Goal: Task Accomplishment & Management: Use online tool/utility

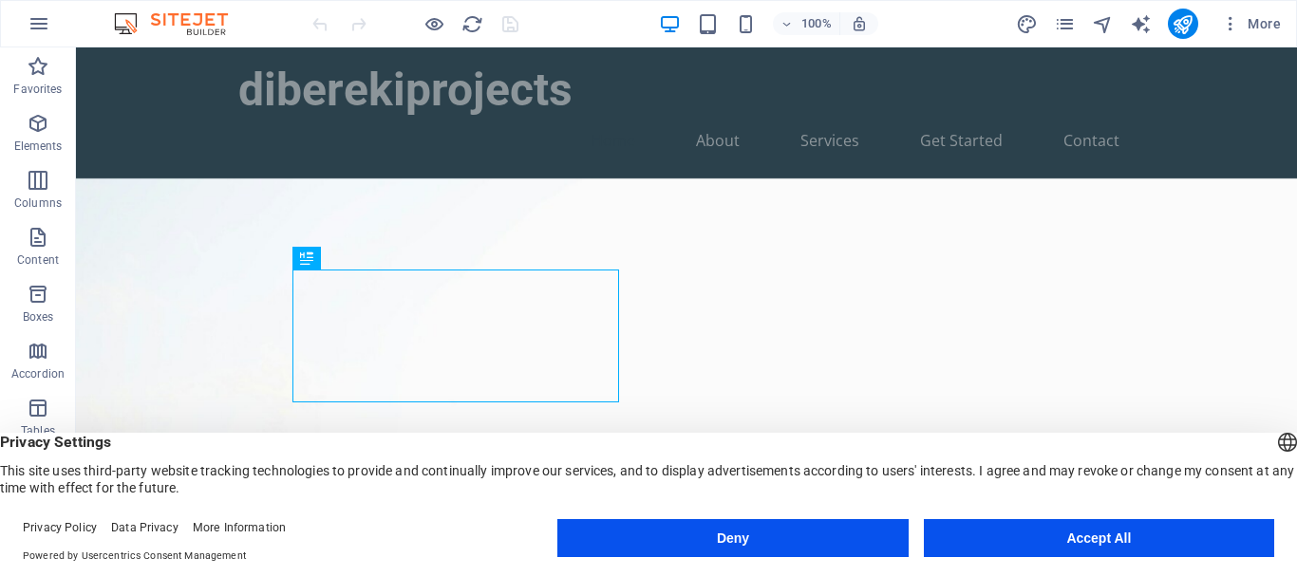
click at [1145, 545] on button "Accept All" at bounding box center [1099, 538] width 350 height 38
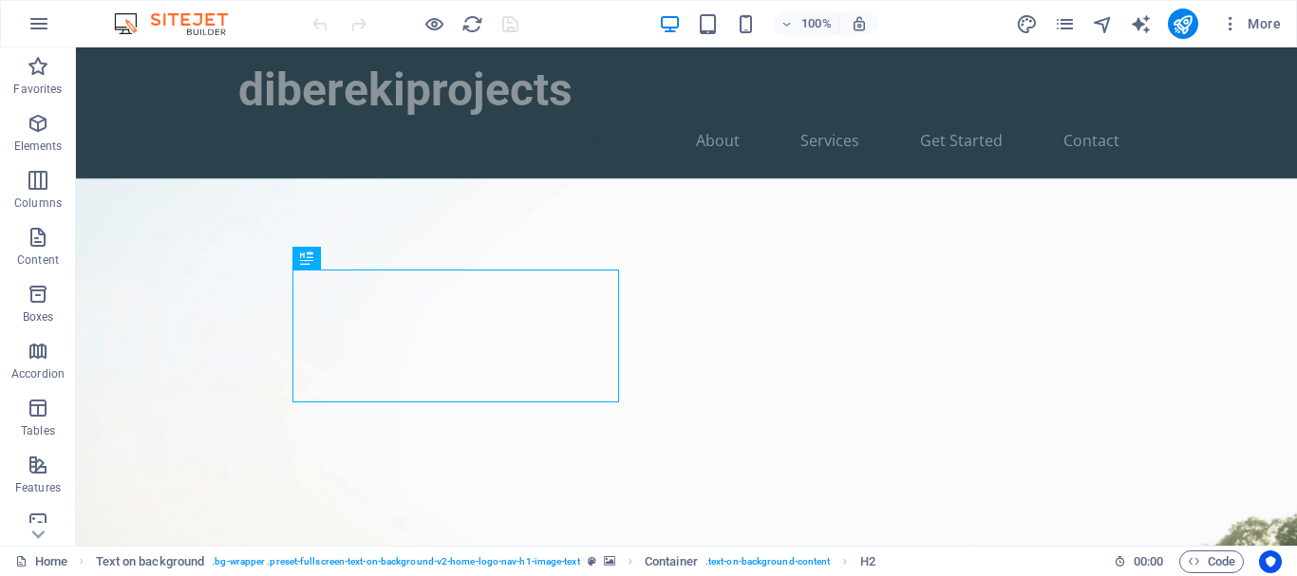
click at [1281, 535] on figure at bounding box center [686, 498] width 1221 height 641
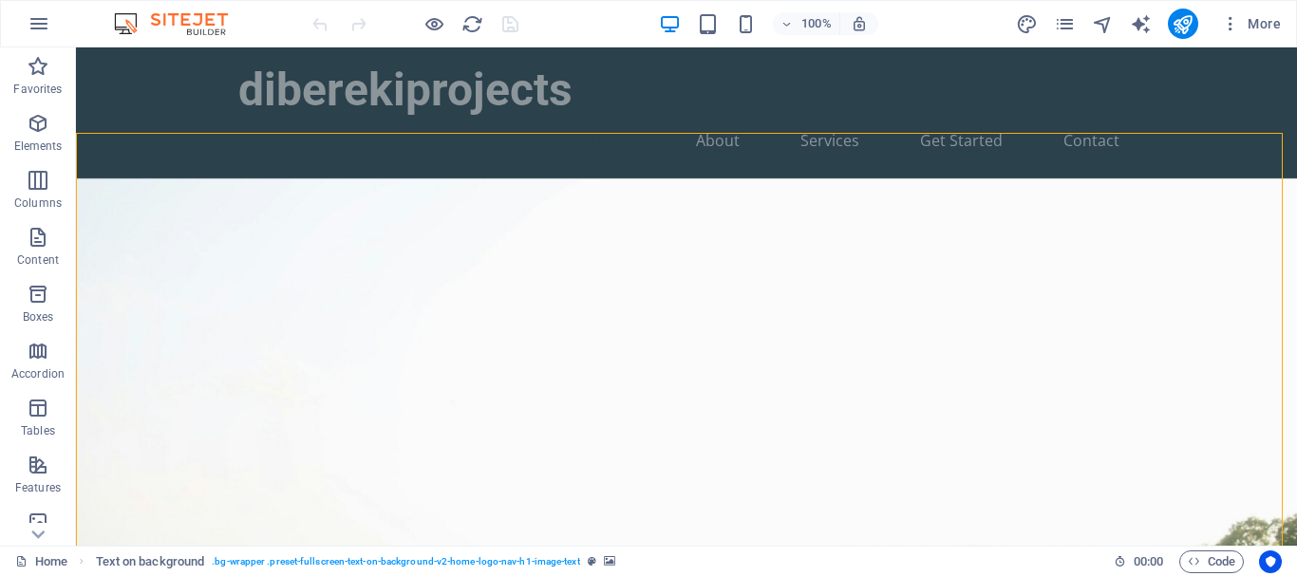
click at [1281, 535] on figure at bounding box center [686, 498] width 1221 height 641
drag, startPoint x: 1281, startPoint y: 535, endPoint x: 995, endPoint y: 562, distance: 287.9
click at [993, 561] on figure at bounding box center [686, 498] width 1221 height 641
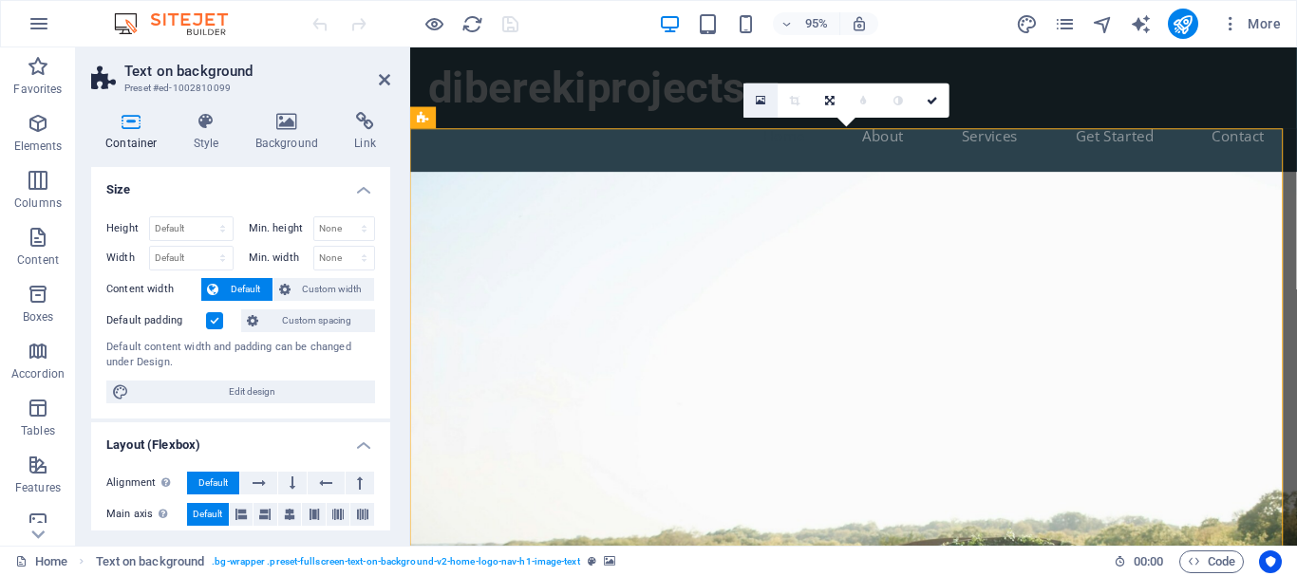
click at [750, 106] on link at bounding box center [761, 101] width 34 height 34
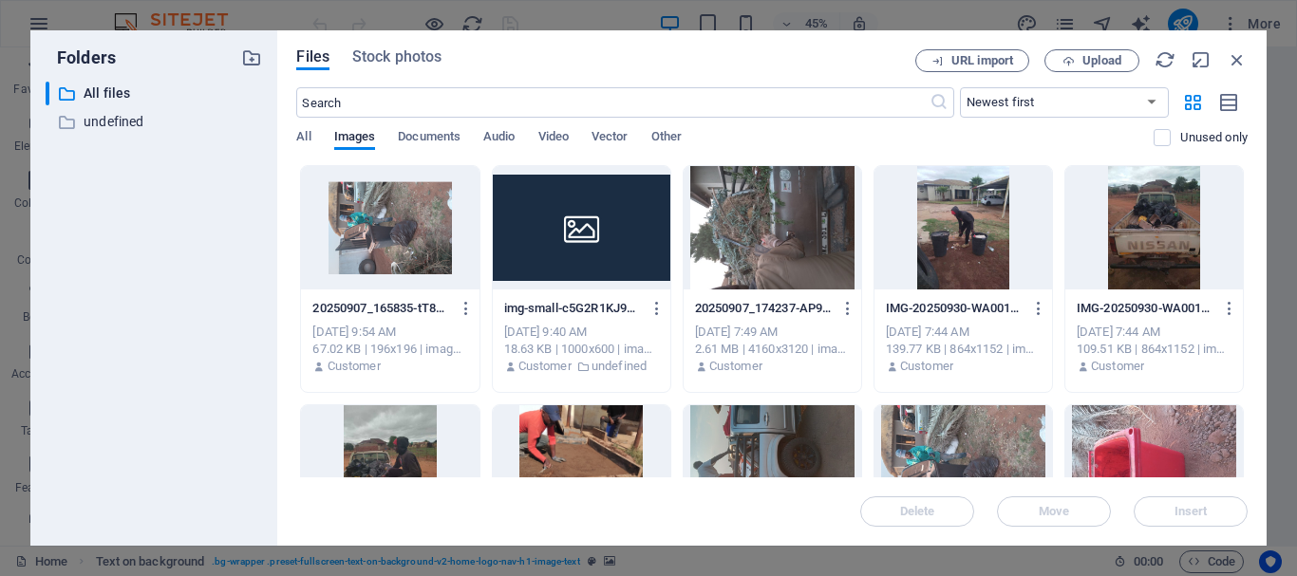
drag, startPoint x: 1248, startPoint y: 264, endPoint x: 1240, endPoint y: 309, distance: 46.4
drag, startPoint x: 1240, startPoint y: 309, endPoint x: 1240, endPoint y: 233, distance: 76.9
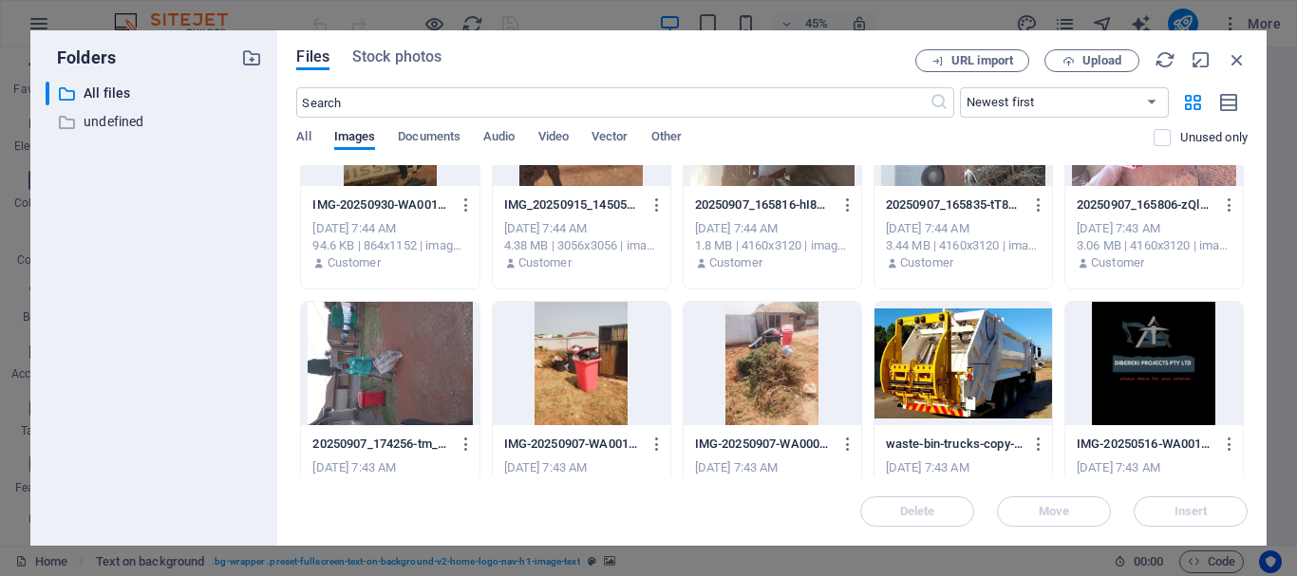
scroll to position [345, 0]
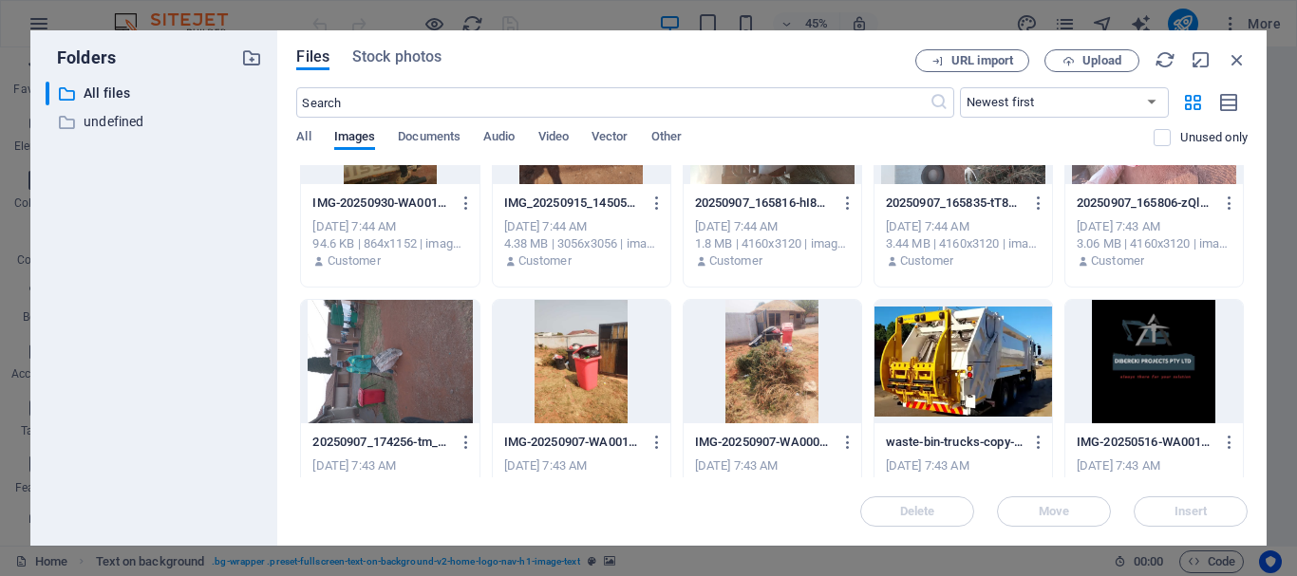
click at [1176, 351] on div at bounding box center [1153, 361] width 177 height 123
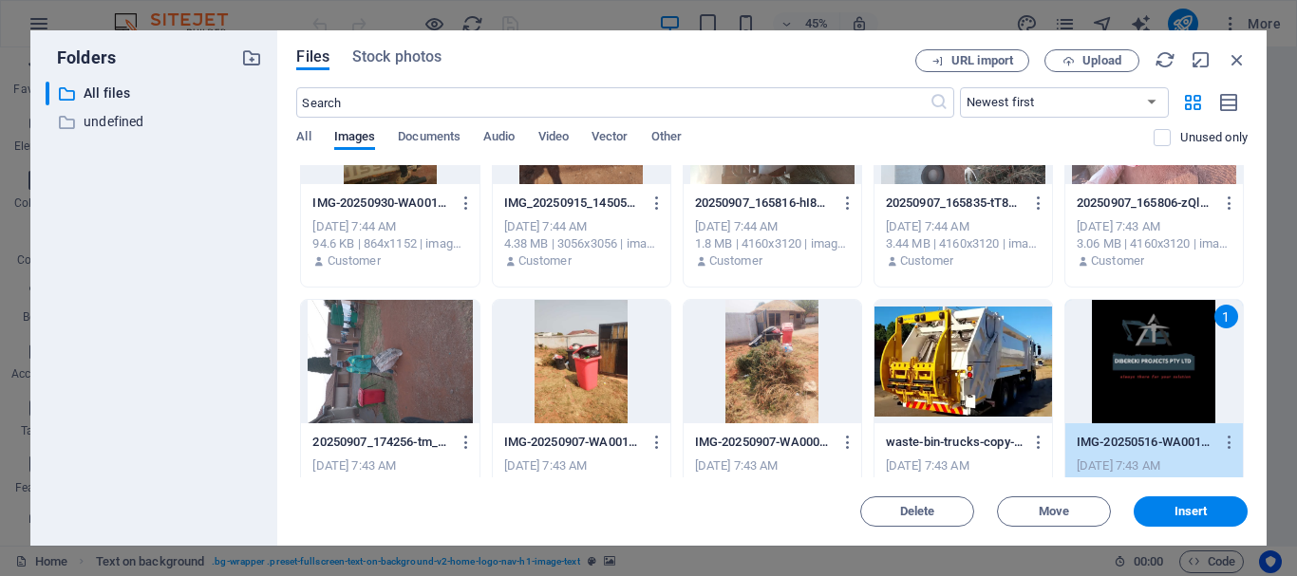
click at [1176, 351] on div "1" at bounding box center [1153, 361] width 177 height 123
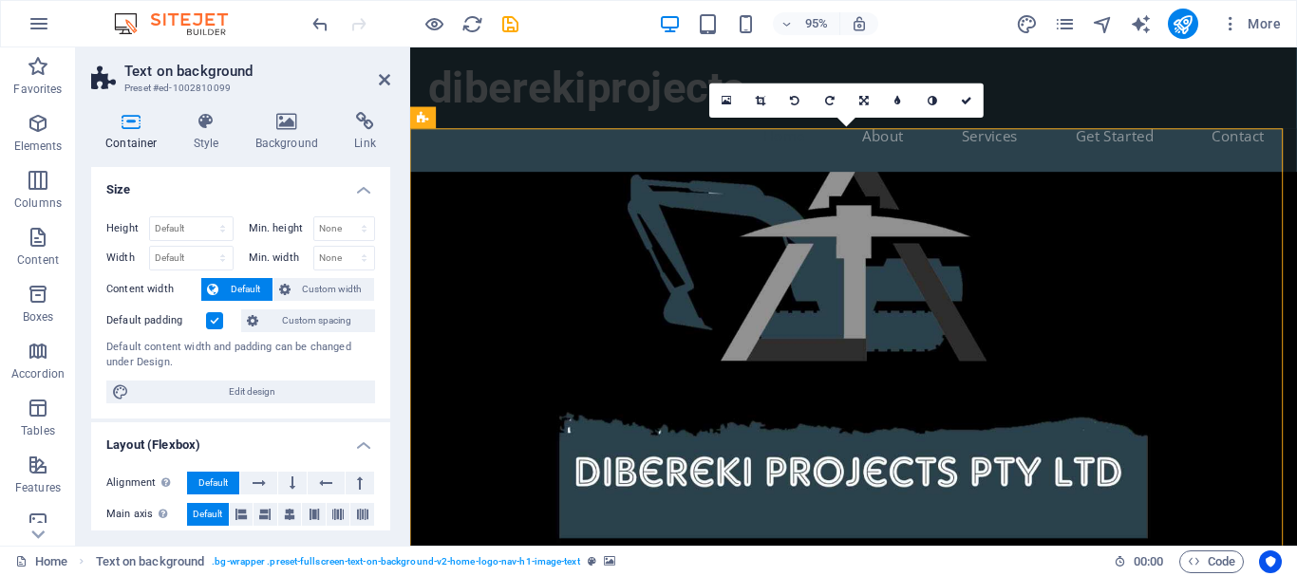
click at [871, 417] on figure at bounding box center [876, 498] width 933 height 641
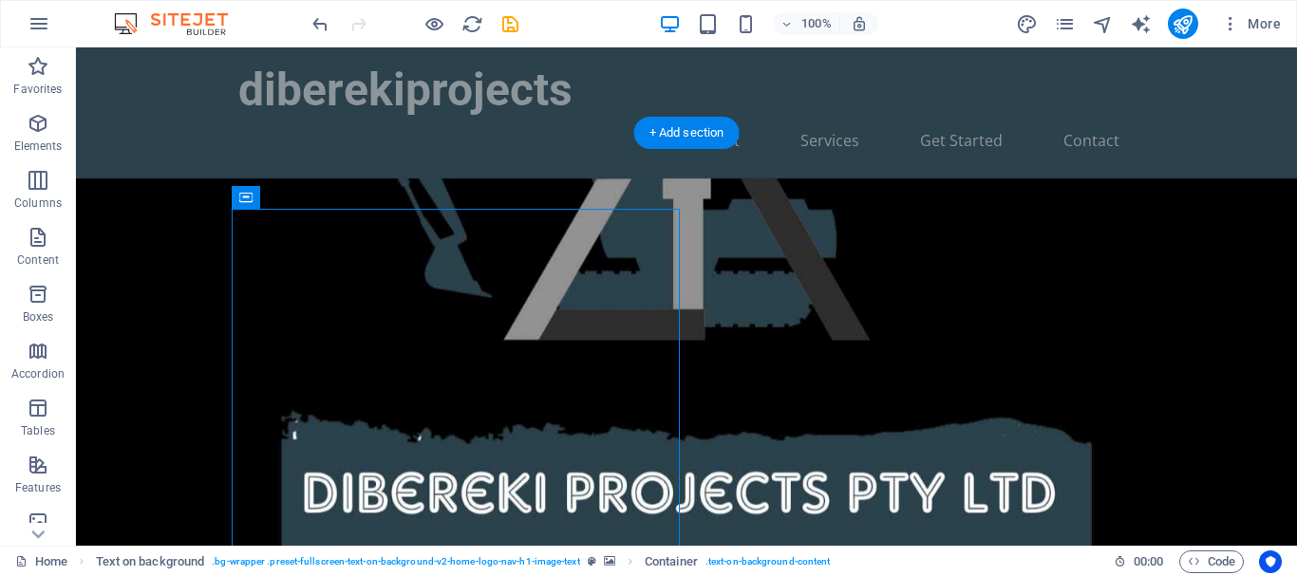
drag, startPoint x: 492, startPoint y: 384, endPoint x: 637, endPoint y: 378, distance: 145.4
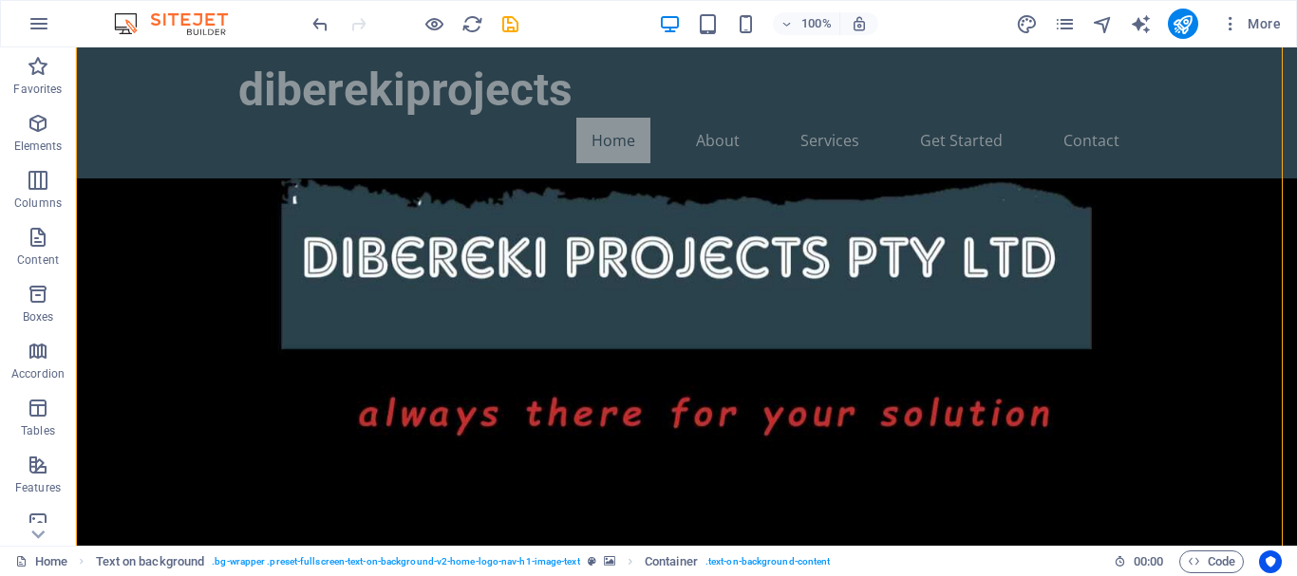
scroll to position [263, 0]
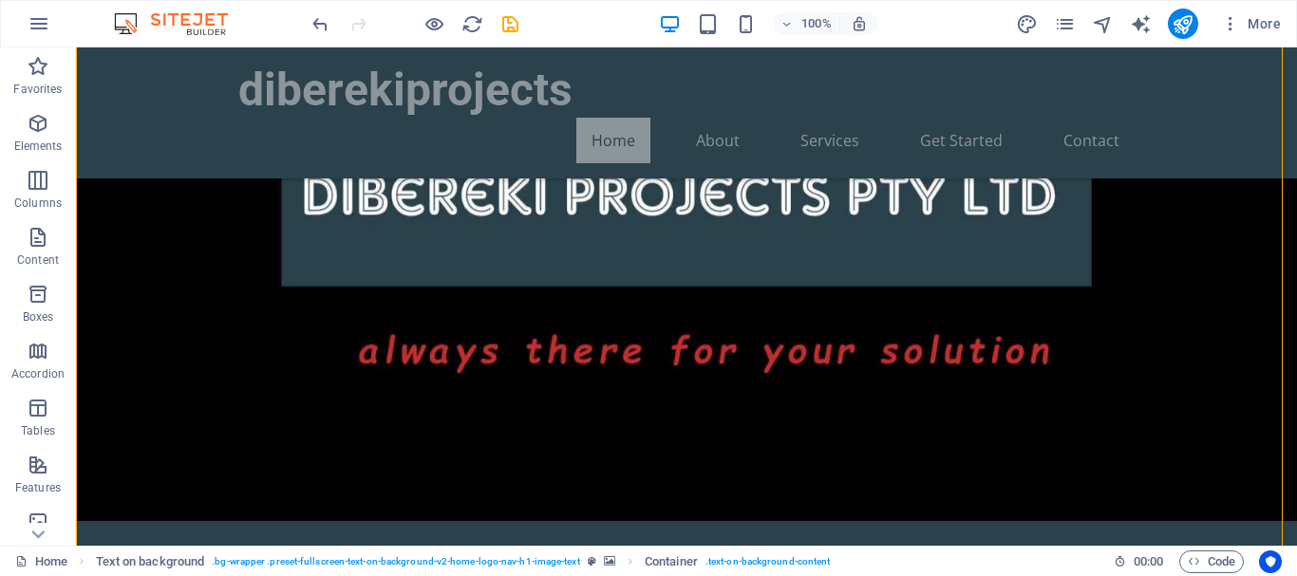
drag, startPoint x: 680, startPoint y: 499, endPoint x: 745, endPoint y: 555, distance: 86.2
click at [669, 508] on div "Diberekiprojects - Exceptional Event Services Welcome to Diberekiprojects! We s…" at bounding box center [686, 373] width 1221 height 1156
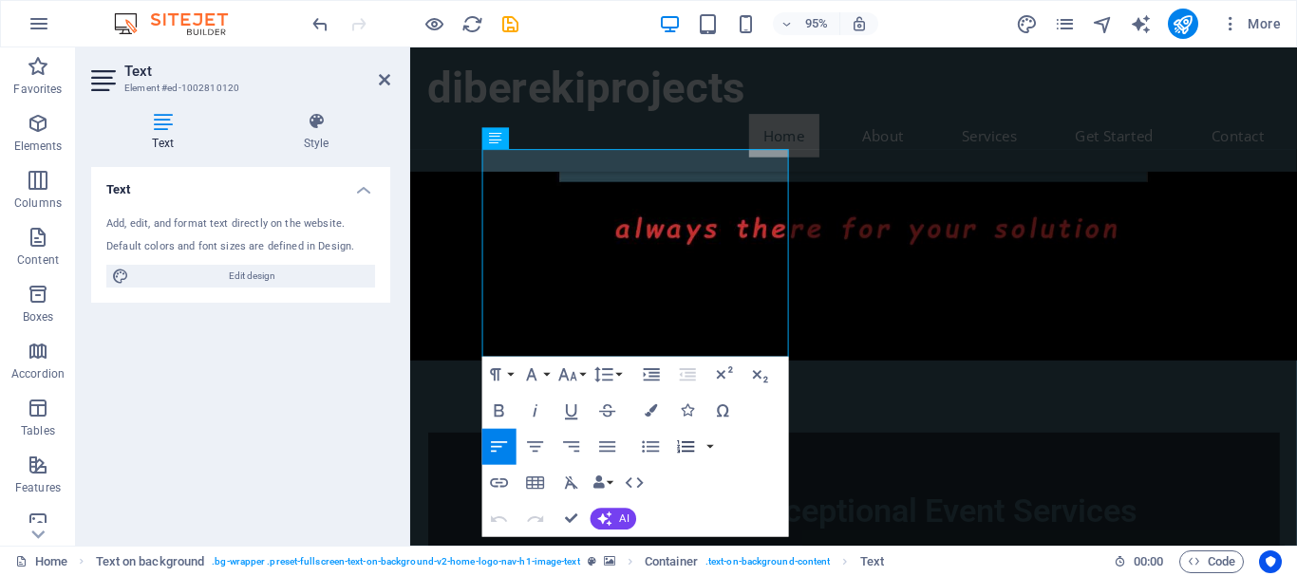
click at [684, 443] on icon "button" at bounding box center [686, 447] width 17 height 12
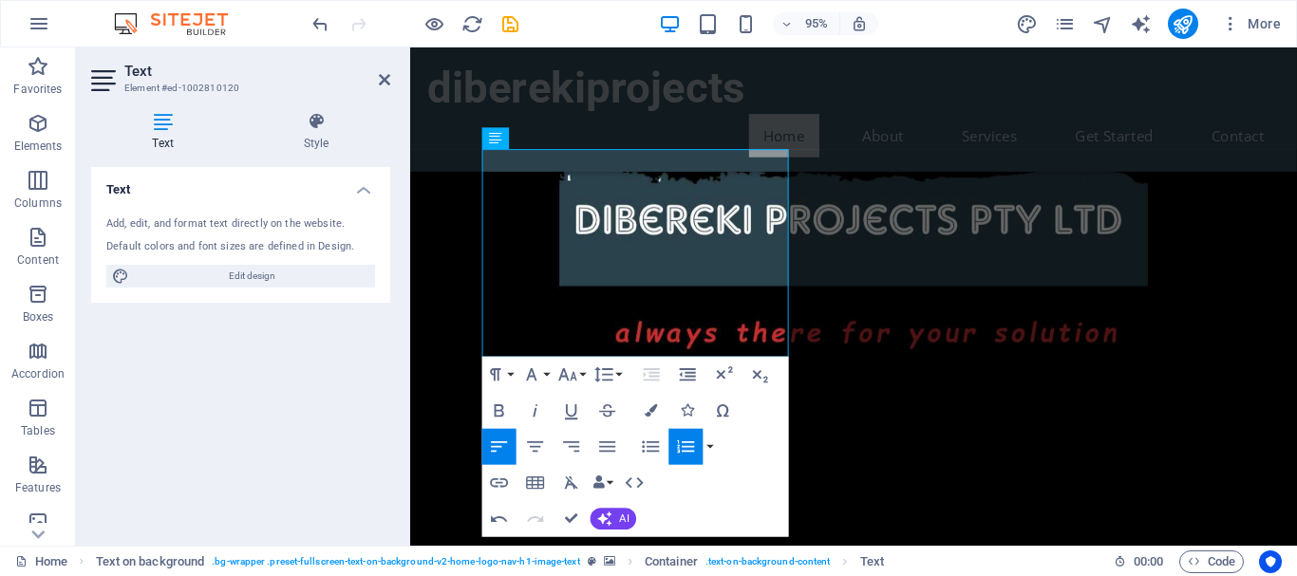
click at [684, 443] on icon "button" at bounding box center [686, 447] width 17 height 12
click at [651, 445] on icon "button" at bounding box center [651, 448] width 22 height 22
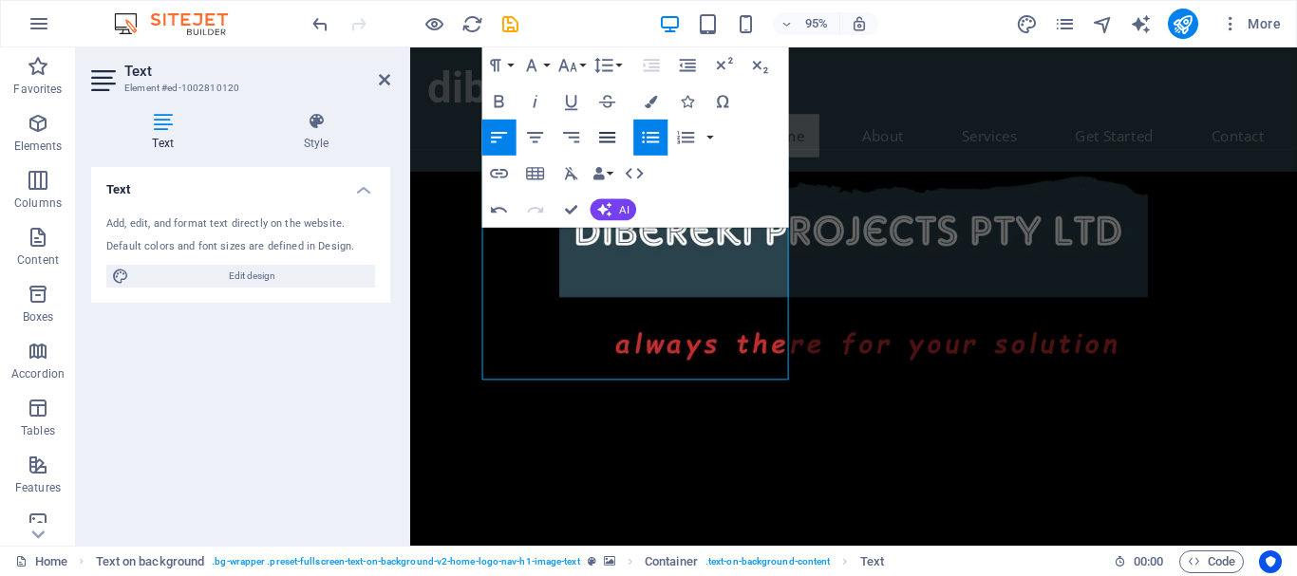
click at [605, 138] on icon "button" at bounding box center [608, 137] width 16 height 10
click at [570, 137] on icon "button" at bounding box center [572, 137] width 16 height 10
click at [538, 137] on icon "button" at bounding box center [536, 137] width 16 height 10
click at [635, 177] on icon "button" at bounding box center [635, 174] width 22 height 22
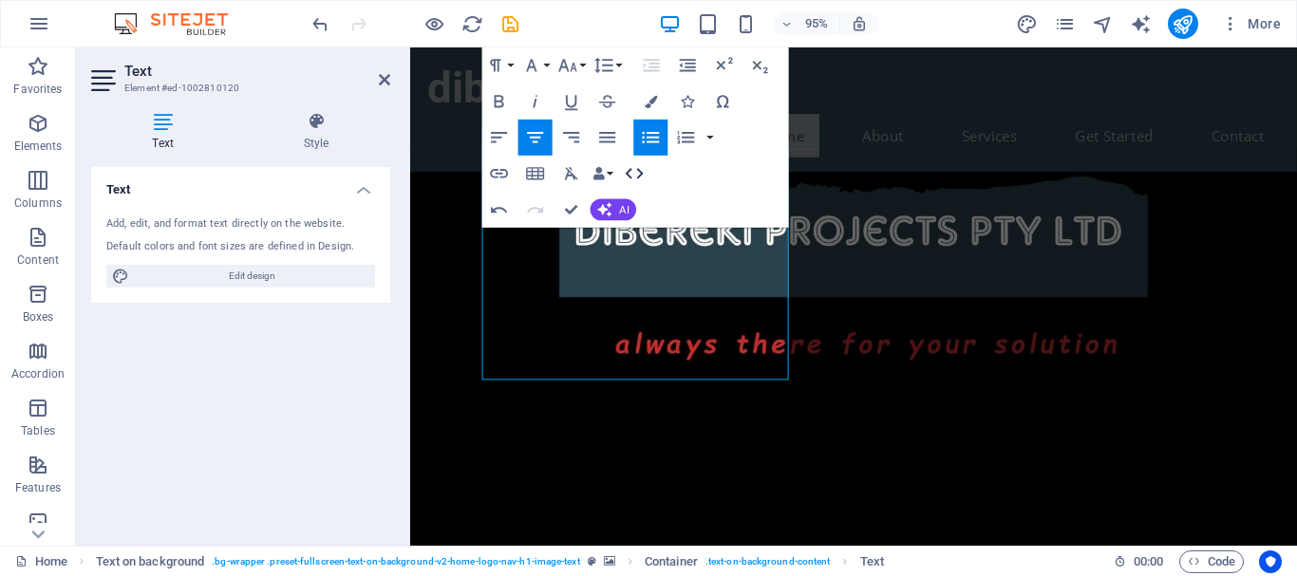
click at [635, 177] on icon "button" at bounding box center [635, 174] width 22 height 22
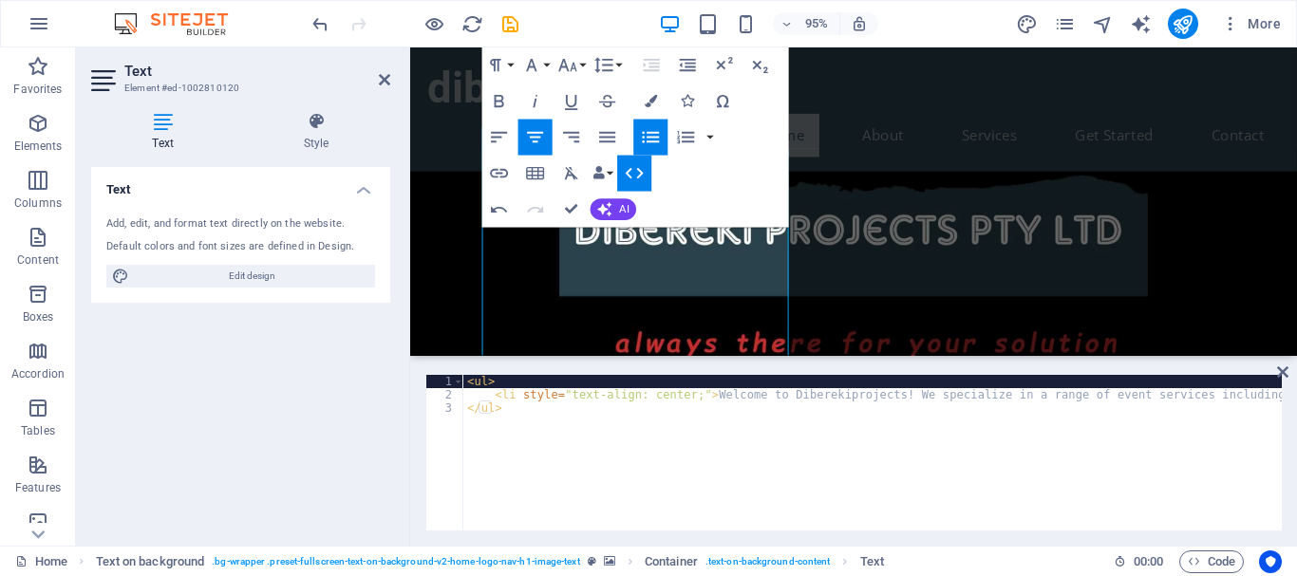
click at [635, 177] on icon "button" at bounding box center [635, 174] width 22 height 22
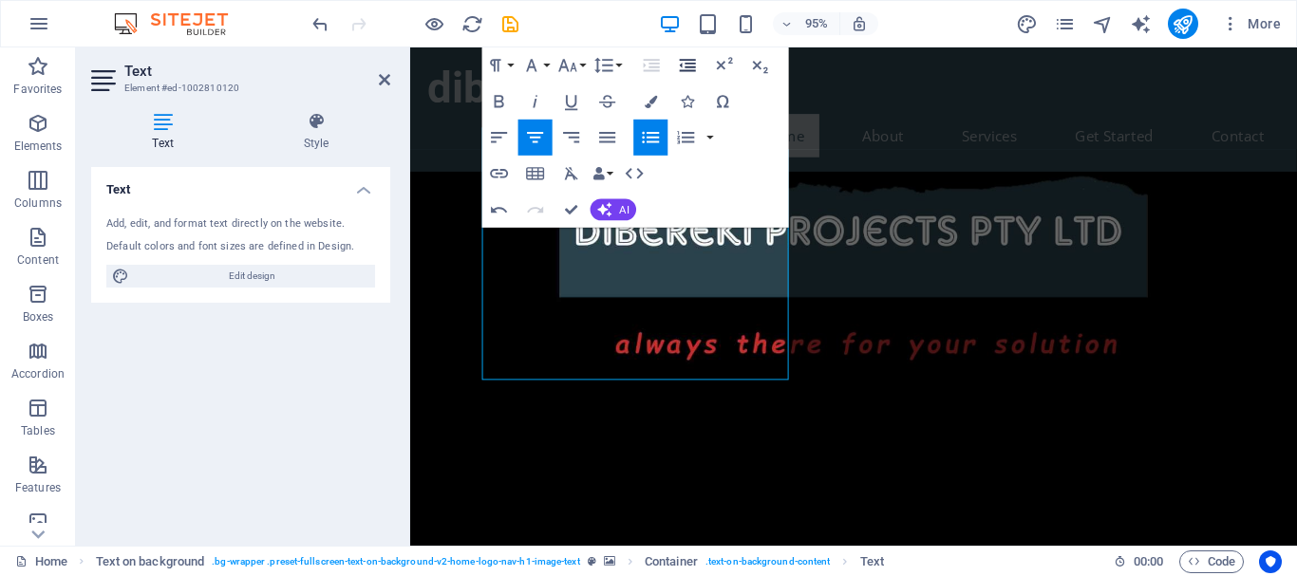
click at [688, 74] on icon "button" at bounding box center [688, 66] width 22 height 22
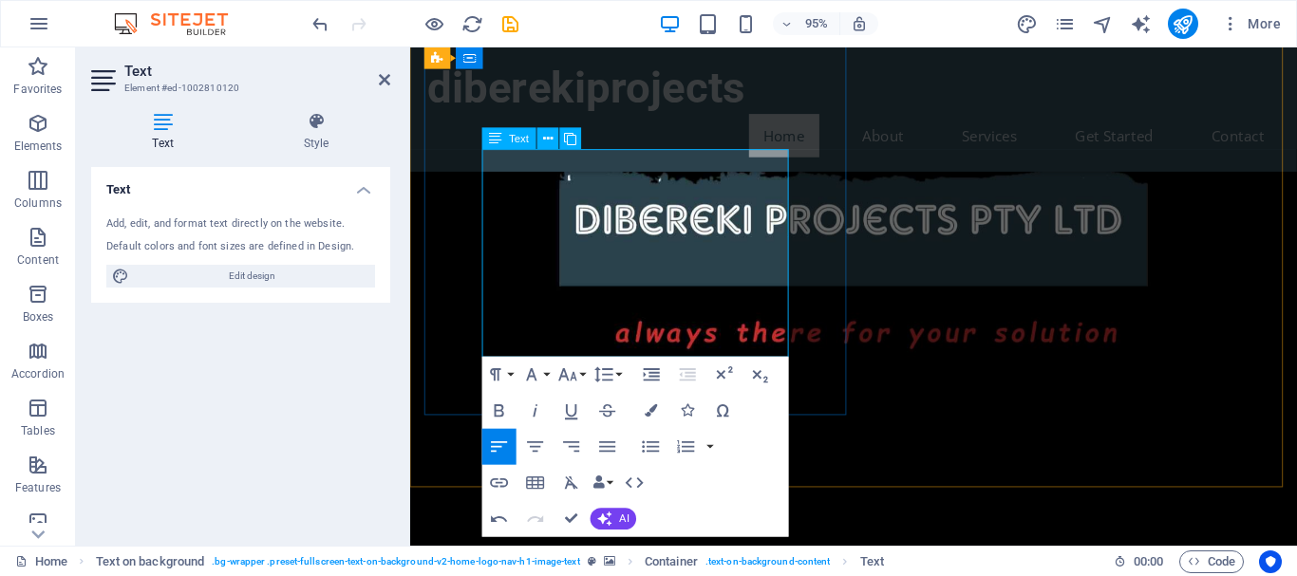
drag, startPoint x: 628, startPoint y: 170, endPoint x: 569, endPoint y: 170, distance: 59.8
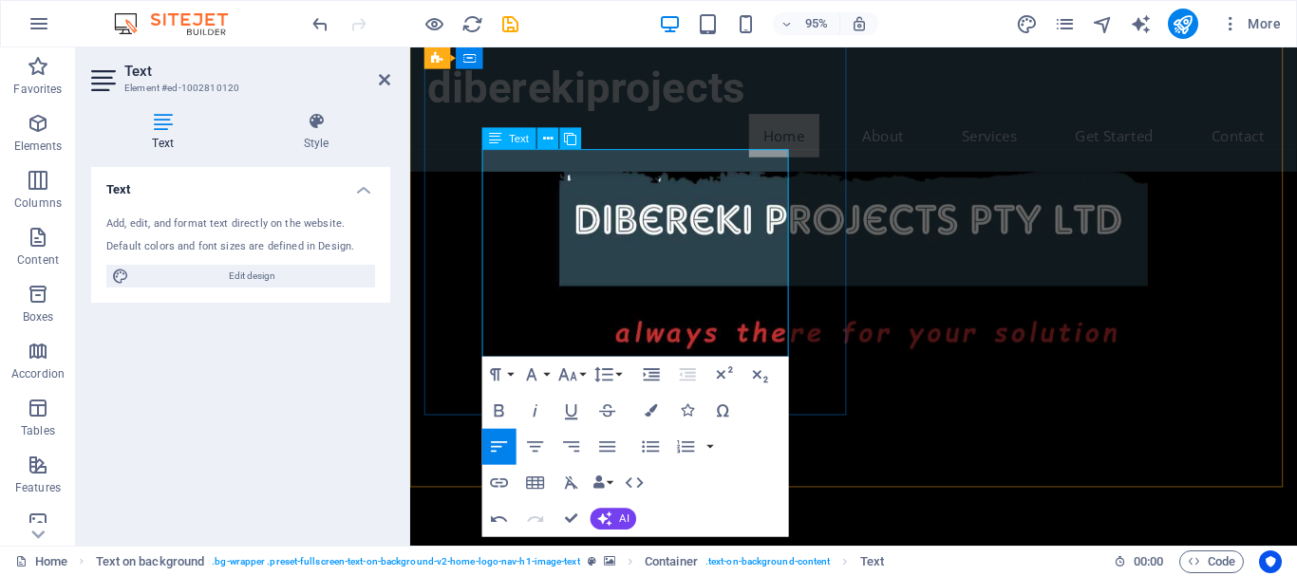
click at [936, 264] on figure at bounding box center [876, 233] width 933 height 726
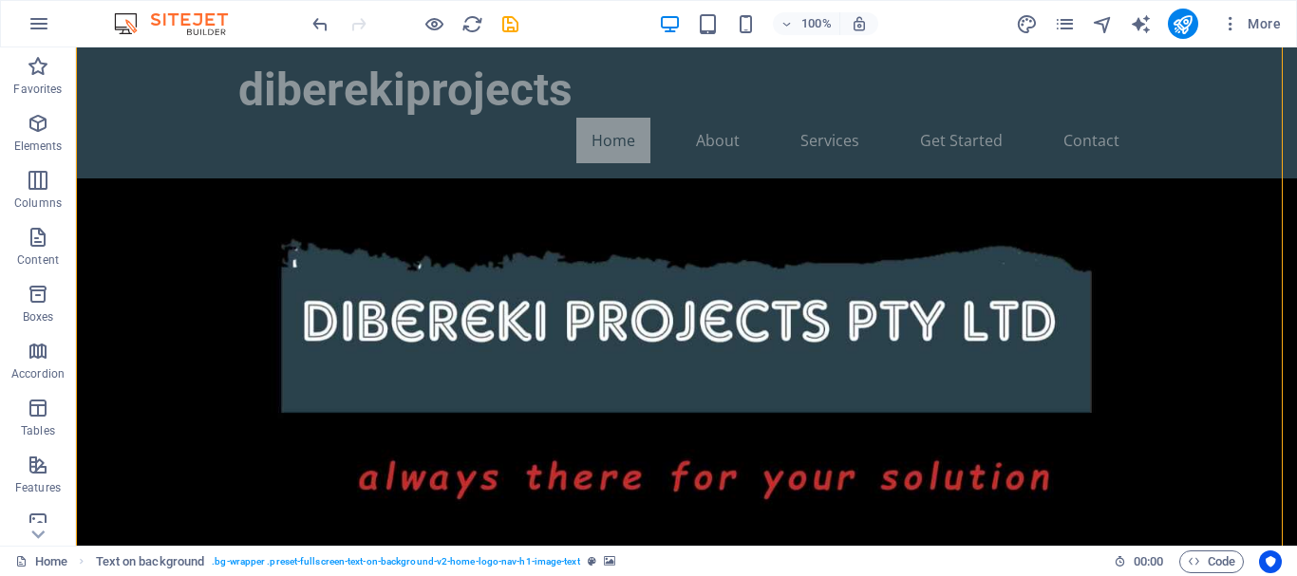
scroll to position [143, 0]
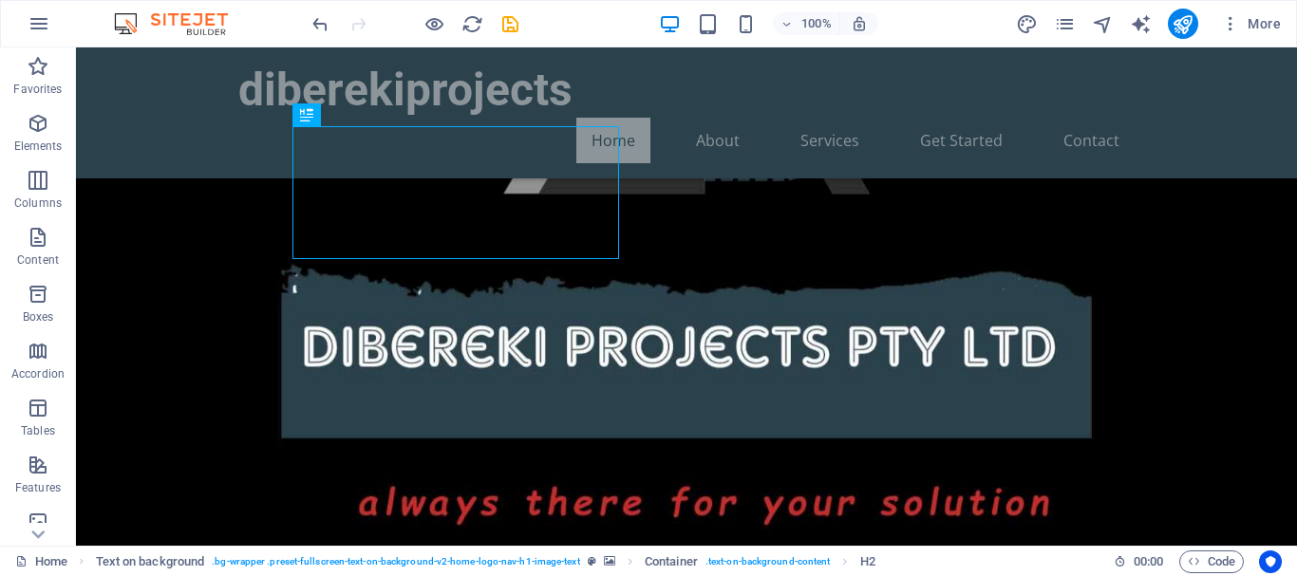
drag, startPoint x: 484, startPoint y: 205, endPoint x: 1013, endPoint y: 189, distance: 528.9
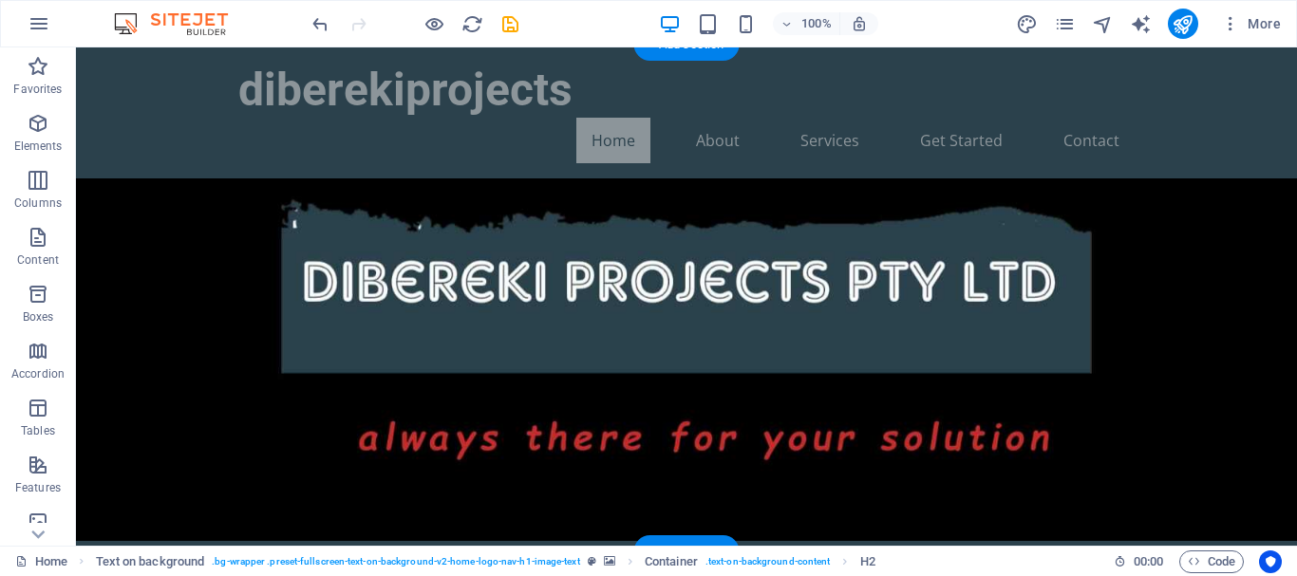
scroll to position [0, 0]
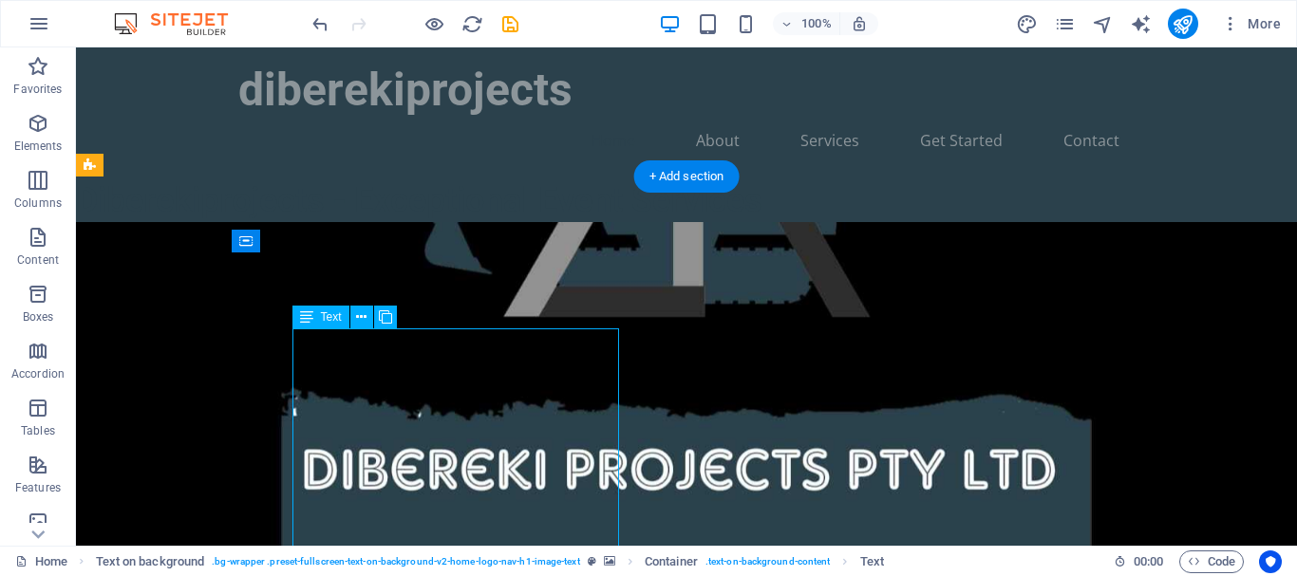
drag, startPoint x: 528, startPoint y: 391, endPoint x: 607, endPoint y: 370, distance: 82.4
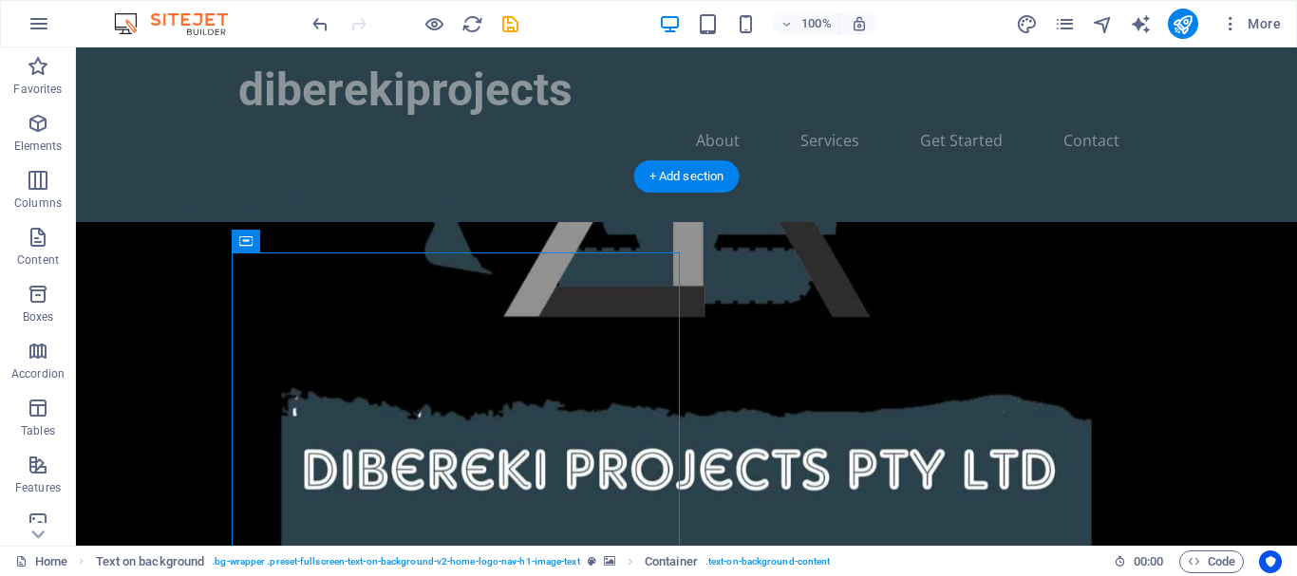
drag, startPoint x: 667, startPoint y: 272, endPoint x: 1013, endPoint y: 269, distance: 345.5
drag, startPoint x: 321, startPoint y: 297, endPoint x: 1019, endPoint y: 267, distance: 699.3
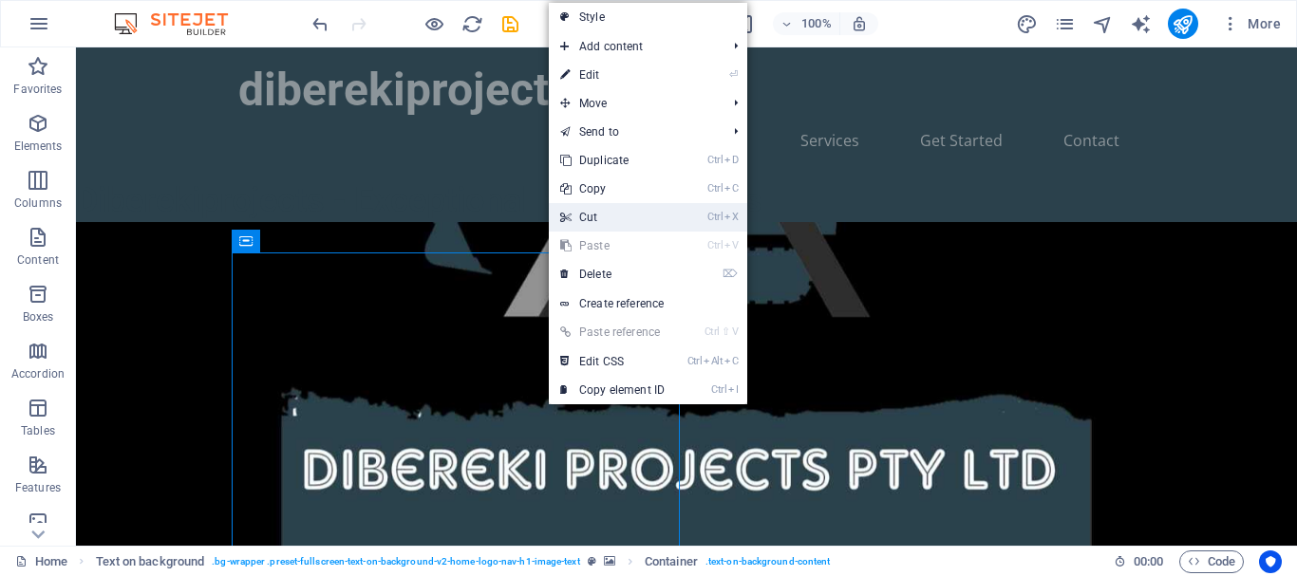
click at [587, 212] on link "Ctrl X Cut" at bounding box center [612, 217] width 127 height 28
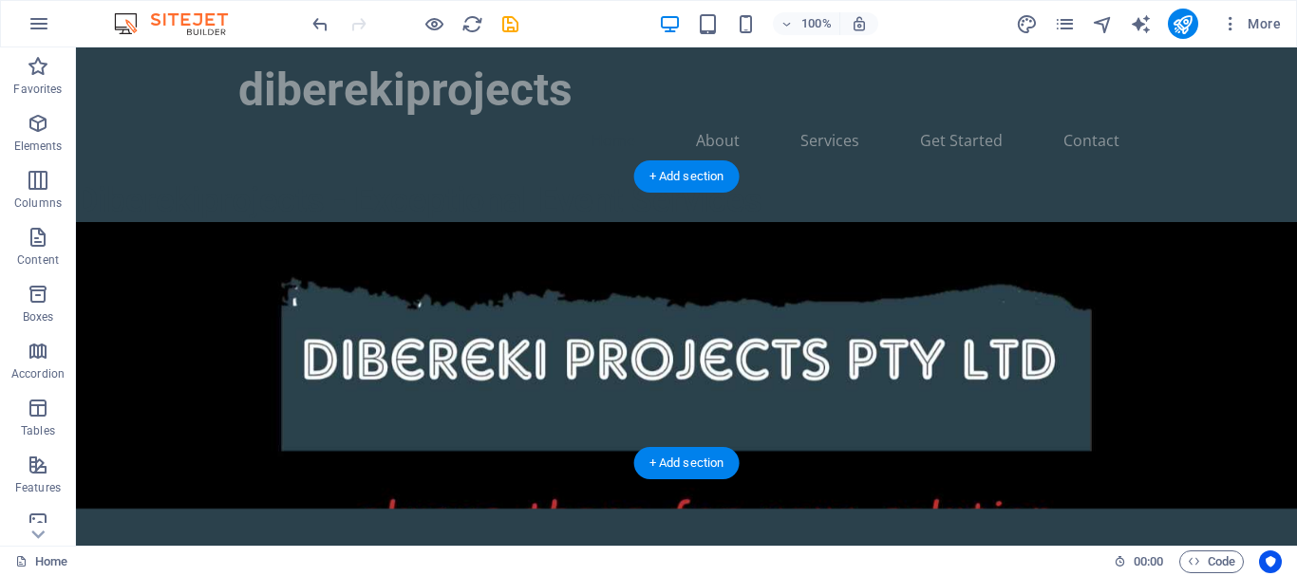
click at [1162, 332] on figure at bounding box center [686, 365] width 1221 height 287
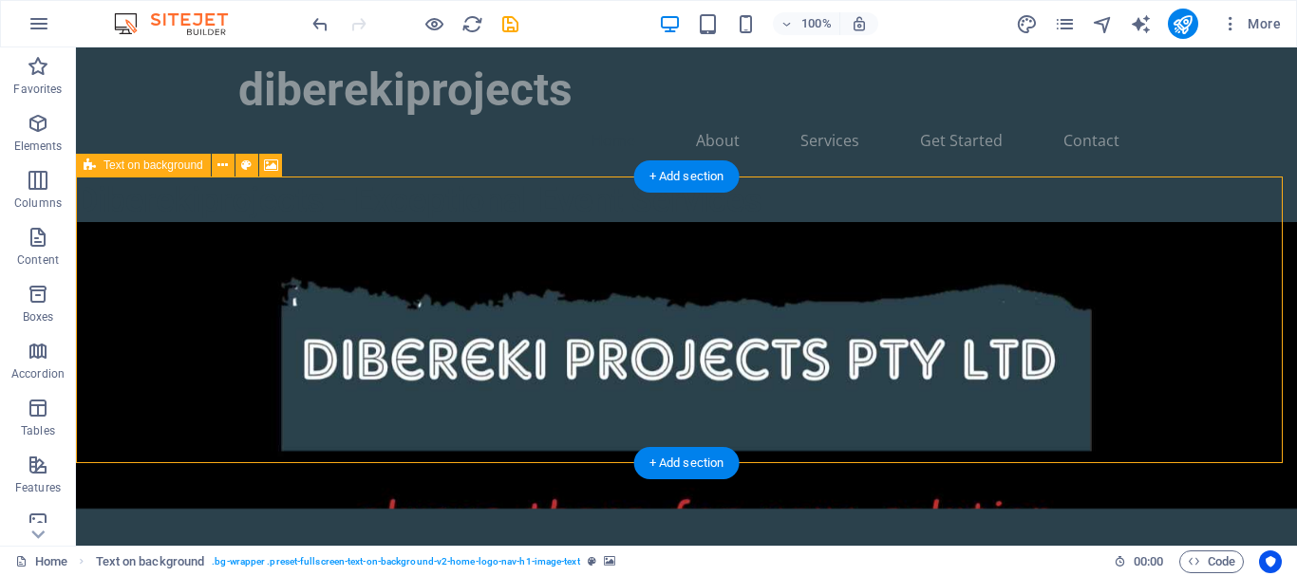
click at [1189, 283] on figure at bounding box center [686, 365] width 1221 height 287
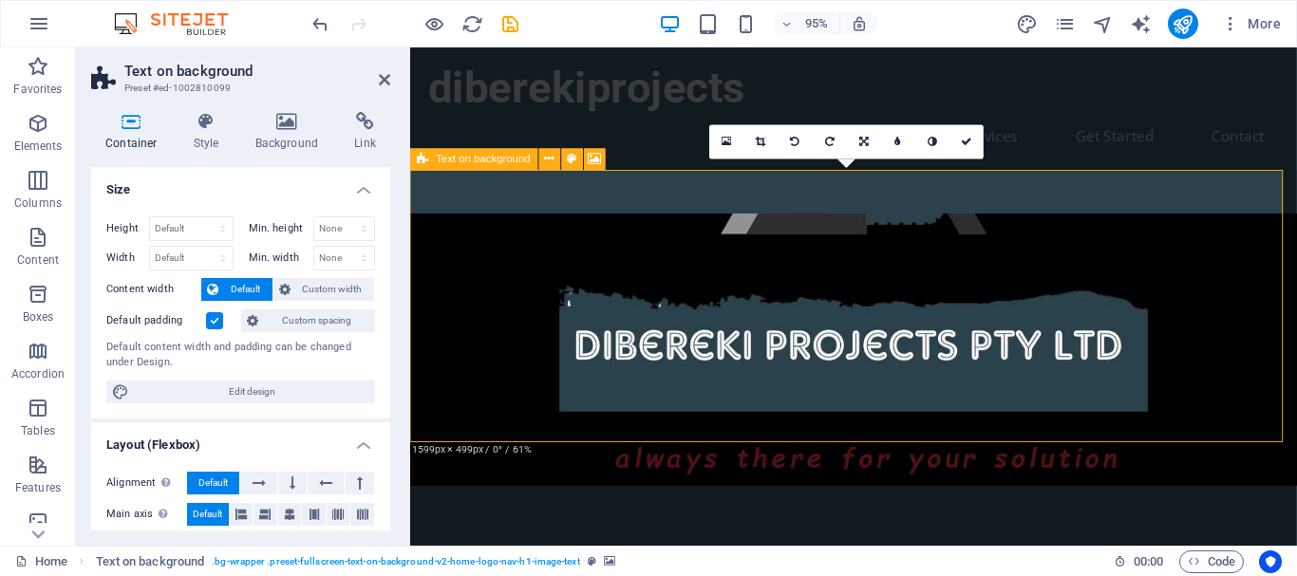
click at [917, 347] on figure at bounding box center [876, 365] width 933 height 287
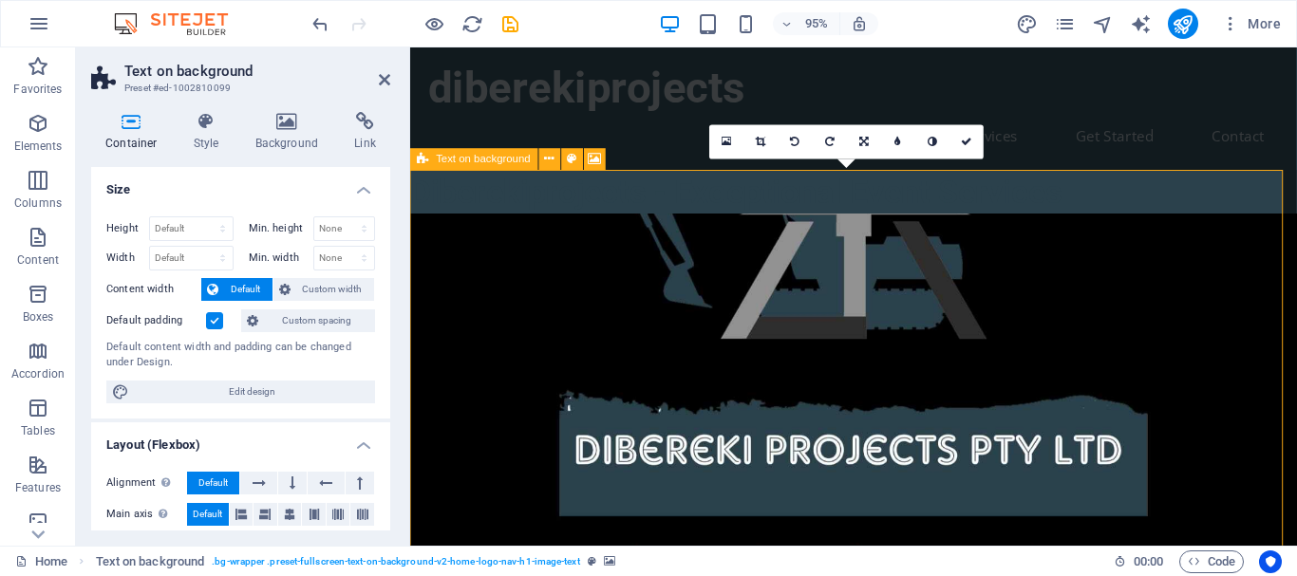
click at [917, 347] on figure at bounding box center [876, 475] width 933 height 507
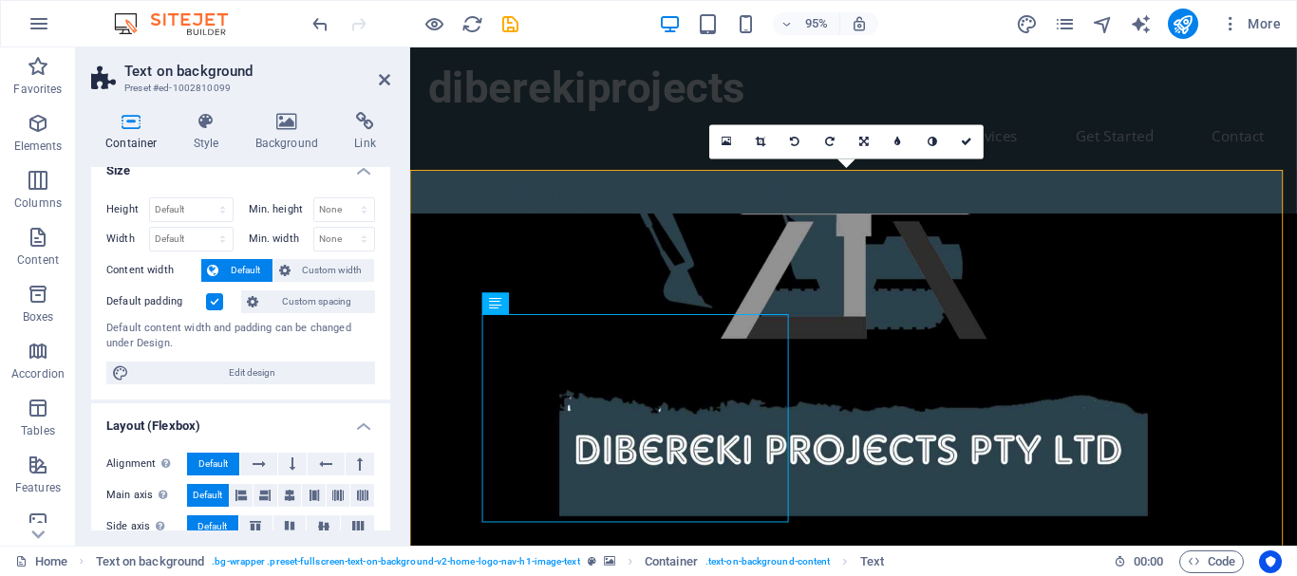
scroll to position [24, 0]
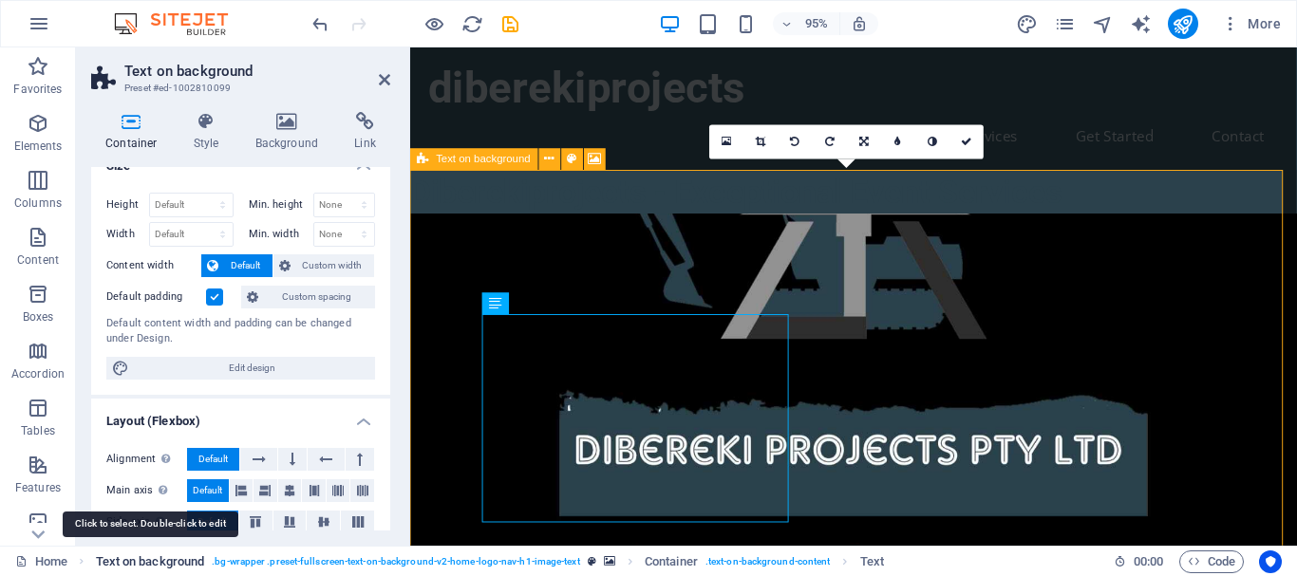
click at [179, 560] on span "Text on background" at bounding box center [150, 562] width 109 height 23
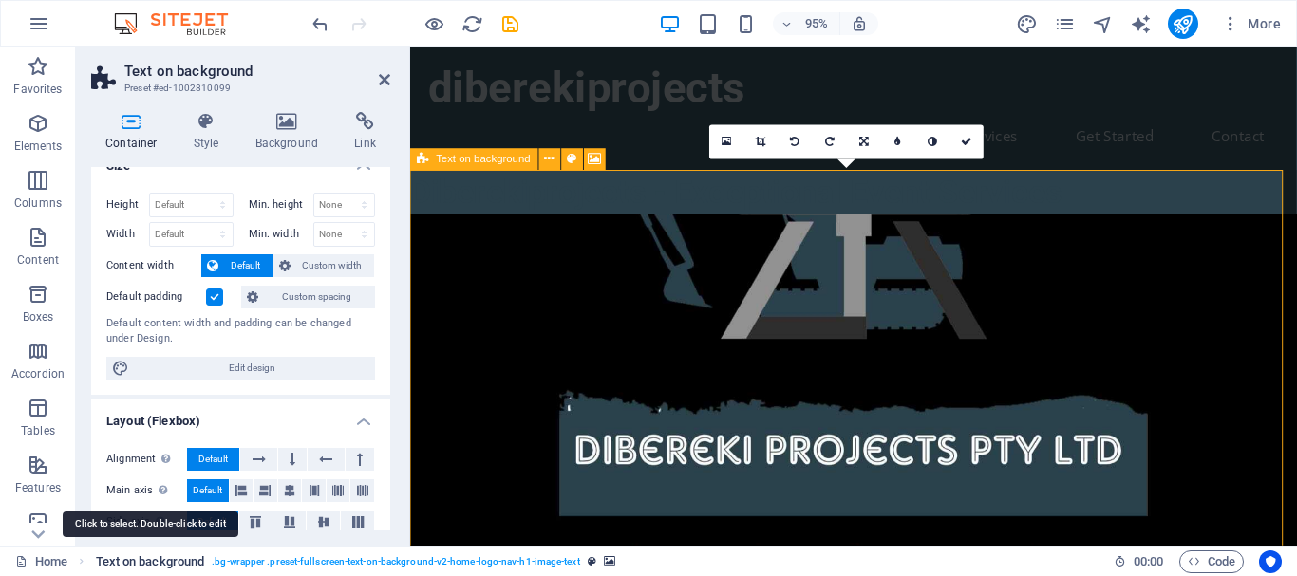
click at [179, 560] on span "Text on background" at bounding box center [150, 562] width 109 height 23
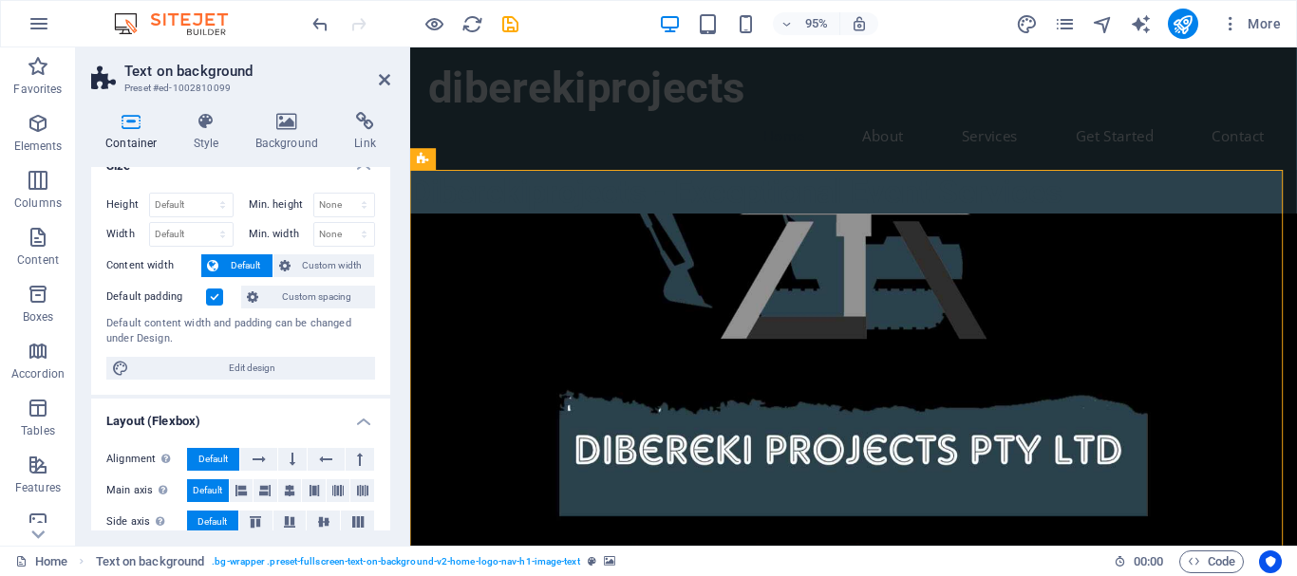
click at [216, 301] on label at bounding box center [214, 297] width 17 height 17
click at [0, 0] on input "Default padding" at bounding box center [0, 0] width 0 height 0
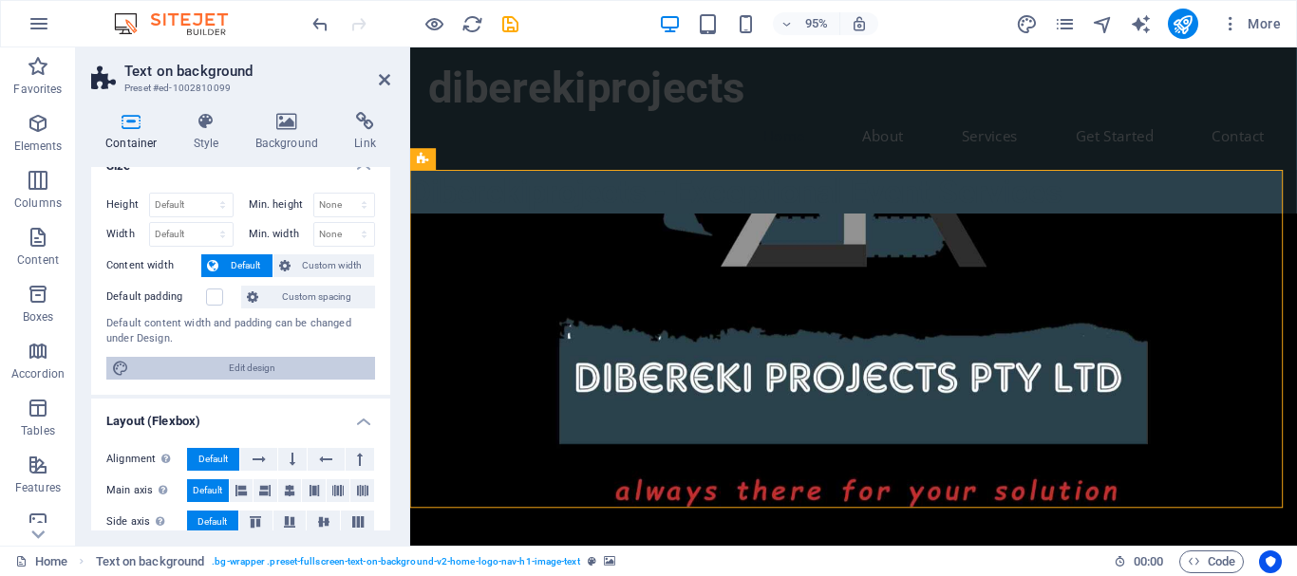
click at [263, 375] on span "Edit design" at bounding box center [252, 368] width 234 height 23
select select "rem"
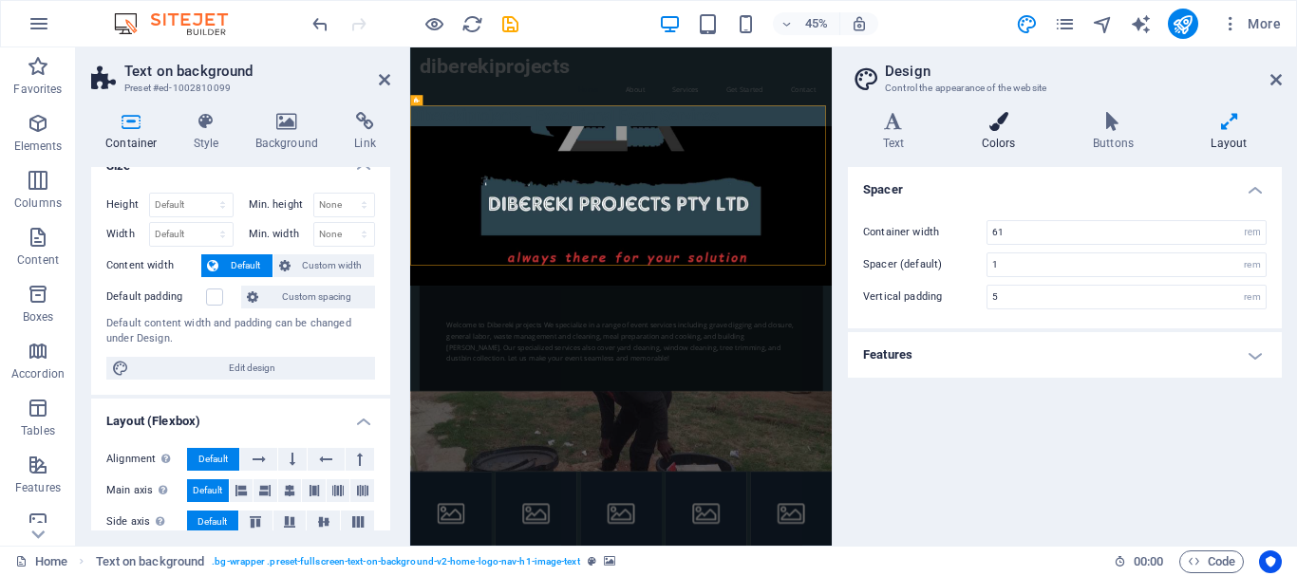
click at [998, 131] on h4 "Colors" at bounding box center [1001, 132] width 111 height 40
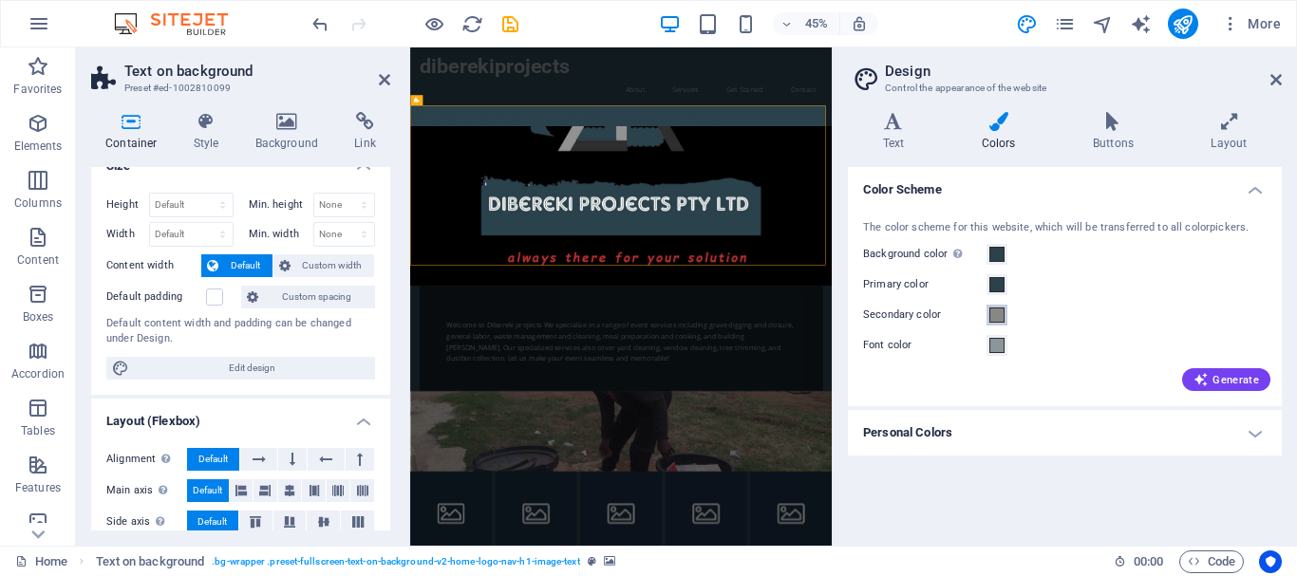
click at [996, 310] on span at bounding box center [996, 315] width 15 height 15
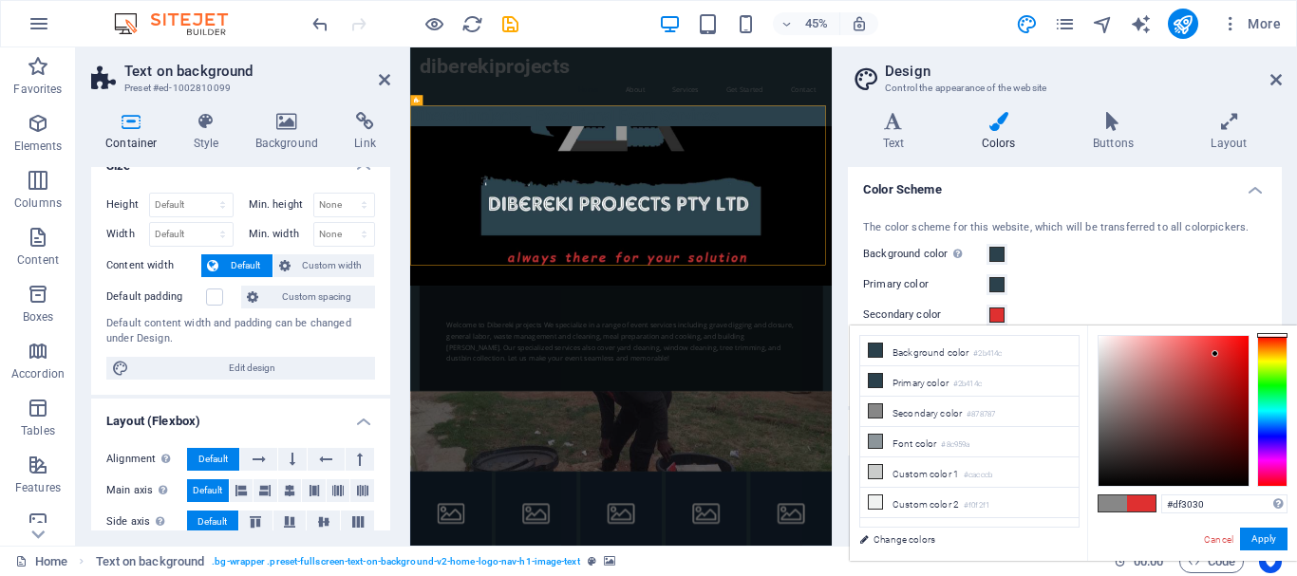
drag, startPoint x: 1098, startPoint y: 405, endPoint x: 1215, endPoint y: 354, distance: 127.5
click at [1215, 354] on div at bounding box center [1214, 353] width 7 height 7
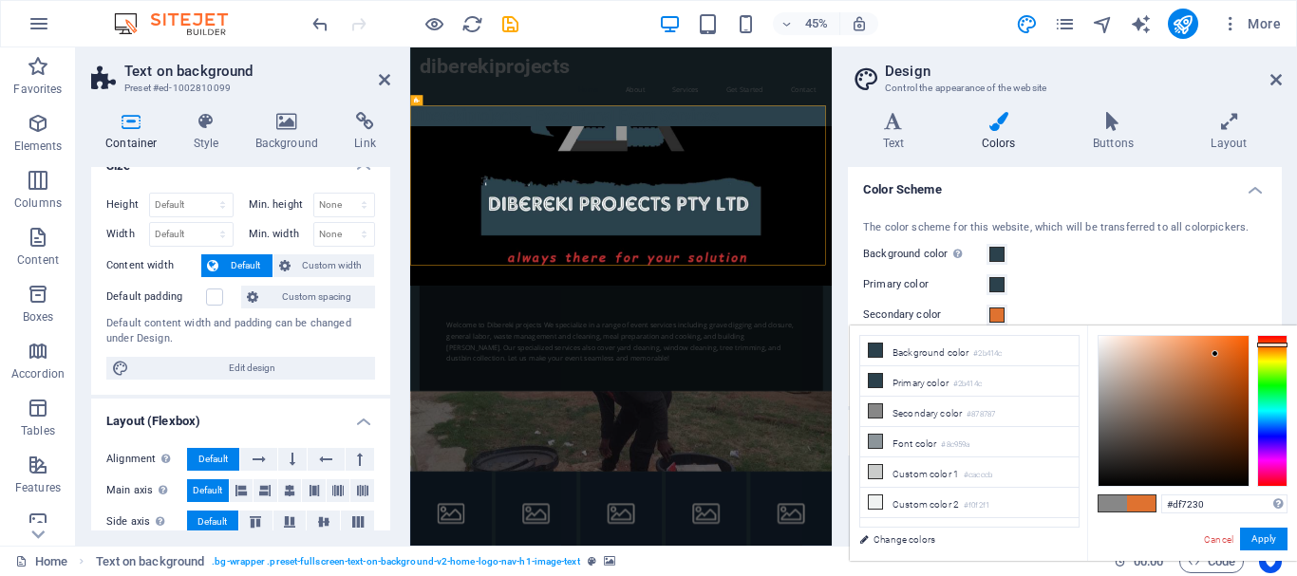
type input "#df7830"
drag, startPoint x: 1275, startPoint y: 336, endPoint x: 1274, endPoint y: 346, distance: 9.5
click at [1274, 346] on div at bounding box center [1272, 346] width 30 height 5
click at [1264, 538] on button "Apply" at bounding box center [1263, 539] width 47 height 23
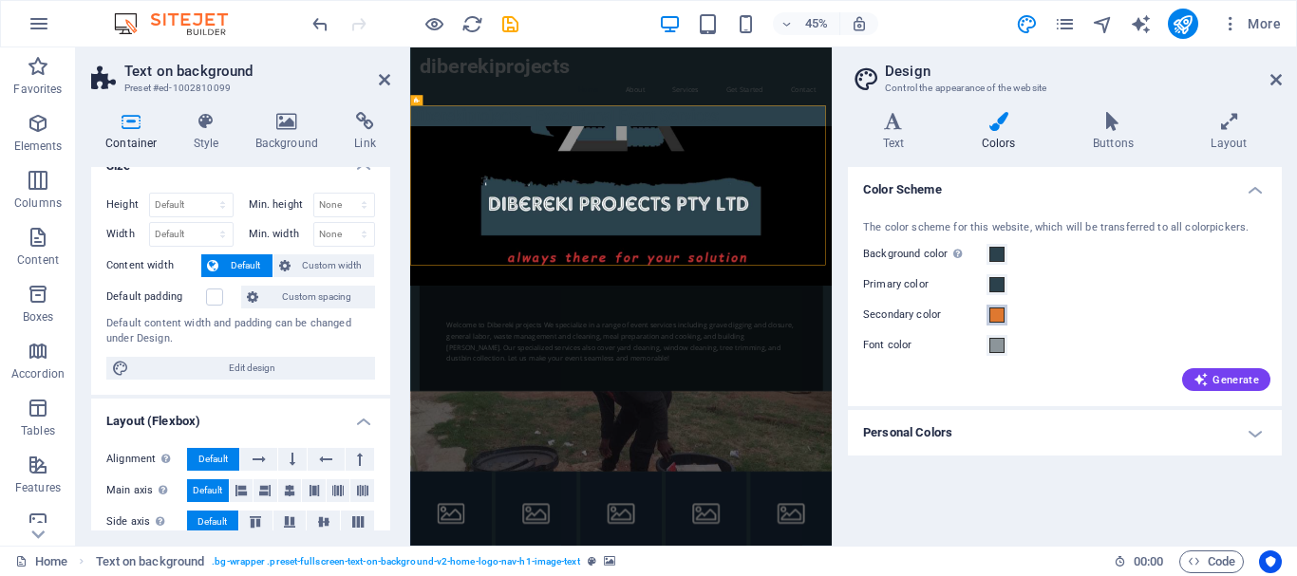
click at [997, 324] on button "Secondary color" at bounding box center [996, 315] width 21 height 21
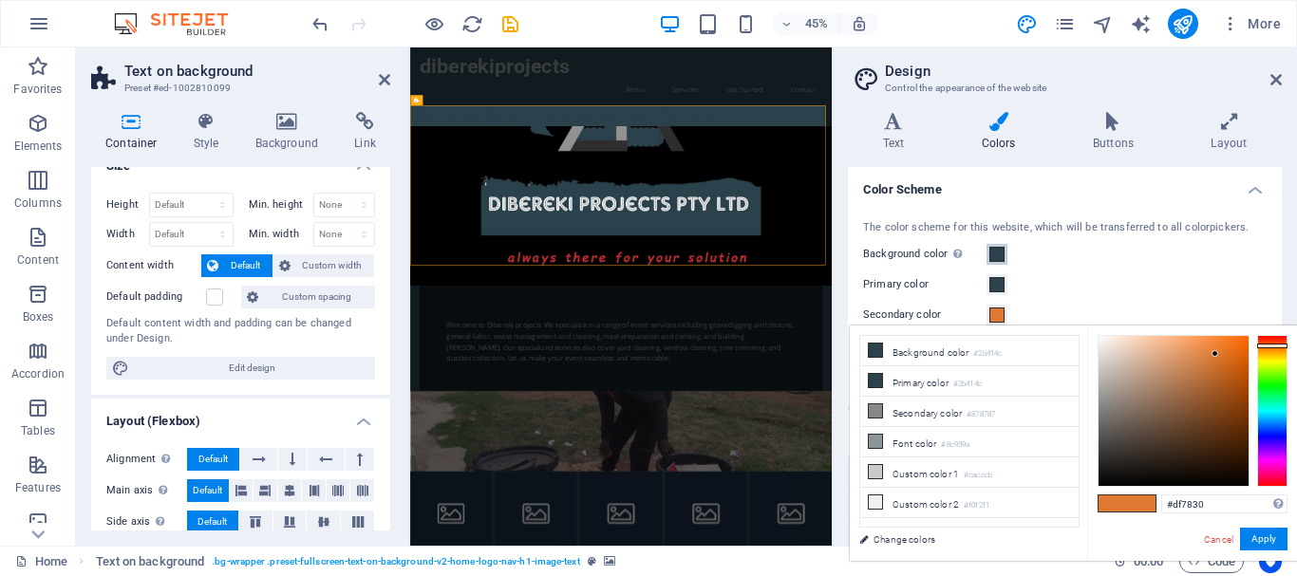
click at [996, 253] on span at bounding box center [996, 254] width 15 height 15
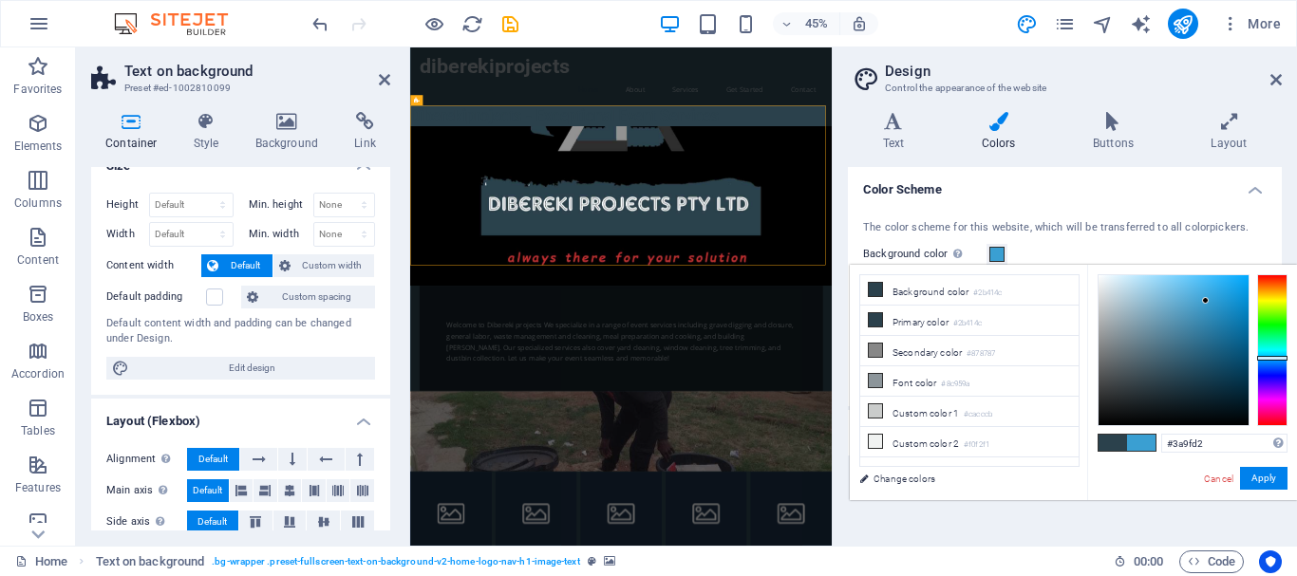
type input "#3aa0d4"
drag, startPoint x: 1161, startPoint y: 377, endPoint x: 1206, endPoint y: 300, distance: 89.4
click at [1206, 300] on div at bounding box center [1206, 299] width 7 height 7
click at [1263, 475] on button "Apply" at bounding box center [1263, 478] width 47 height 23
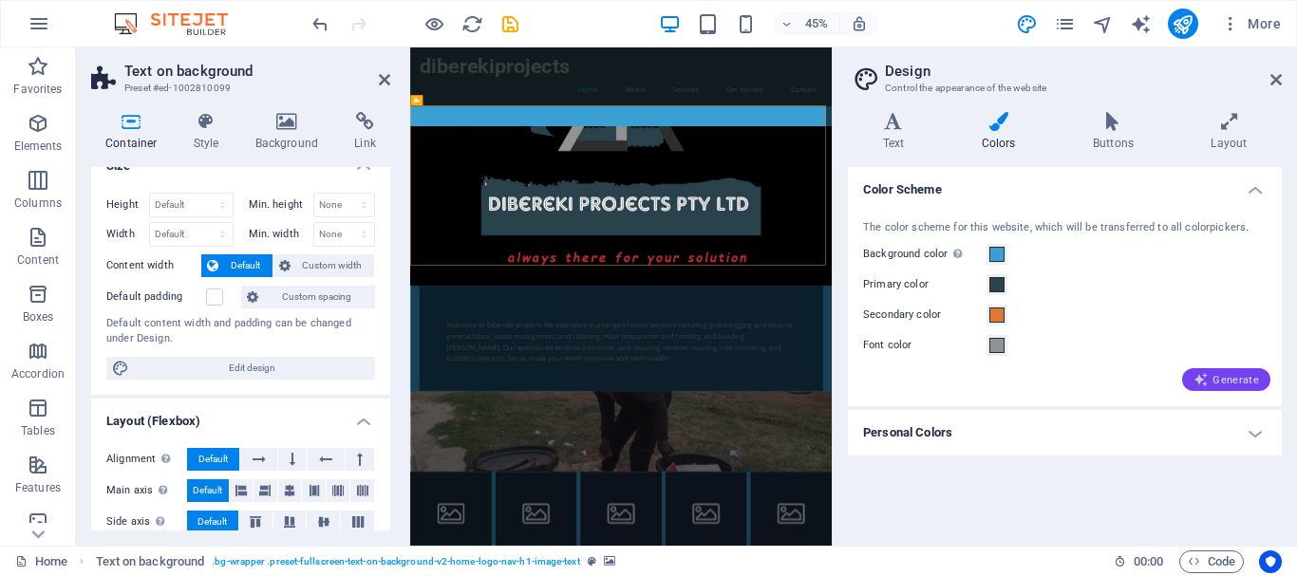
click at [1203, 380] on icon "button" at bounding box center [1200, 379] width 15 height 15
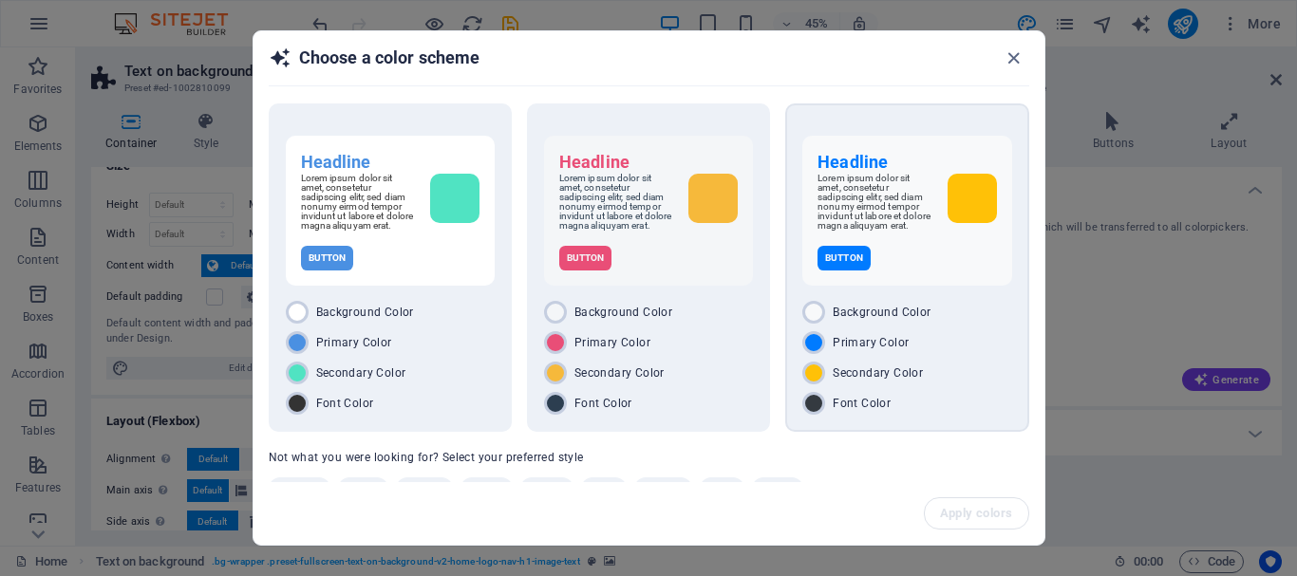
click at [846, 270] on p "Button" at bounding box center [843, 258] width 53 height 25
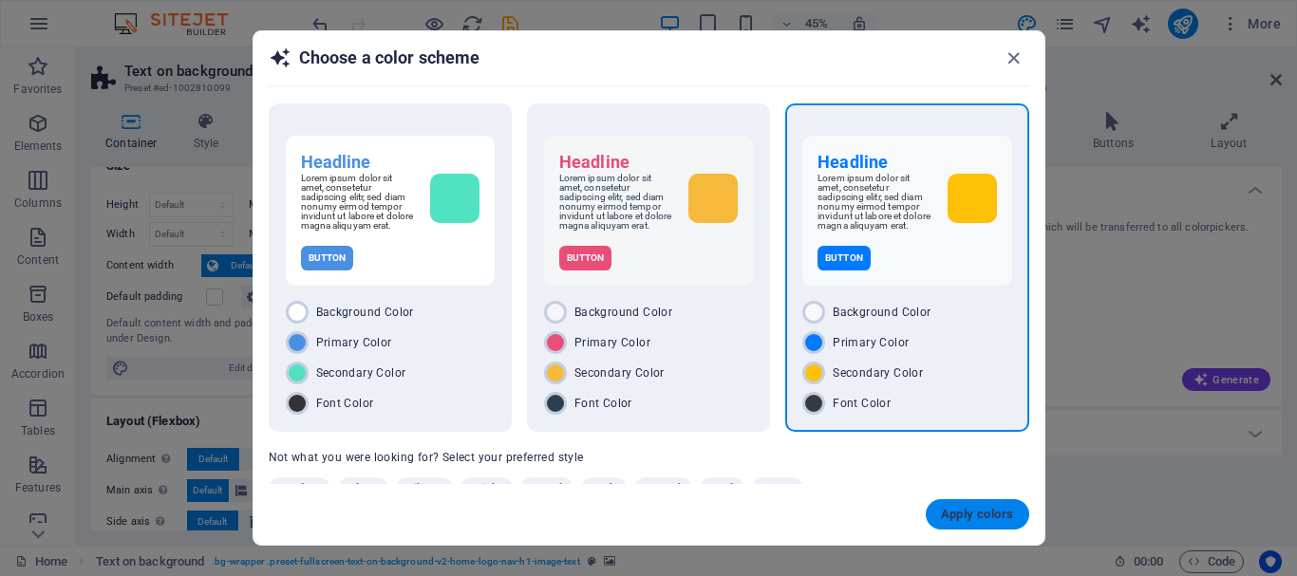
click at [985, 511] on span "Apply colors" at bounding box center [977, 514] width 73 height 15
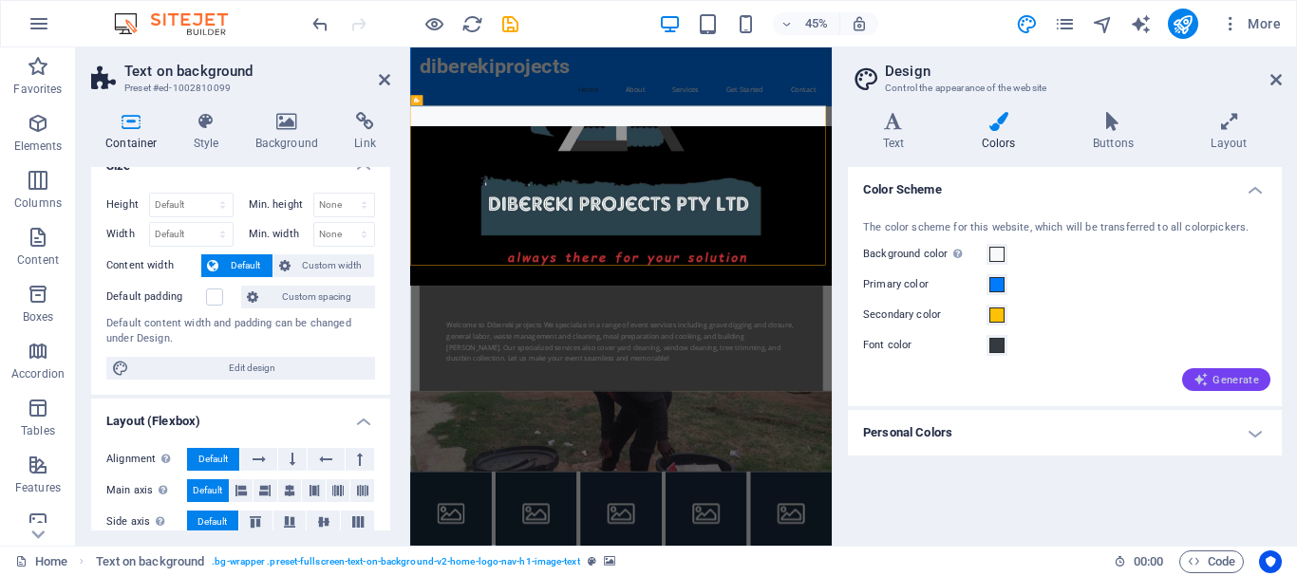
click at [1228, 383] on span "Generate" at bounding box center [1225, 379] width 65 height 15
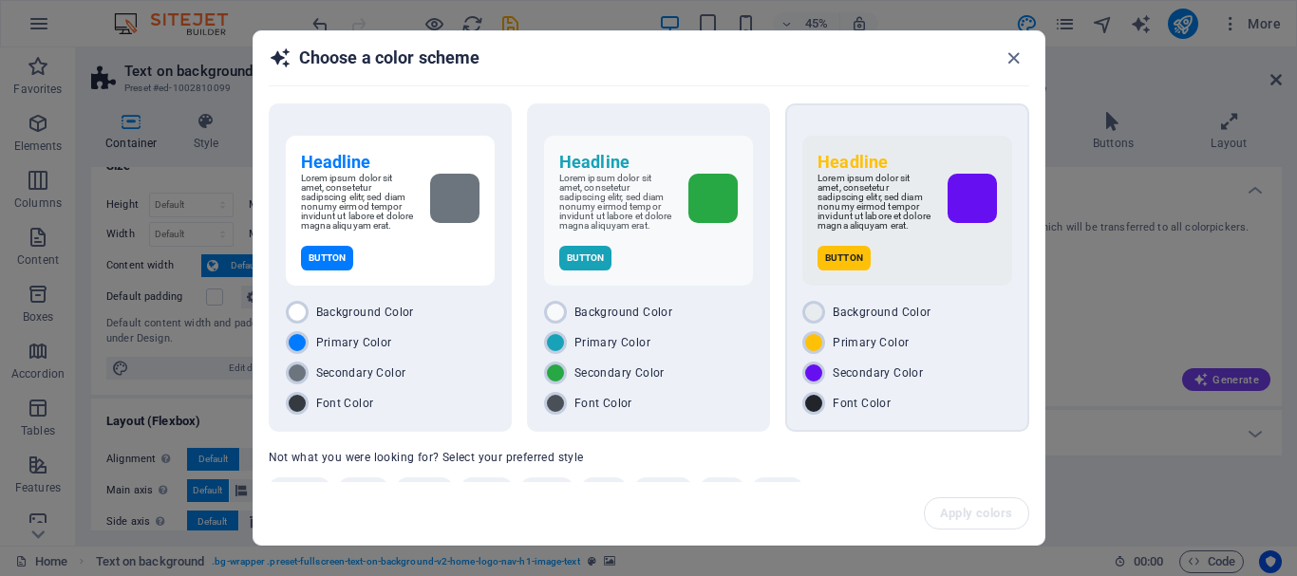
click at [855, 266] on p "Button" at bounding box center [843, 258] width 53 height 25
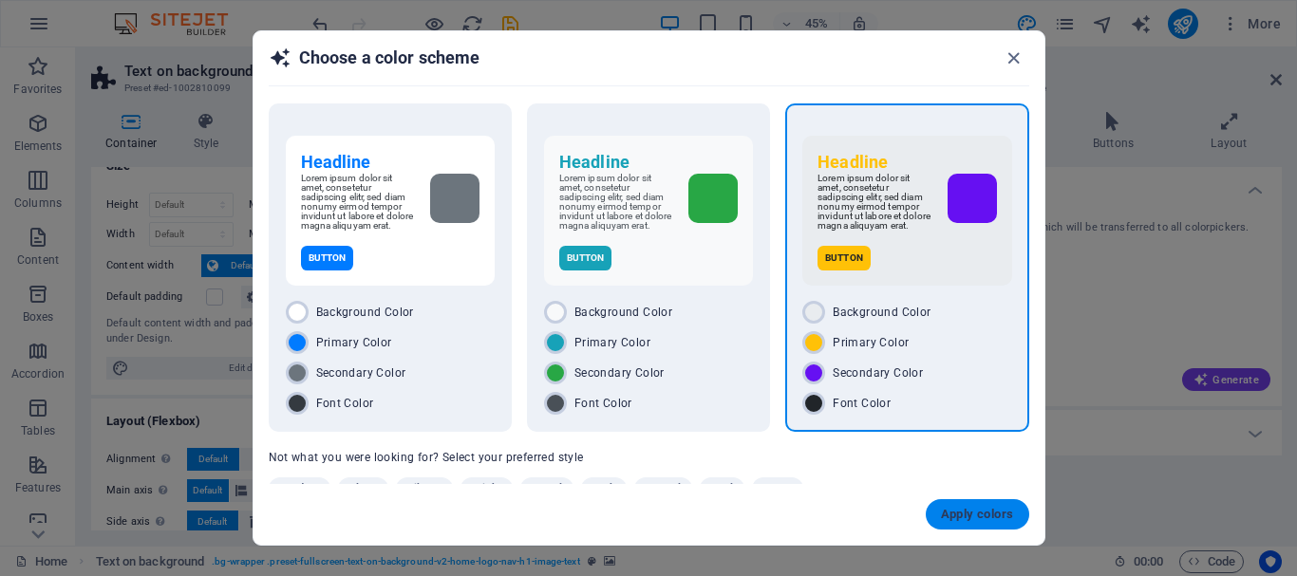
click at [981, 527] on button "Apply colors" at bounding box center [976, 514] width 103 height 30
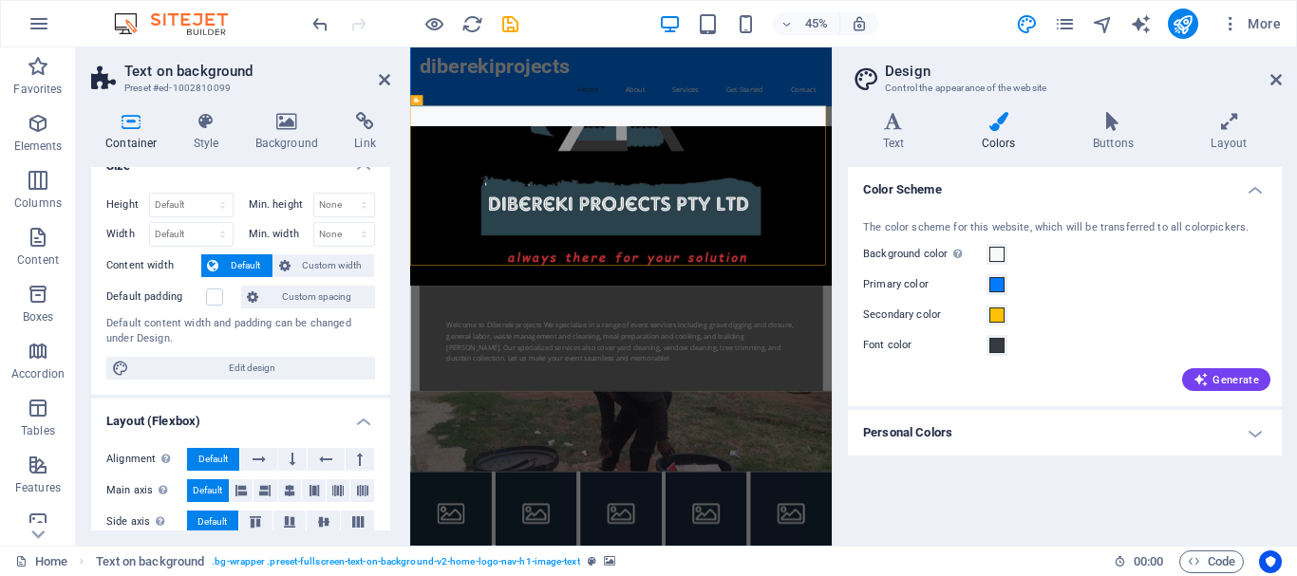
click at [994, 509] on div "Color Scheme The color scheme for this website, which will be transferred to al…" at bounding box center [1065, 349] width 434 height 364
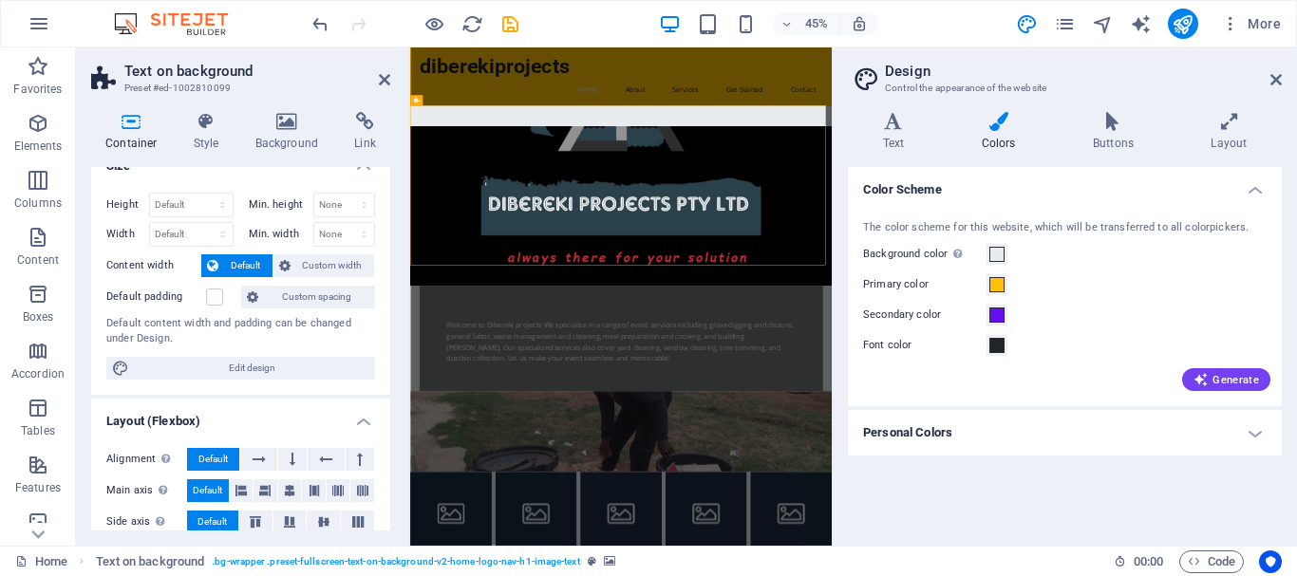
click at [1215, 454] on figure at bounding box center [878, 399] width 937 height 355
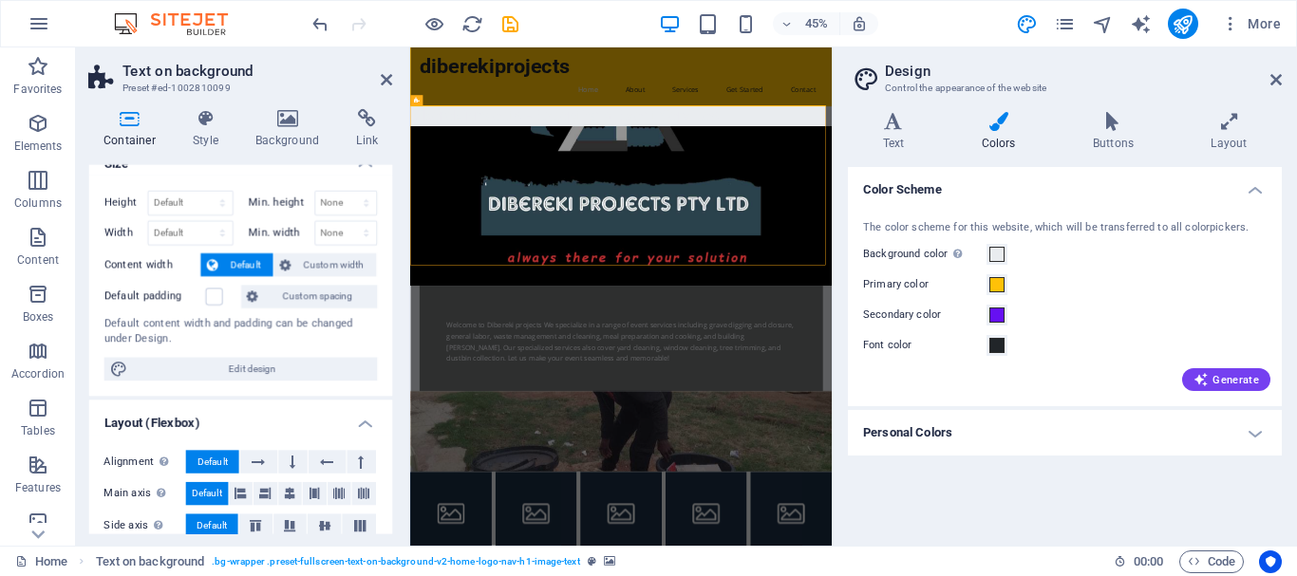
click at [1215, 454] on figure at bounding box center [878, 399] width 937 height 355
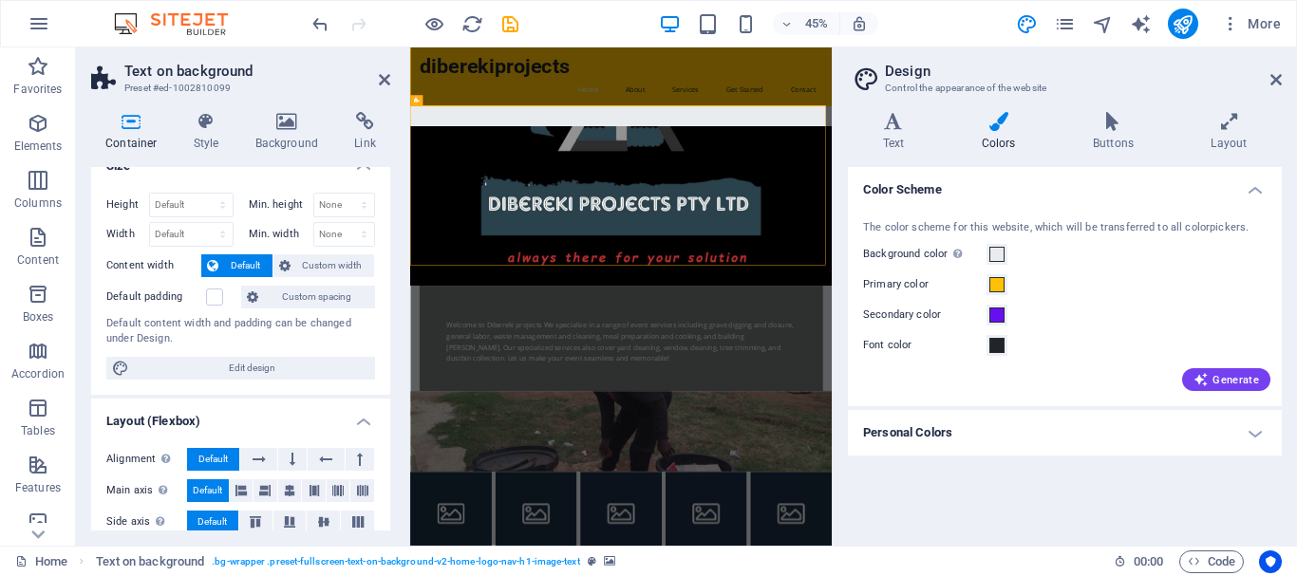
click at [1215, 454] on figure at bounding box center [878, 399] width 937 height 355
click at [385, 83] on icon at bounding box center [384, 79] width 11 height 15
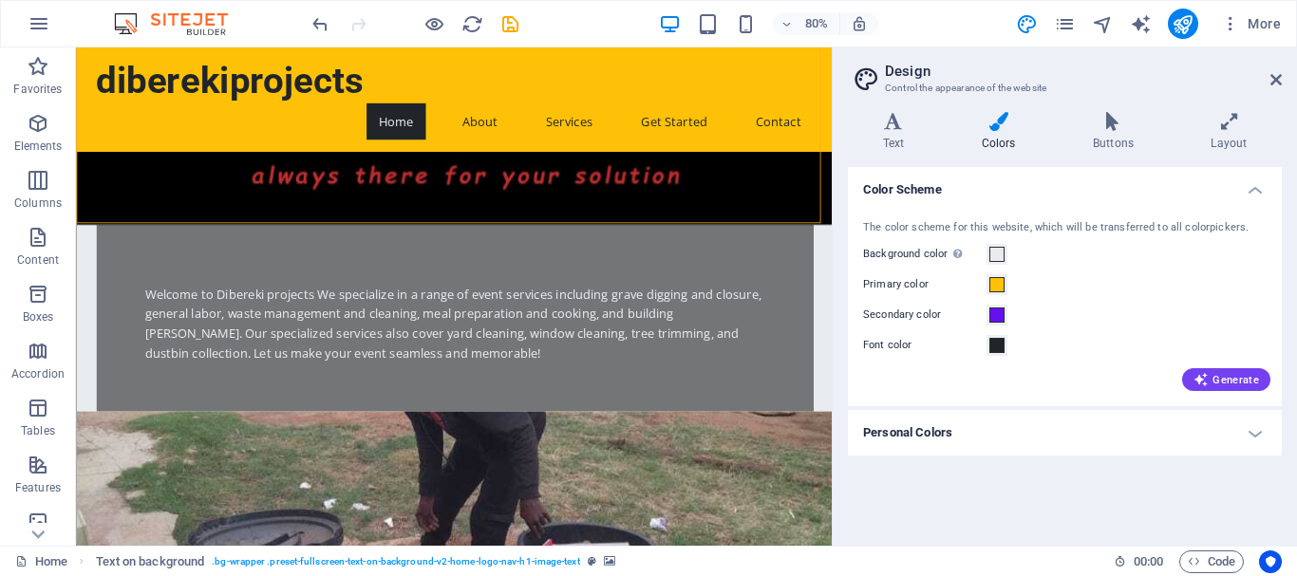
scroll to position [266, 0]
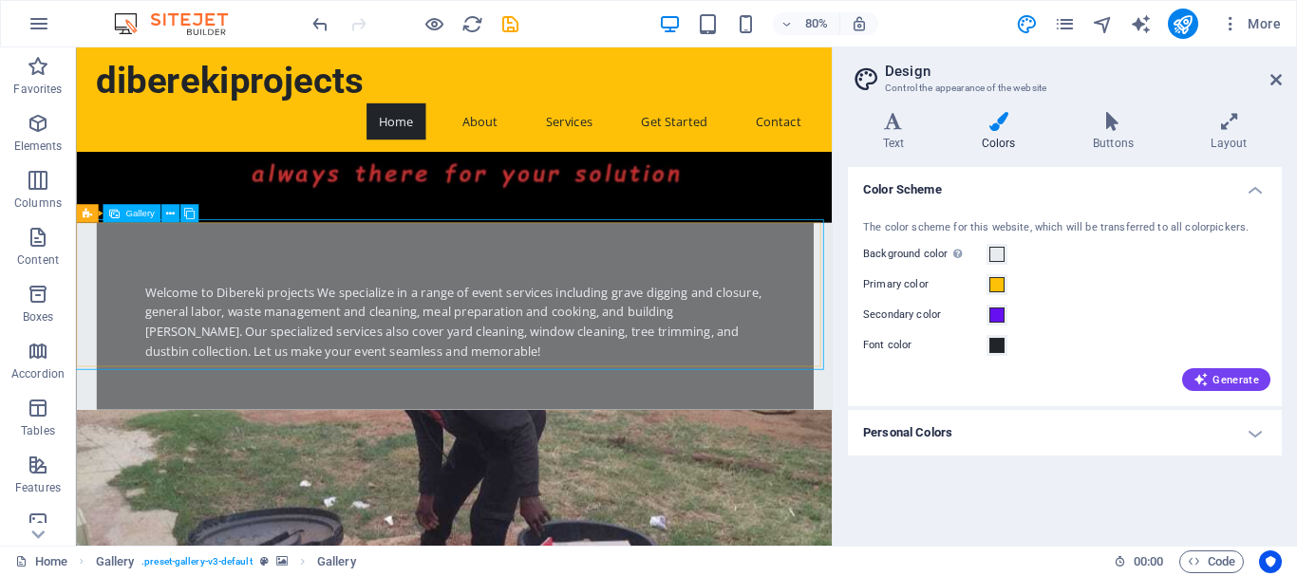
click at [140, 215] on span "Gallery" at bounding box center [139, 214] width 28 height 9
click at [134, 216] on span "Gallery" at bounding box center [139, 214] width 28 height 9
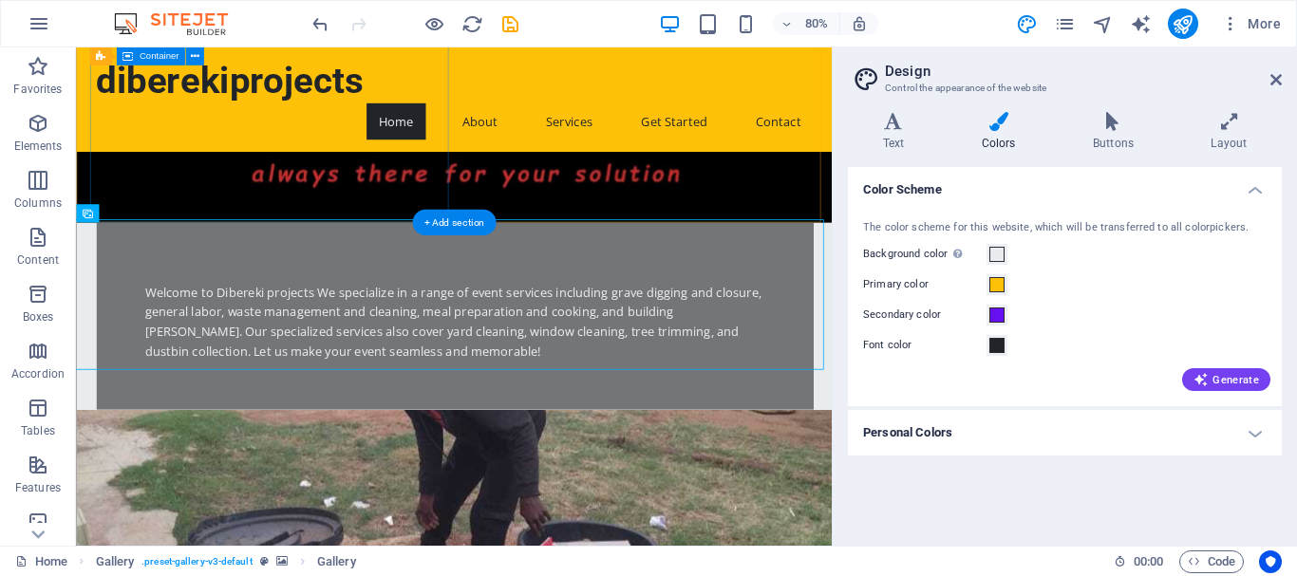
click at [150, 267] on div "Welcome to Dibereki projects We specialize in a range of event services includi…" at bounding box center [549, 384] width 896 height 234
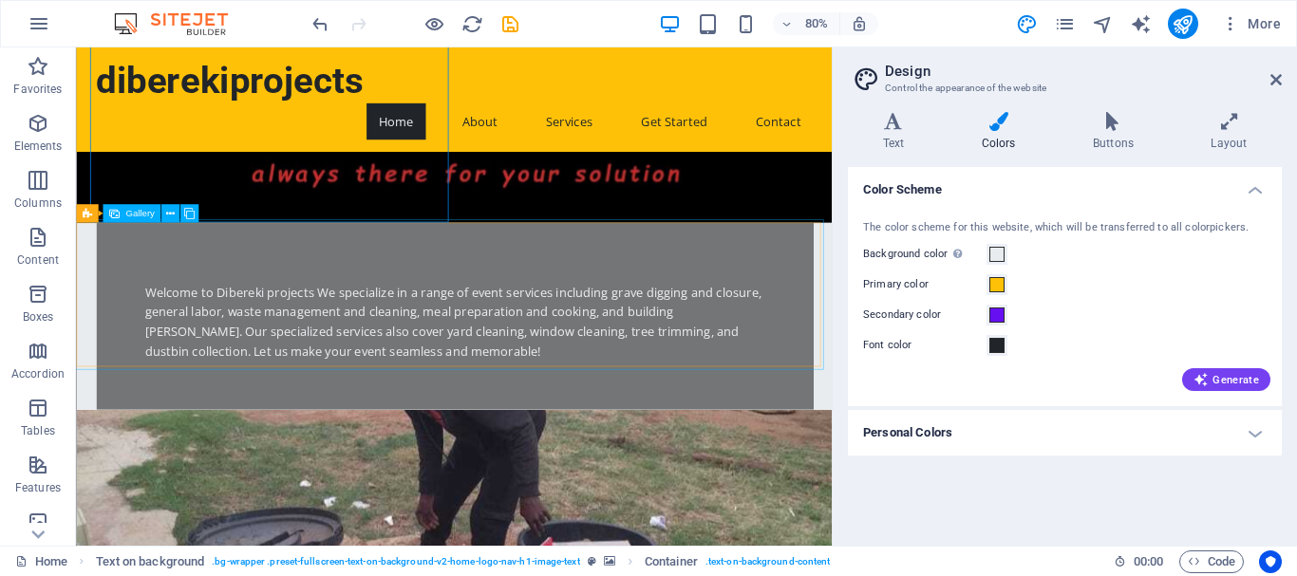
click at [140, 212] on span "Gallery" at bounding box center [139, 214] width 28 height 9
select select "4"
select select "px"
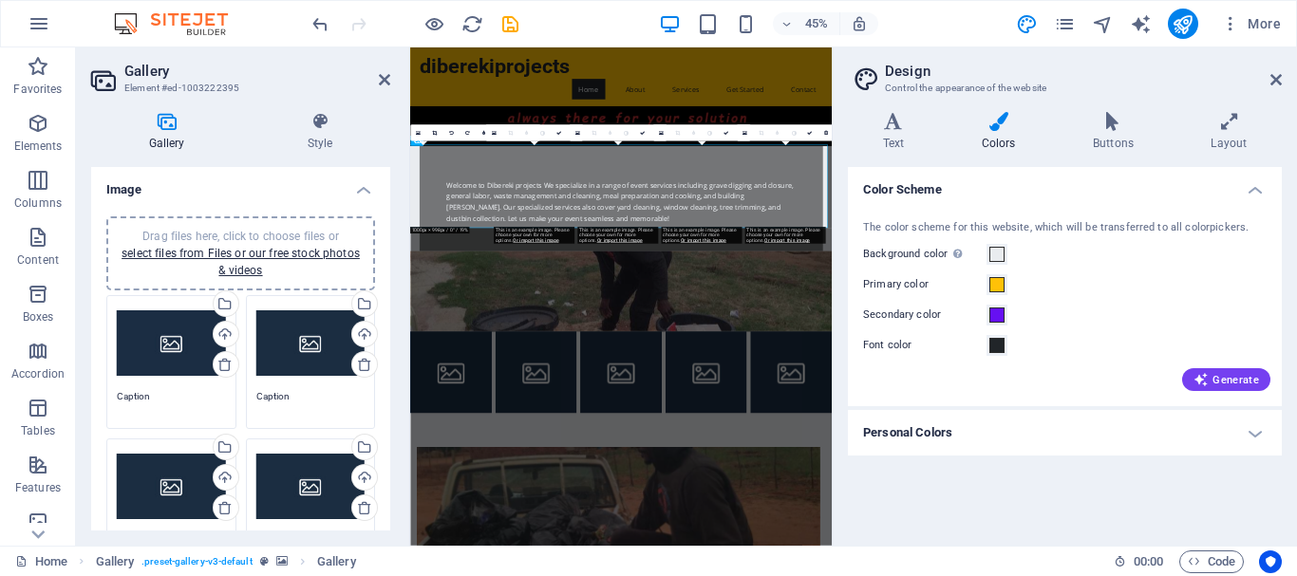
click at [169, 126] on icon at bounding box center [166, 121] width 151 height 19
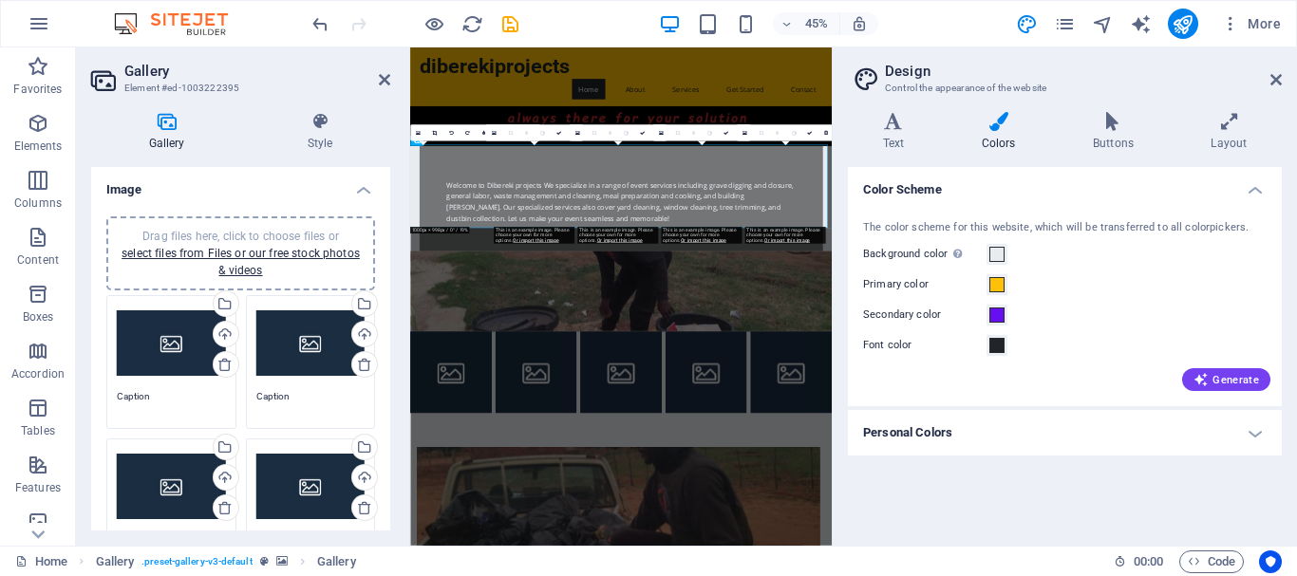
click at [169, 126] on icon at bounding box center [166, 121] width 151 height 19
click at [327, 363] on div "Drag files here, click to choose files or select files from Files or our free s…" at bounding box center [310, 344] width 109 height 76
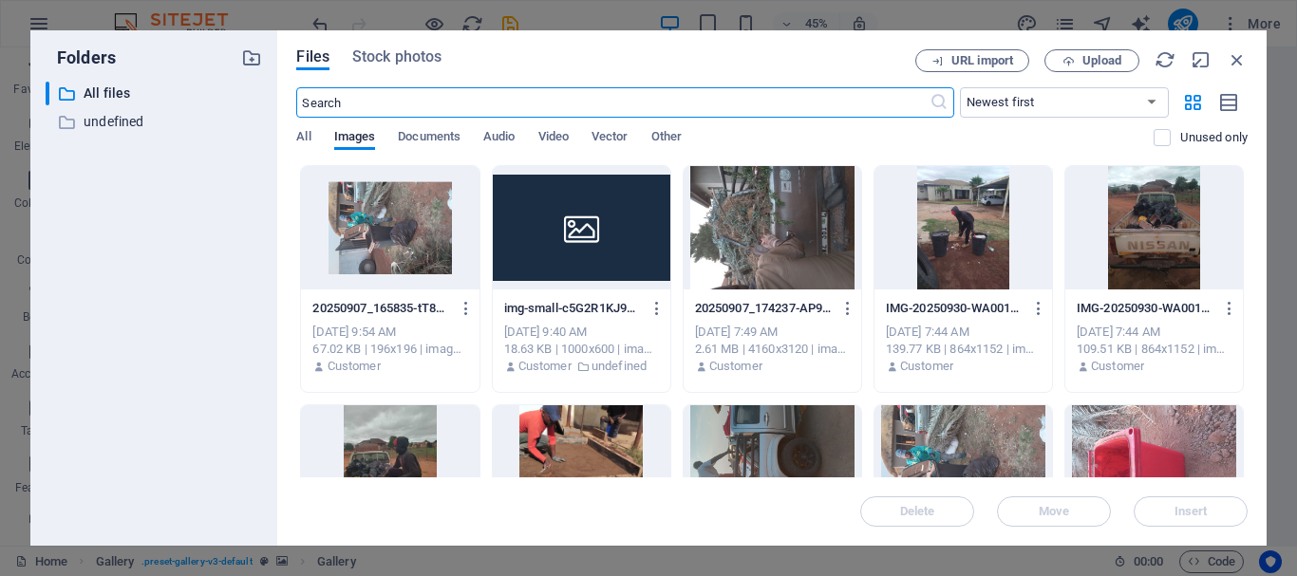
scroll to position [1347, 0]
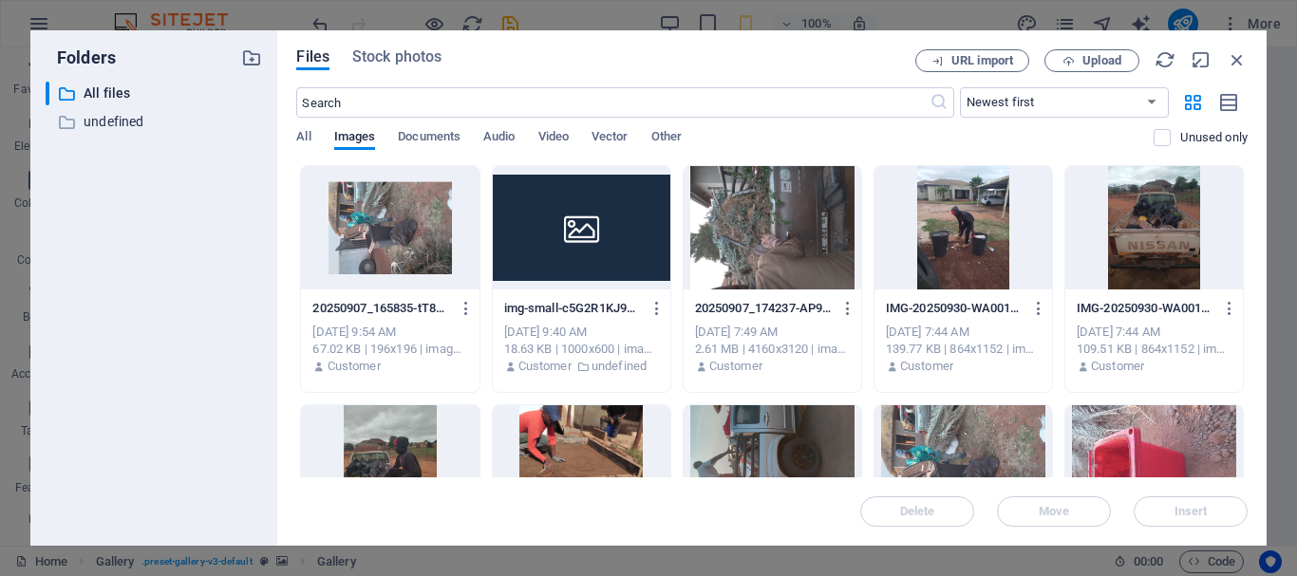
click at [382, 261] on div at bounding box center [389, 227] width 177 height 123
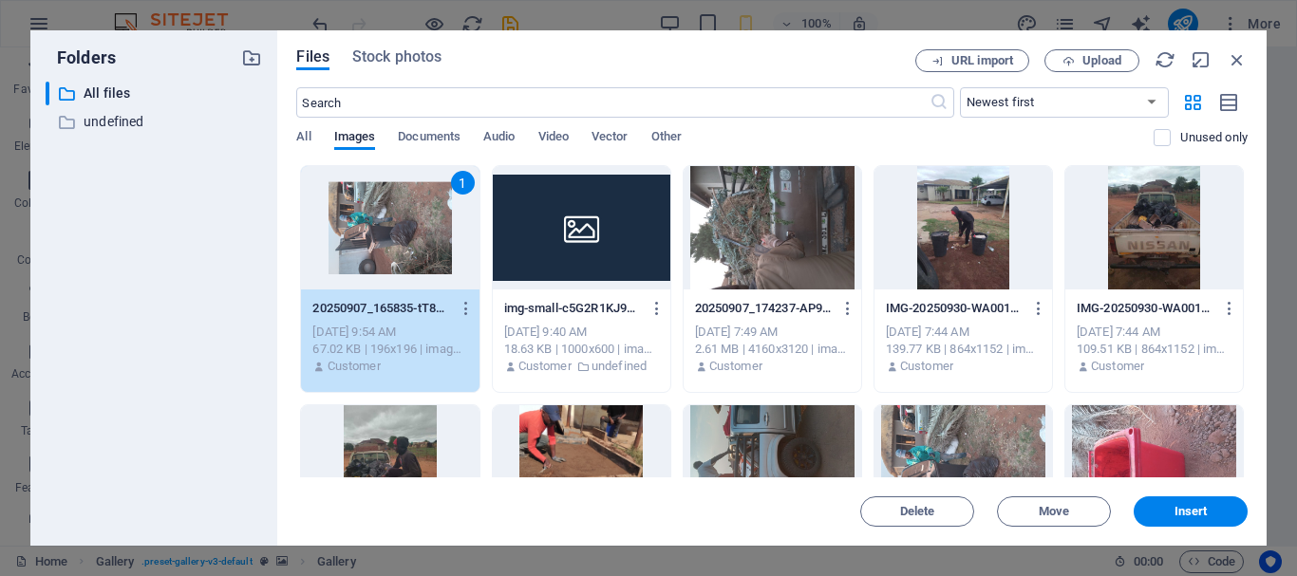
click at [802, 263] on div at bounding box center [771, 227] width 177 height 123
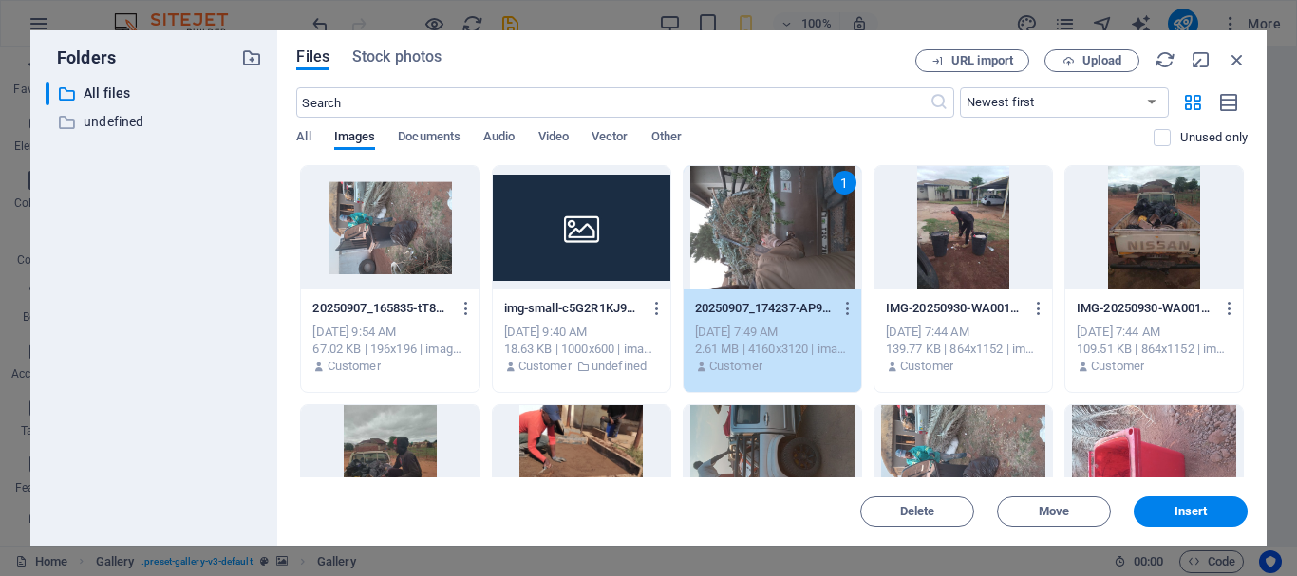
click at [988, 271] on div at bounding box center [962, 227] width 177 height 123
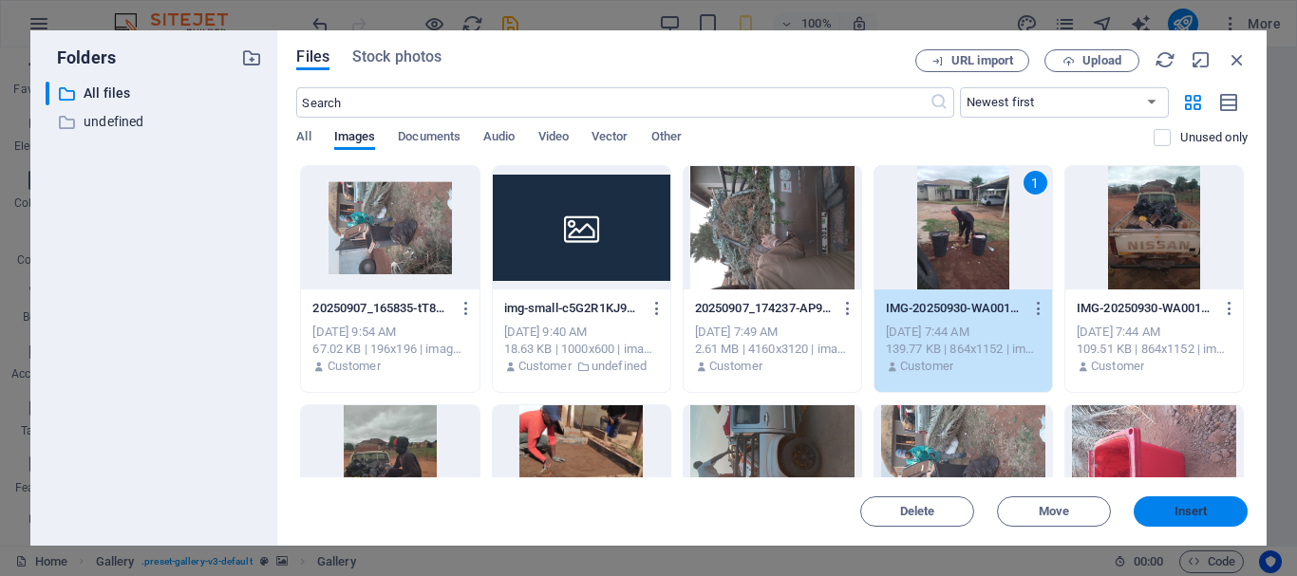
click at [1205, 511] on span "Insert" at bounding box center [1190, 511] width 33 height 11
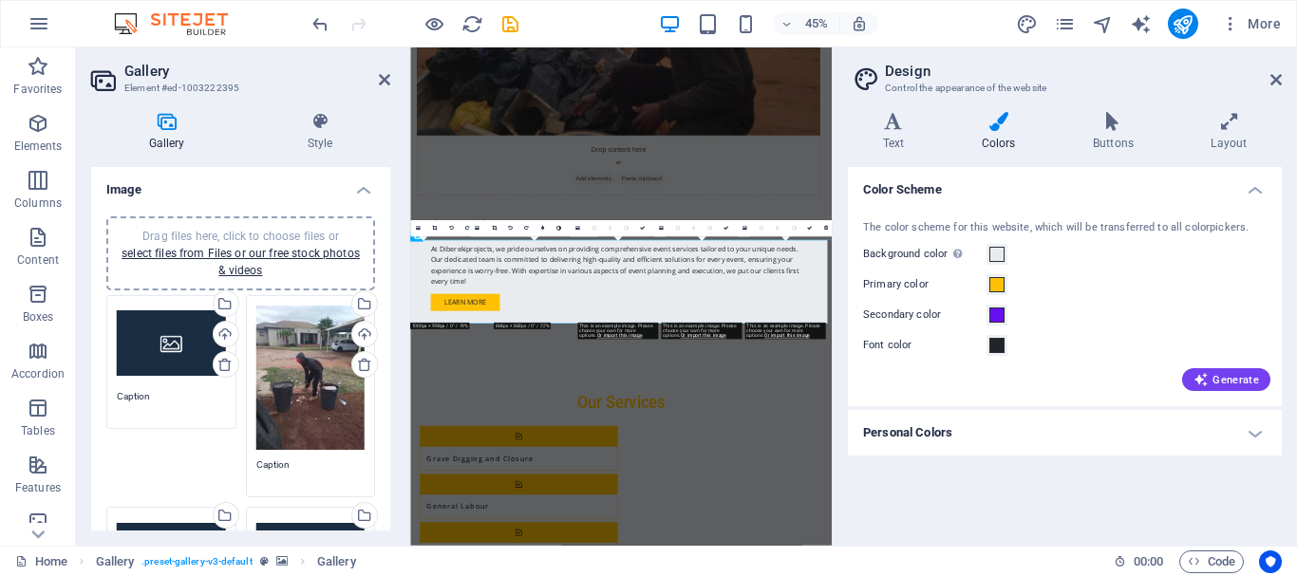
scroll to position [53, 0]
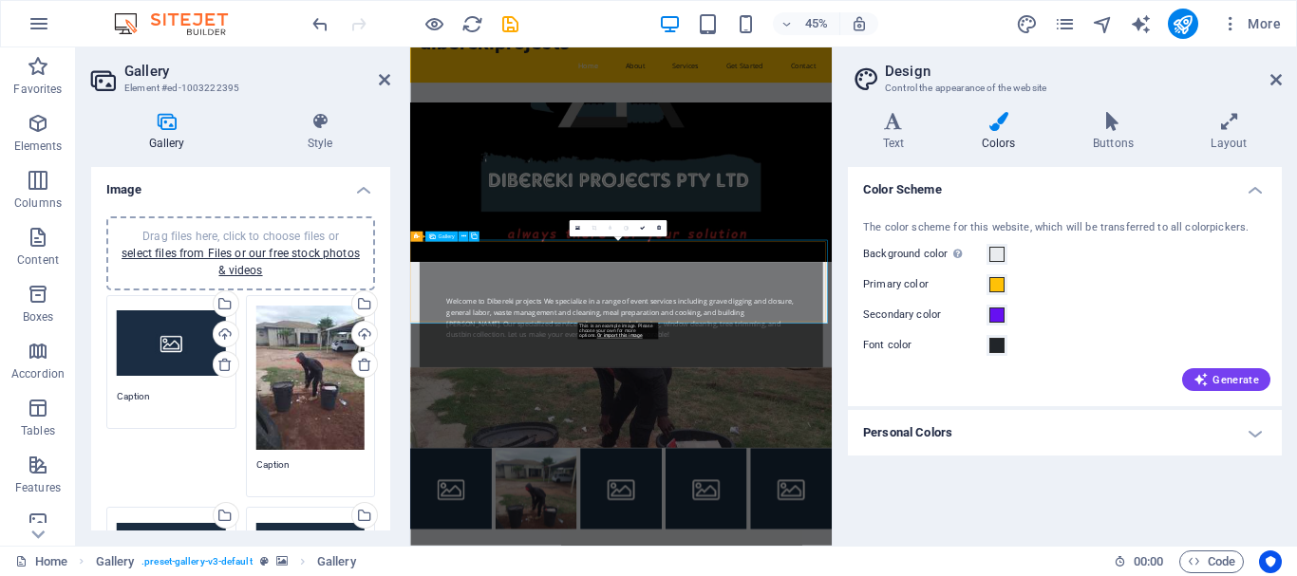
click at [183, 364] on div "Drag files here, click to choose files or select files from Files or our free s…" at bounding box center [171, 344] width 109 height 76
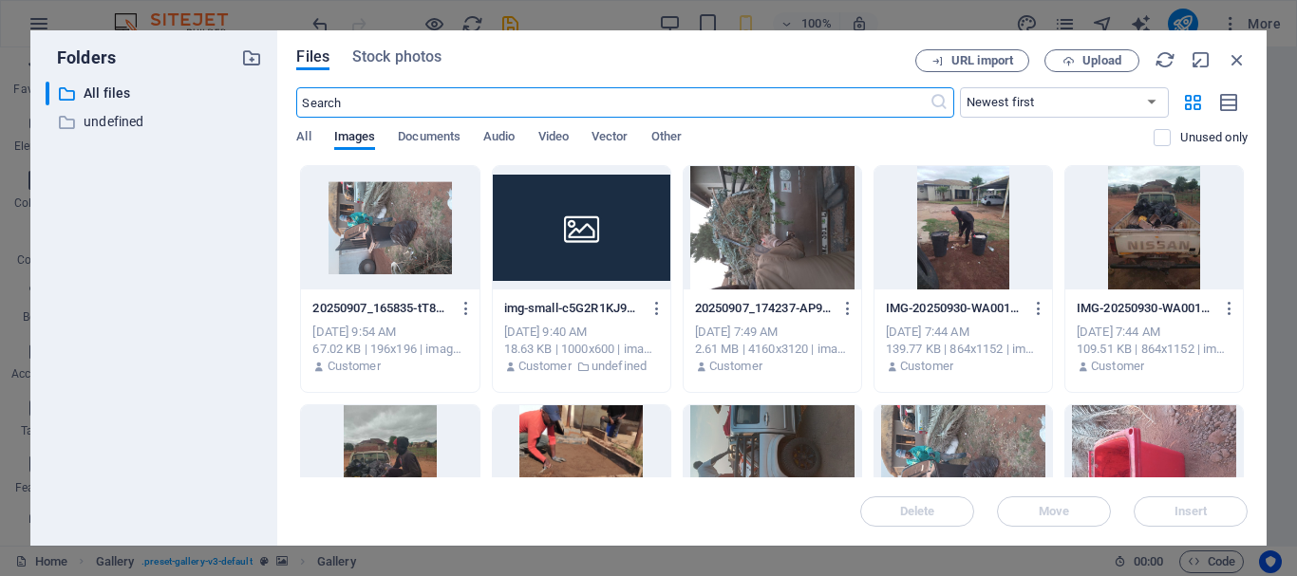
scroll to position [1379, 0]
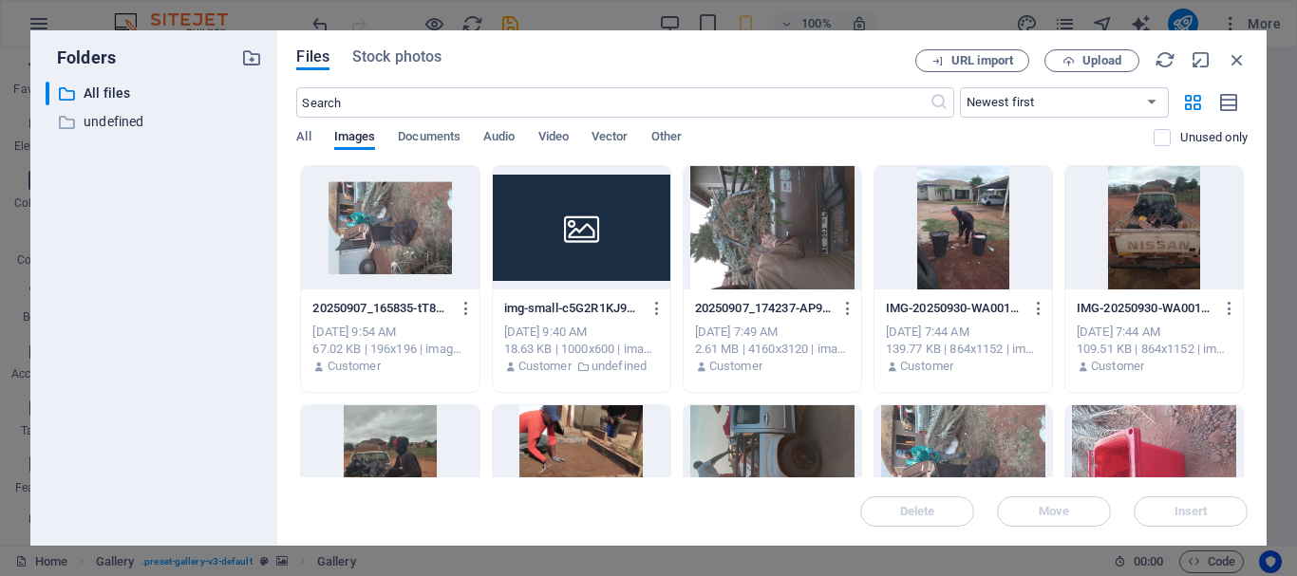
click at [369, 239] on div at bounding box center [389, 227] width 177 height 123
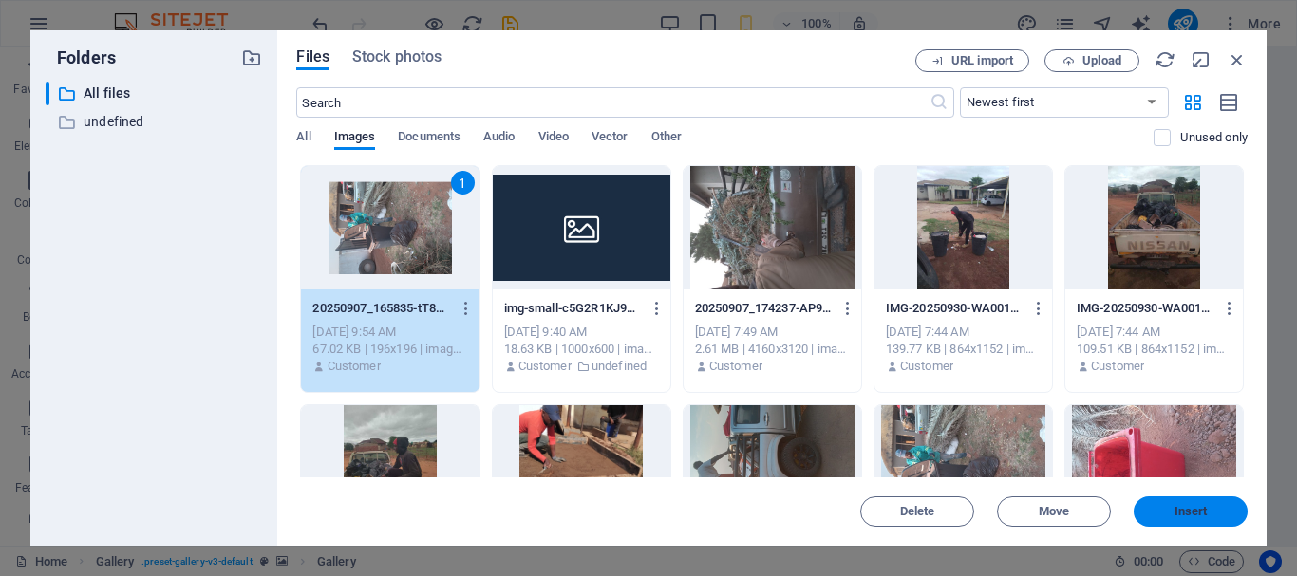
click at [1207, 519] on button "Insert" at bounding box center [1190, 511] width 114 height 30
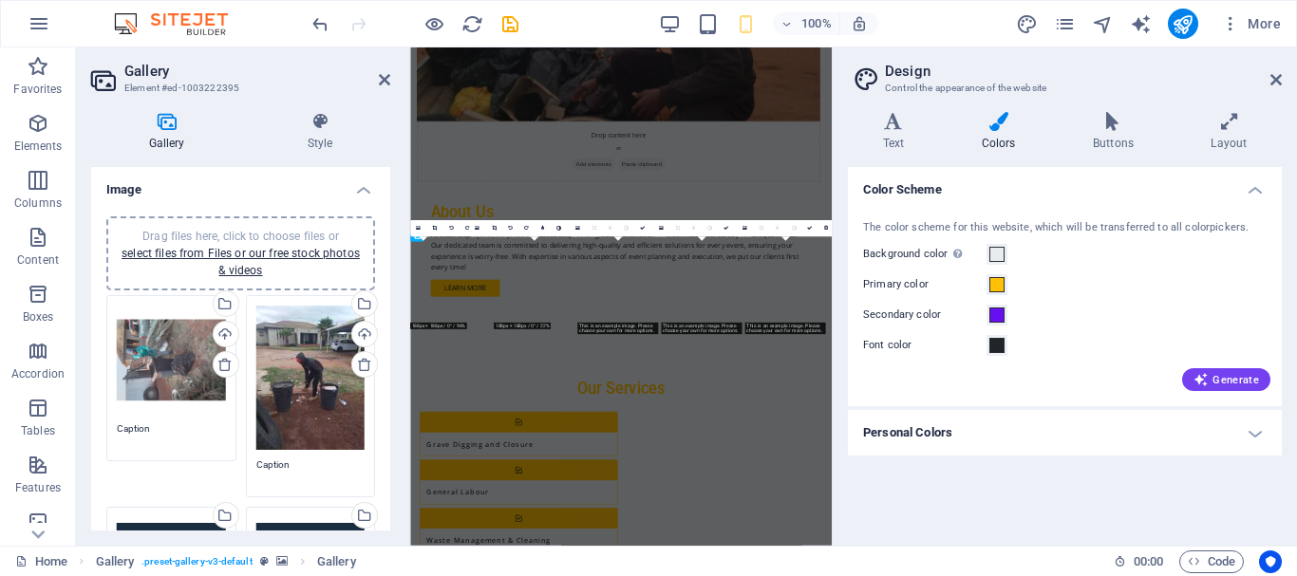
scroll to position [53, 0]
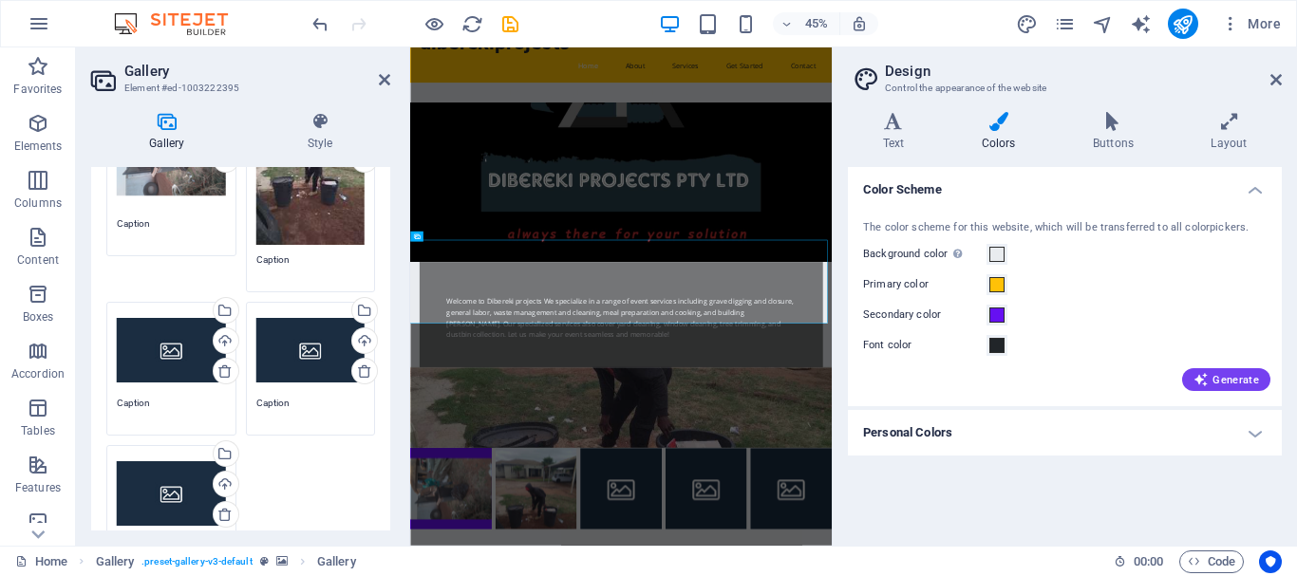
scroll to position [206, 0]
click at [308, 349] on div "Drag files here, click to choose files or select files from Files or our free s…" at bounding box center [310, 349] width 109 height 76
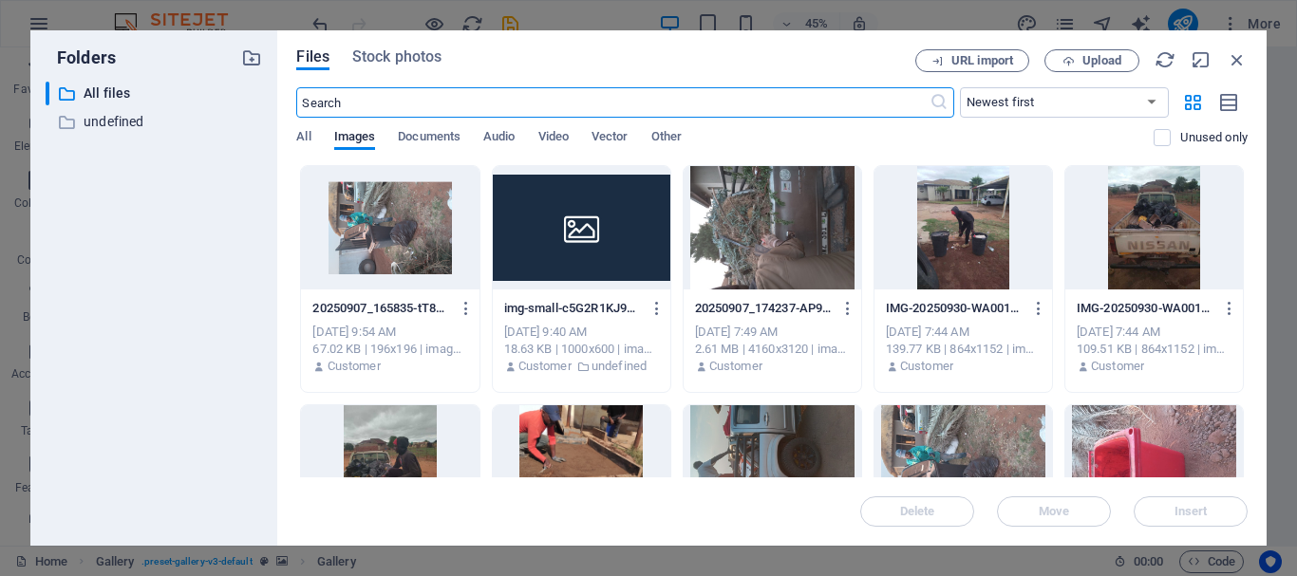
scroll to position [1379, 0]
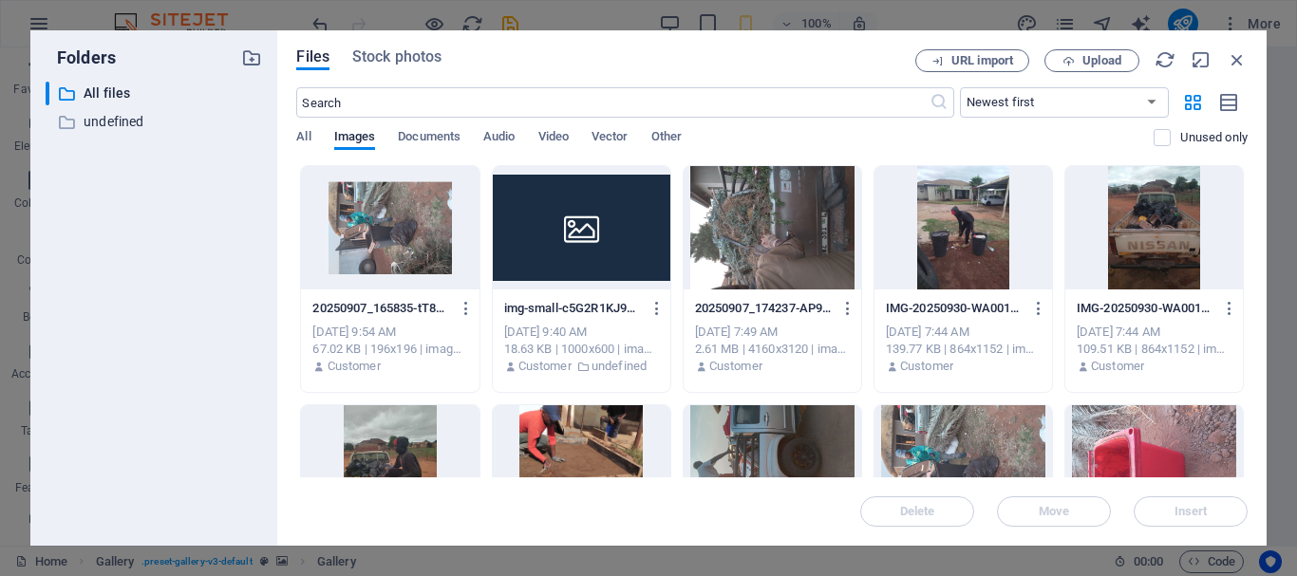
drag, startPoint x: 1247, startPoint y: 252, endPoint x: 1253, endPoint y: 368, distance: 115.9
click at [1253, 368] on div "Files Stock photos URL import Upload ​ Newest first Oldest first Name (A-Z) Nam…" at bounding box center [771, 287] width 989 height 515
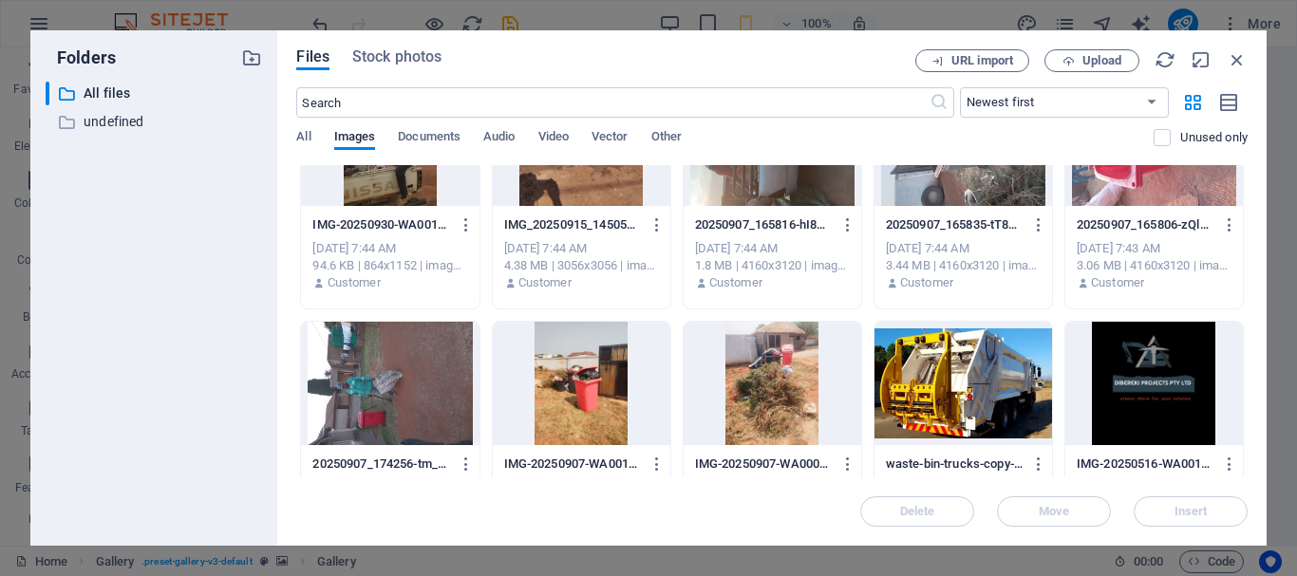
scroll to position [328, 0]
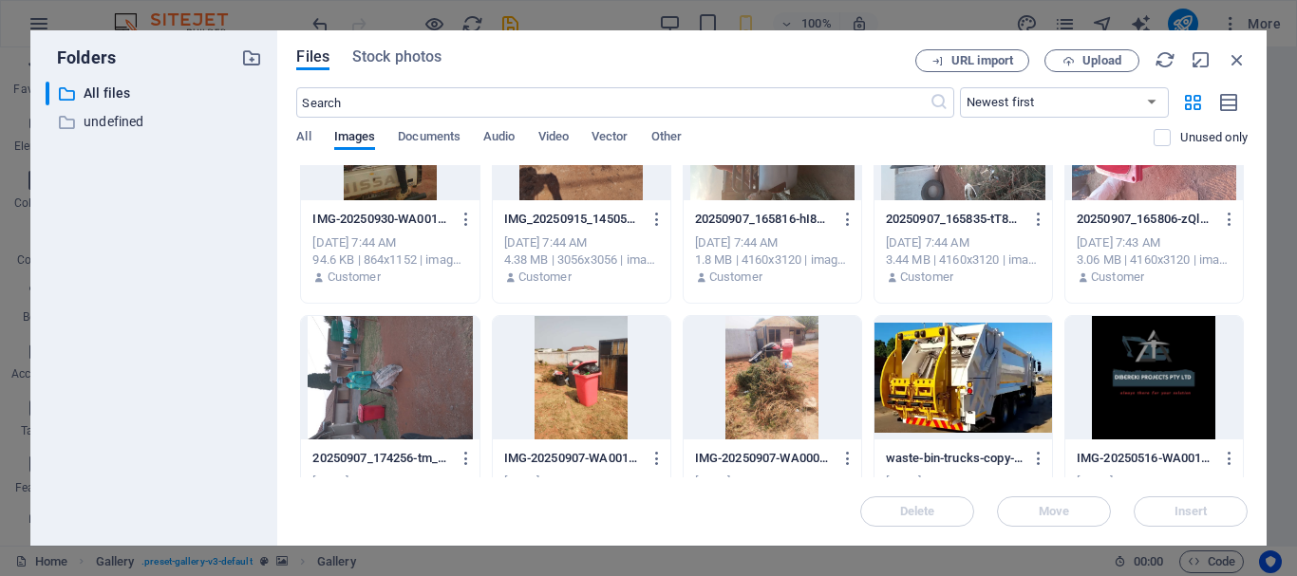
click at [1005, 376] on div at bounding box center [962, 377] width 177 height 123
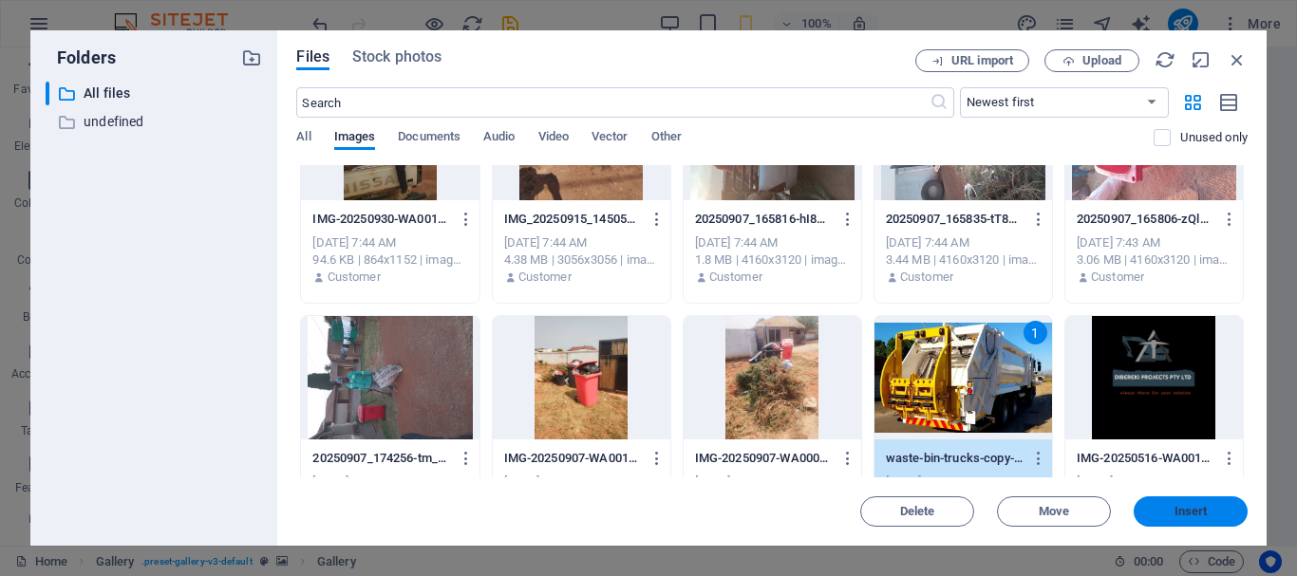
click at [1186, 513] on span "Insert" at bounding box center [1190, 511] width 33 height 11
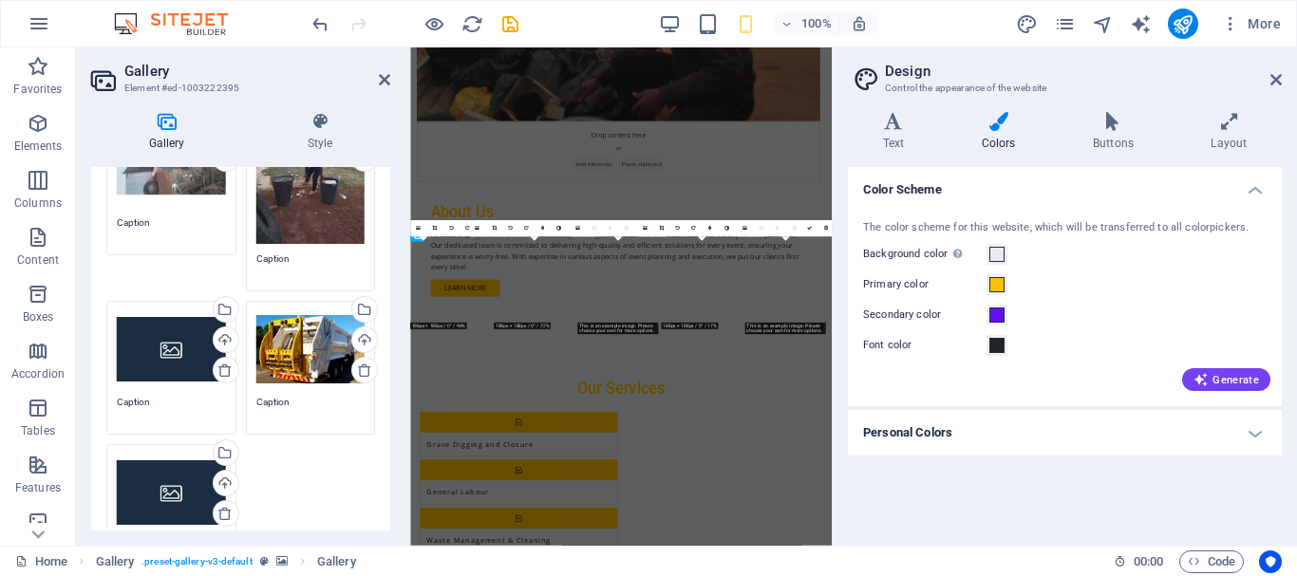
scroll to position [53, 0]
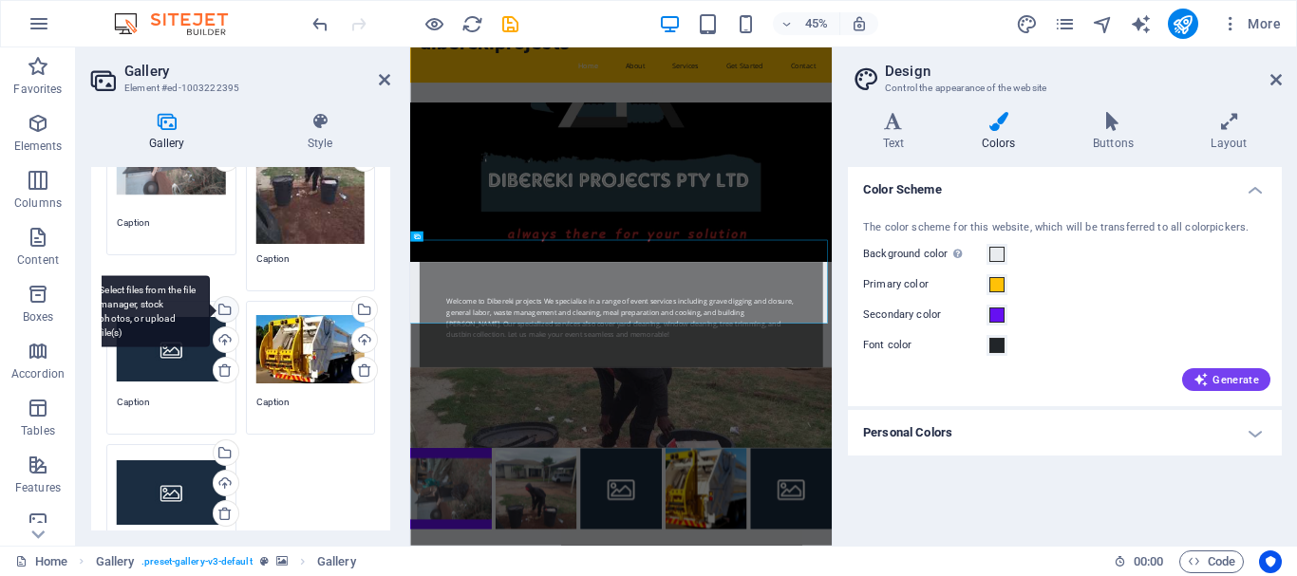
click at [162, 332] on div "Select files from the file manager, stock photos, or upload file(s)" at bounding box center [147, 311] width 123 height 71
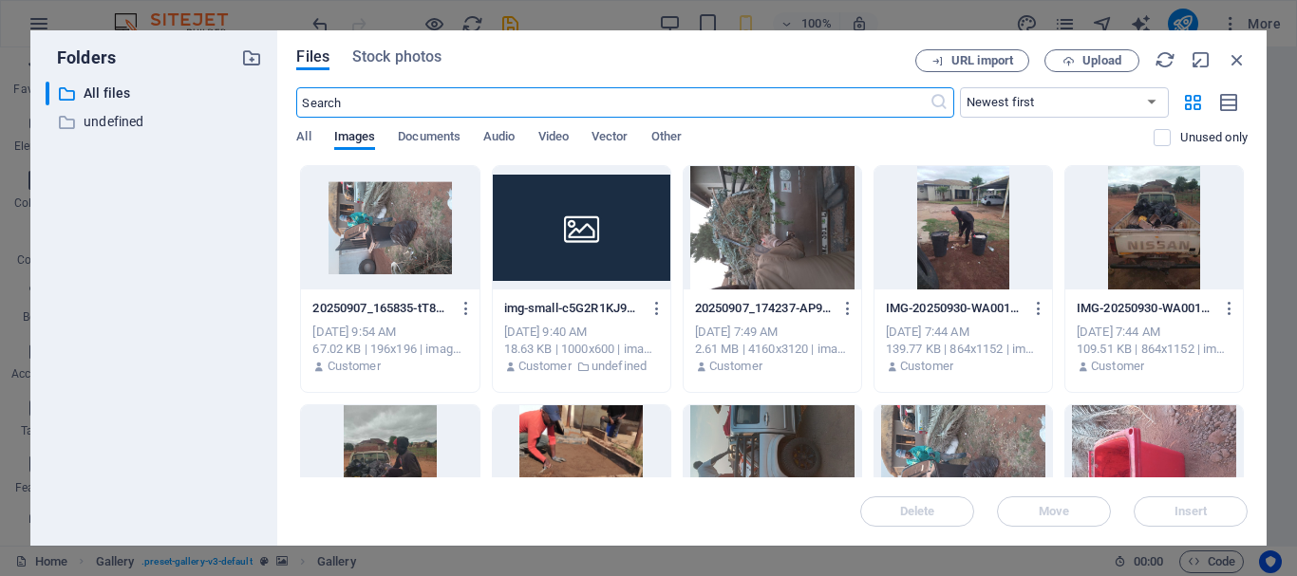
scroll to position [1379, 0]
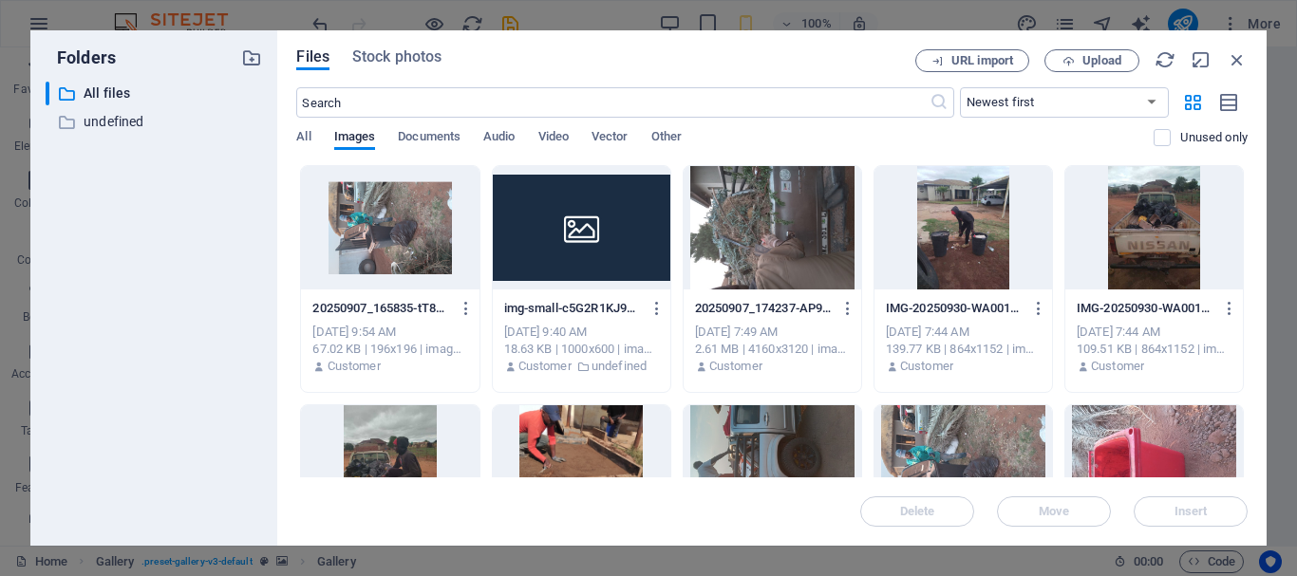
click at [1139, 461] on div at bounding box center [1153, 466] width 177 height 123
click at [1197, 513] on span "Insert" at bounding box center [1190, 511] width 33 height 11
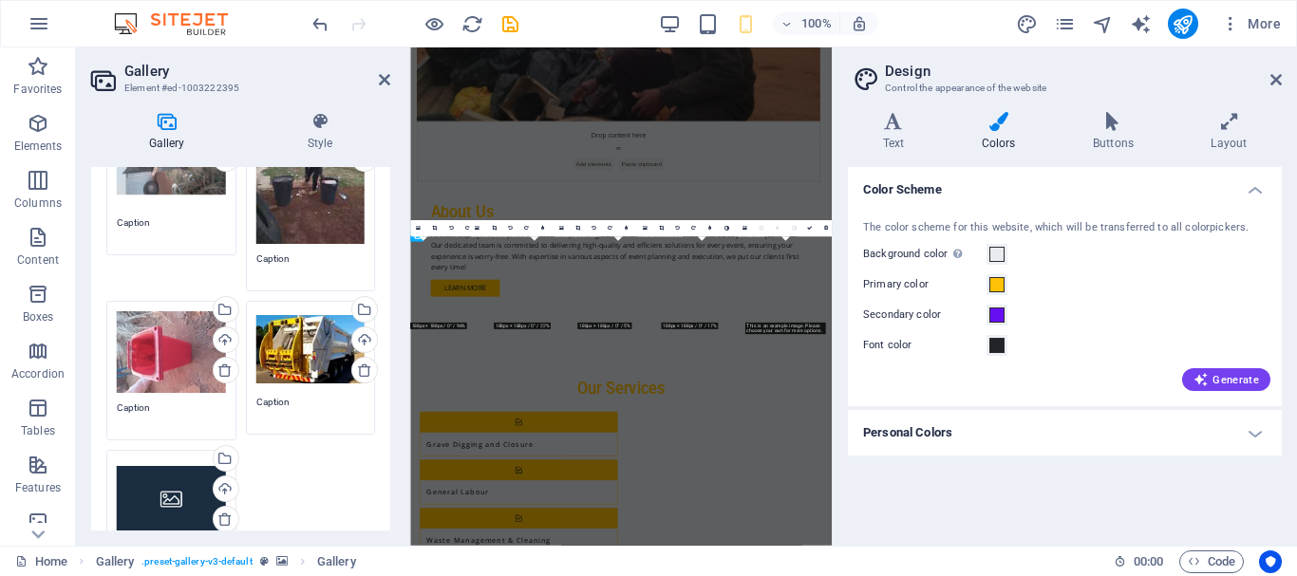
scroll to position [53, 0]
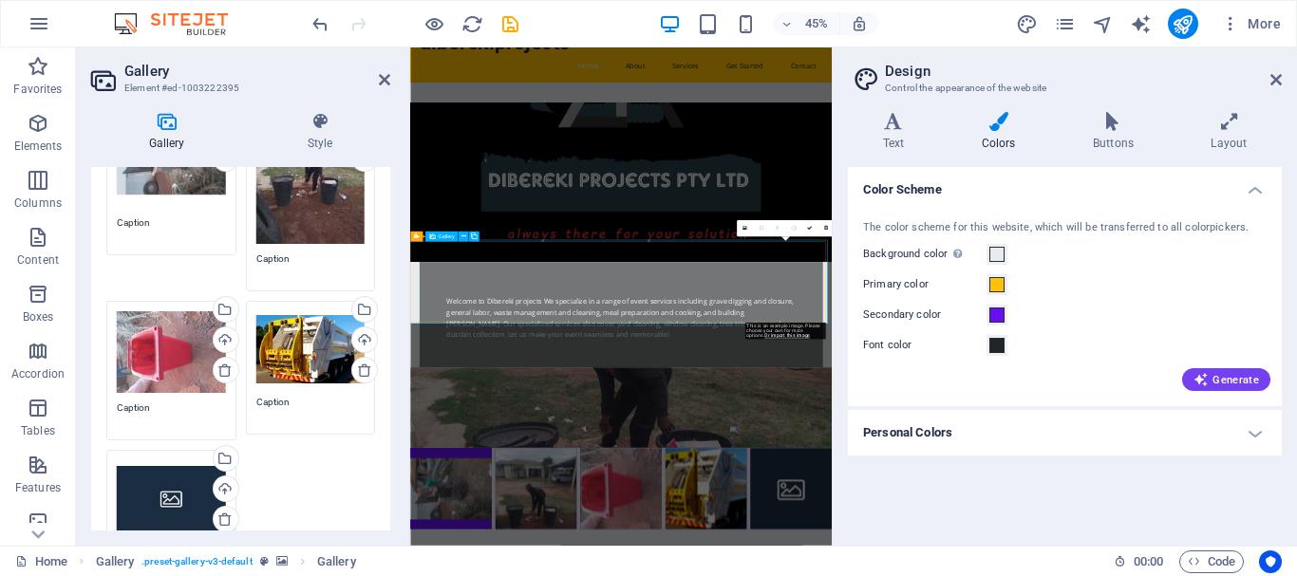
click at [177, 499] on div "Drag files here, click to choose files or select files from Files or our free s…" at bounding box center [171, 498] width 109 height 76
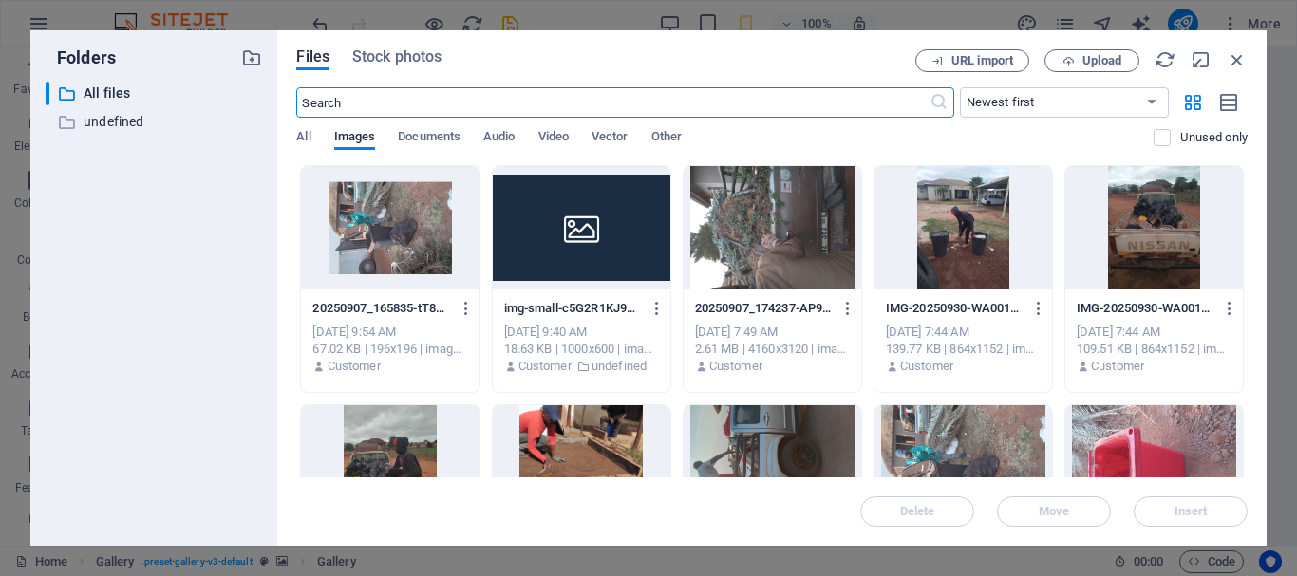
scroll to position [1379, 0]
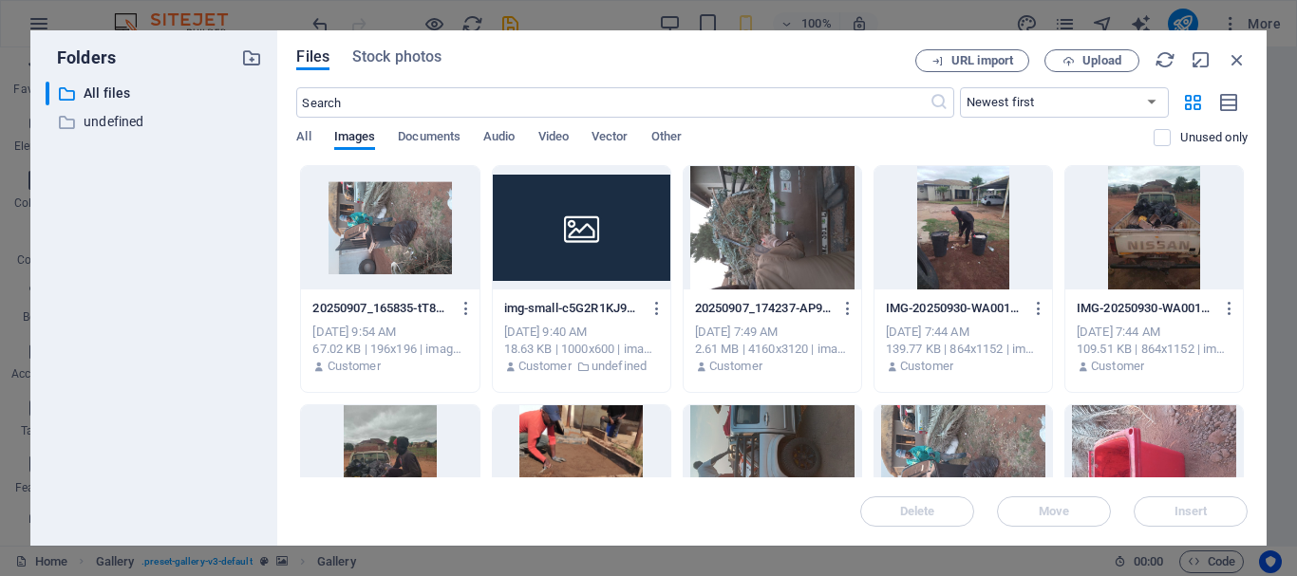
click at [824, 432] on div at bounding box center [771, 466] width 177 height 123
click at [1191, 515] on span "Insert" at bounding box center [1190, 511] width 33 height 11
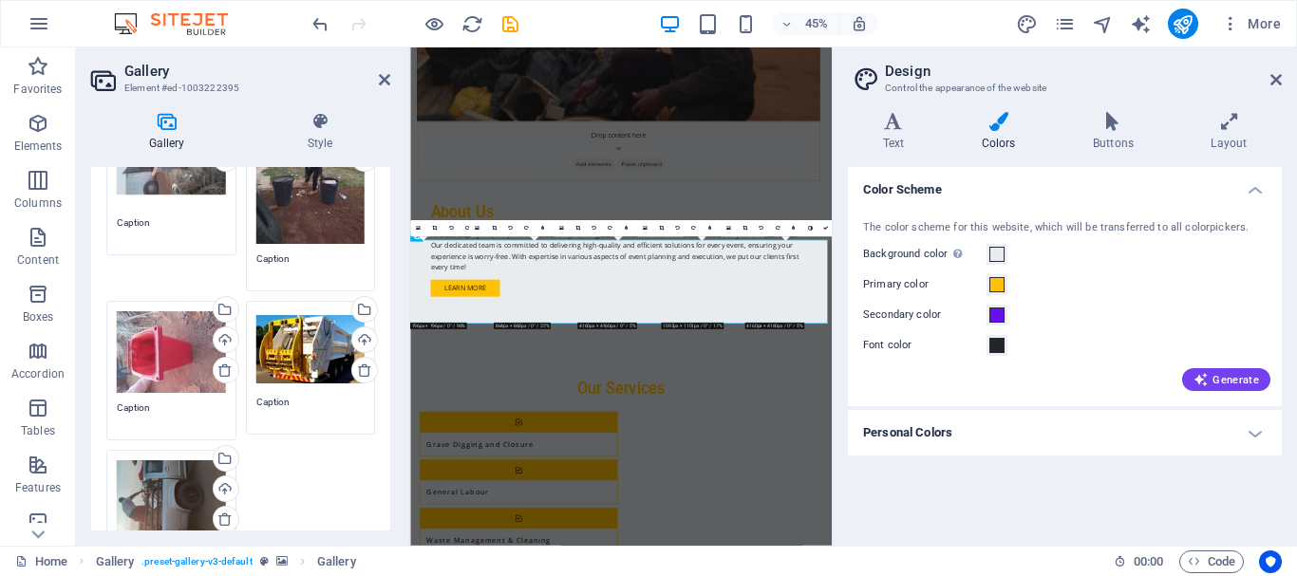
scroll to position [53, 0]
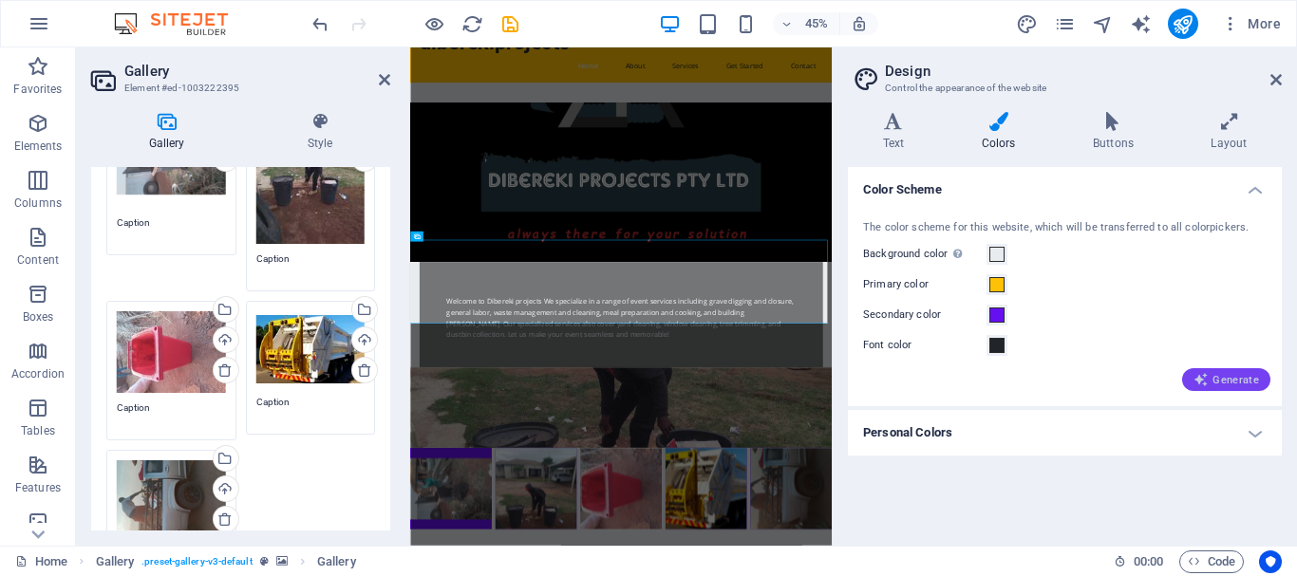
click at [1236, 384] on span "Generate" at bounding box center [1225, 379] width 65 height 15
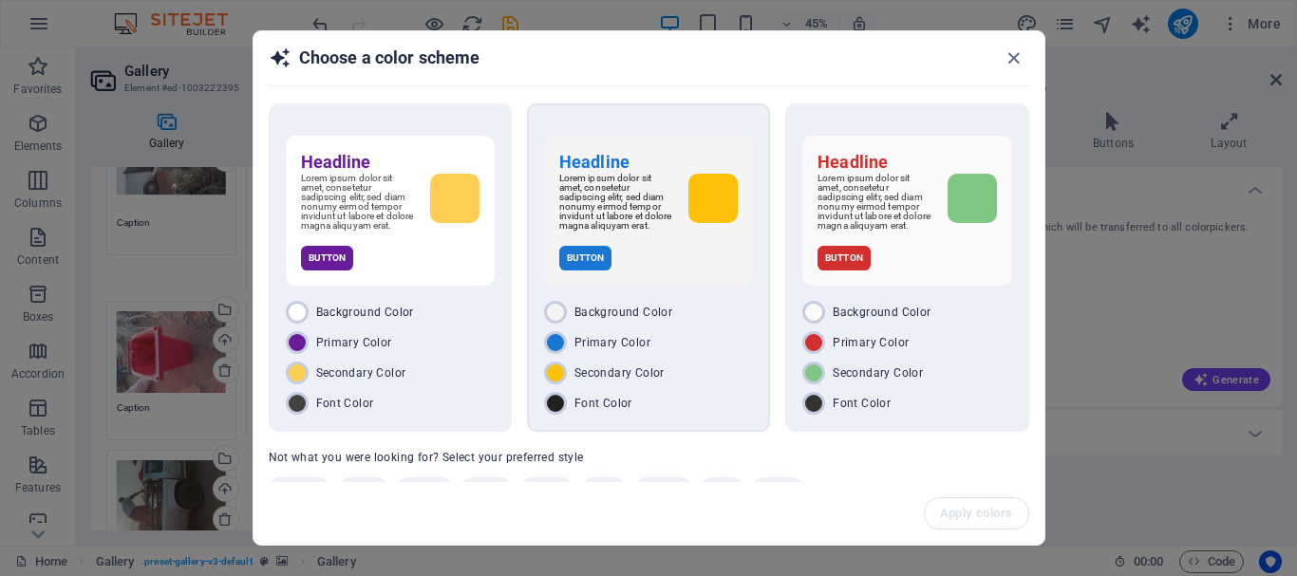
click at [589, 271] on p "Button" at bounding box center [585, 258] width 53 height 25
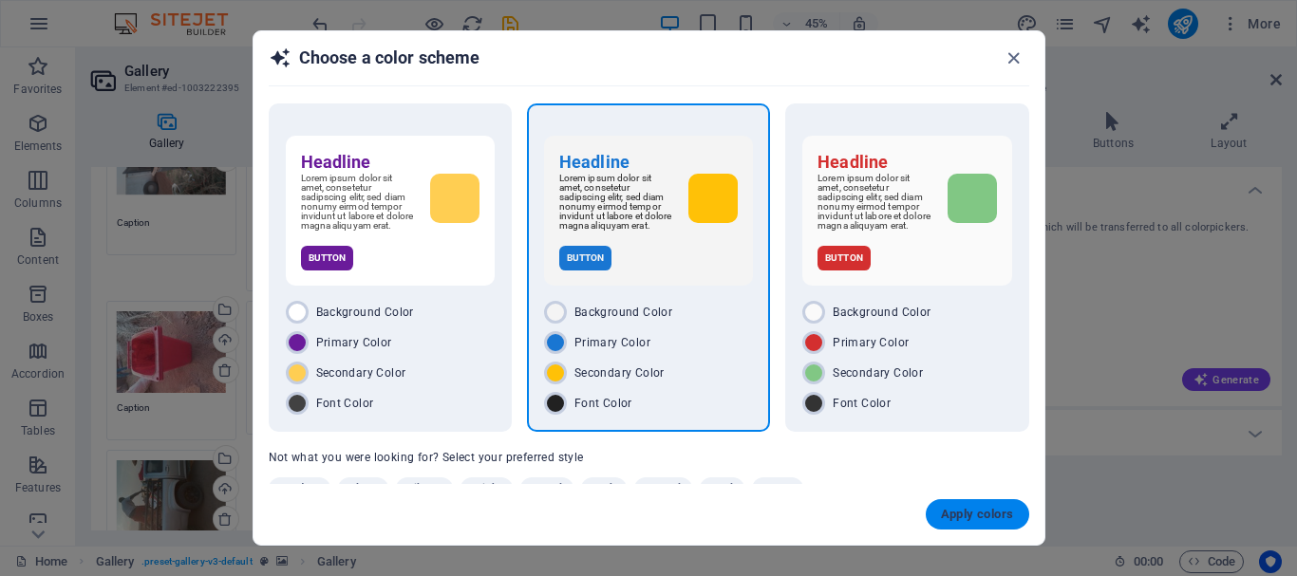
click at [979, 519] on span "Apply colors" at bounding box center [977, 514] width 73 height 15
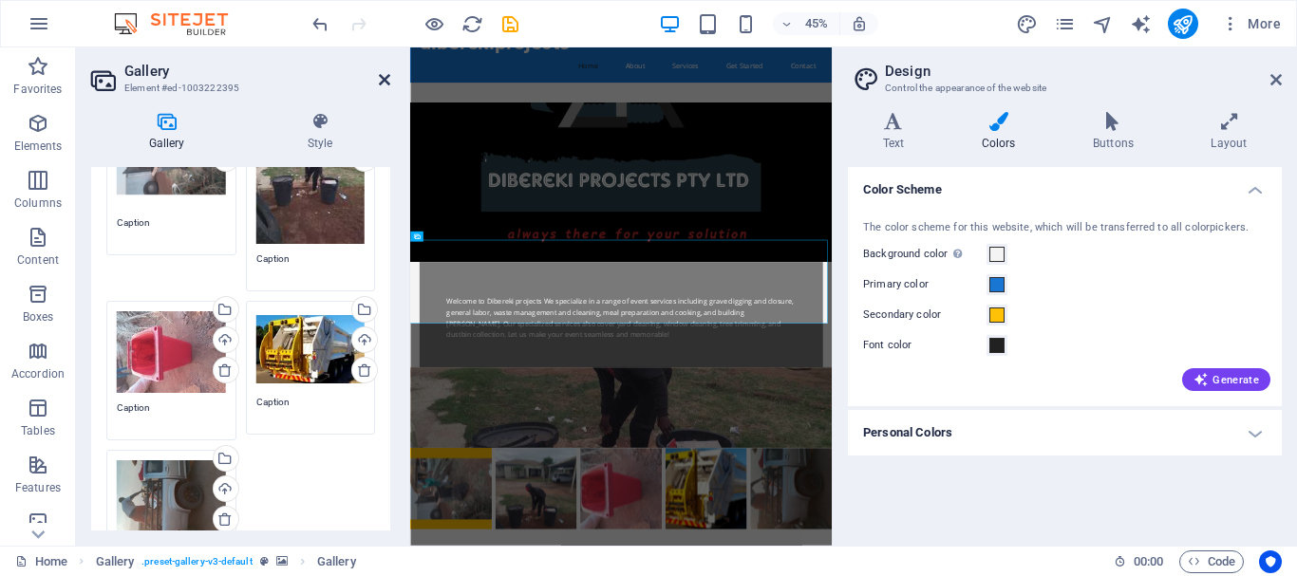
click at [382, 83] on icon at bounding box center [384, 79] width 11 height 15
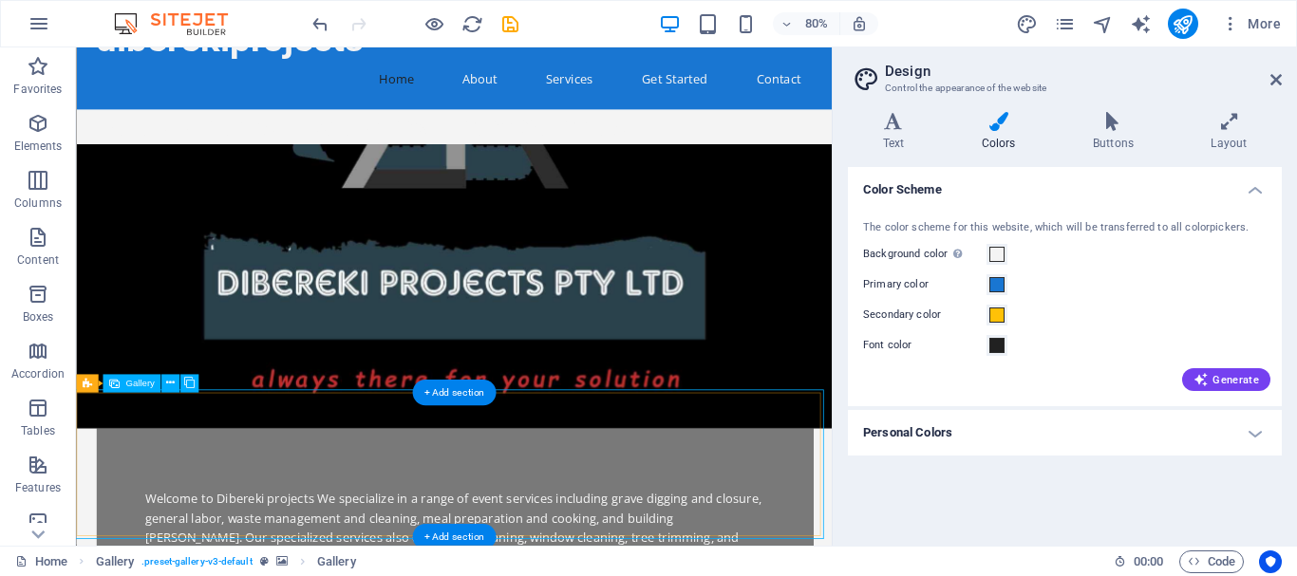
select select "4"
select select "px"
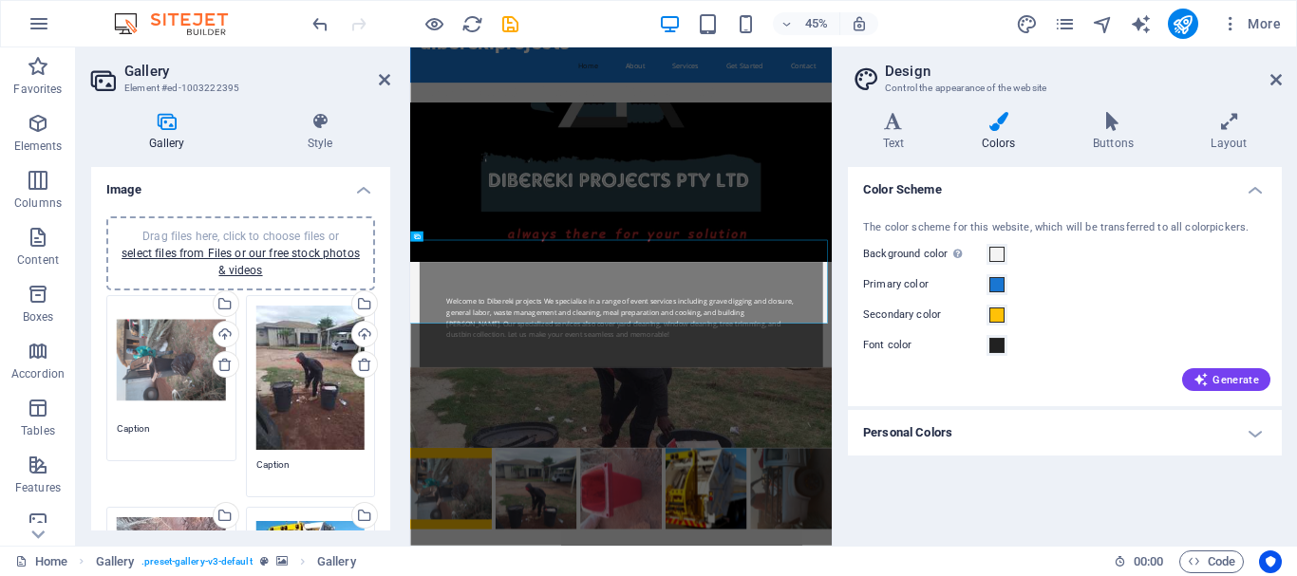
click at [172, 366] on div "Drag files here, click to choose files or select files from Files or our free s…" at bounding box center [171, 360] width 109 height 109
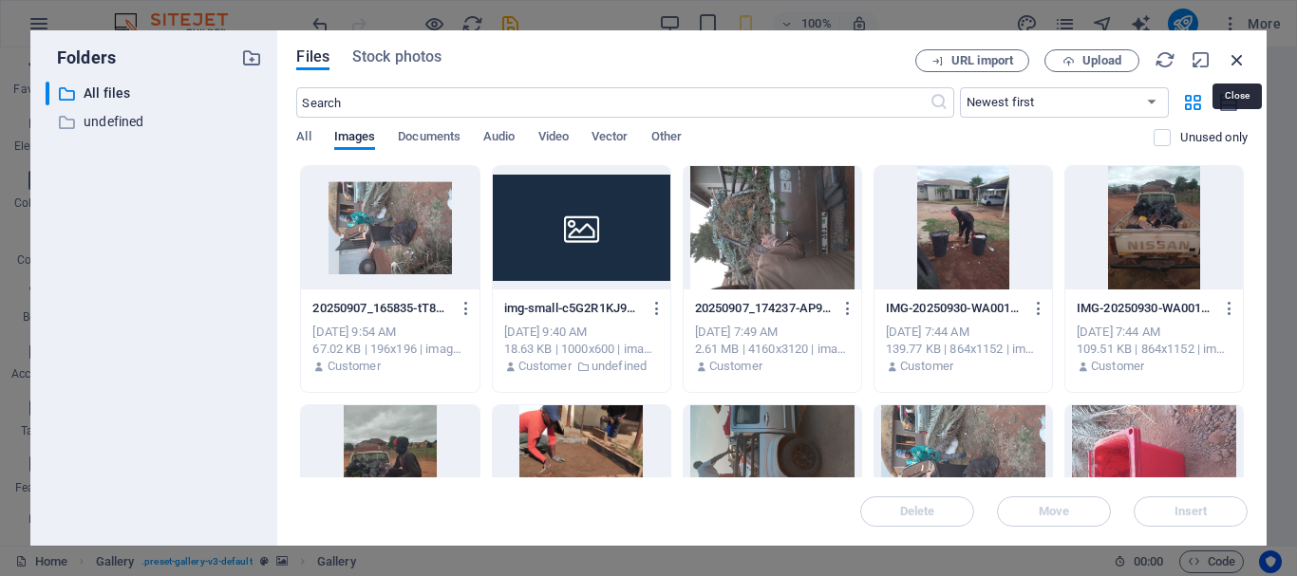
click at [1239, 62] on icon "button" at bounding box center [1236, 59] width 21 height 21
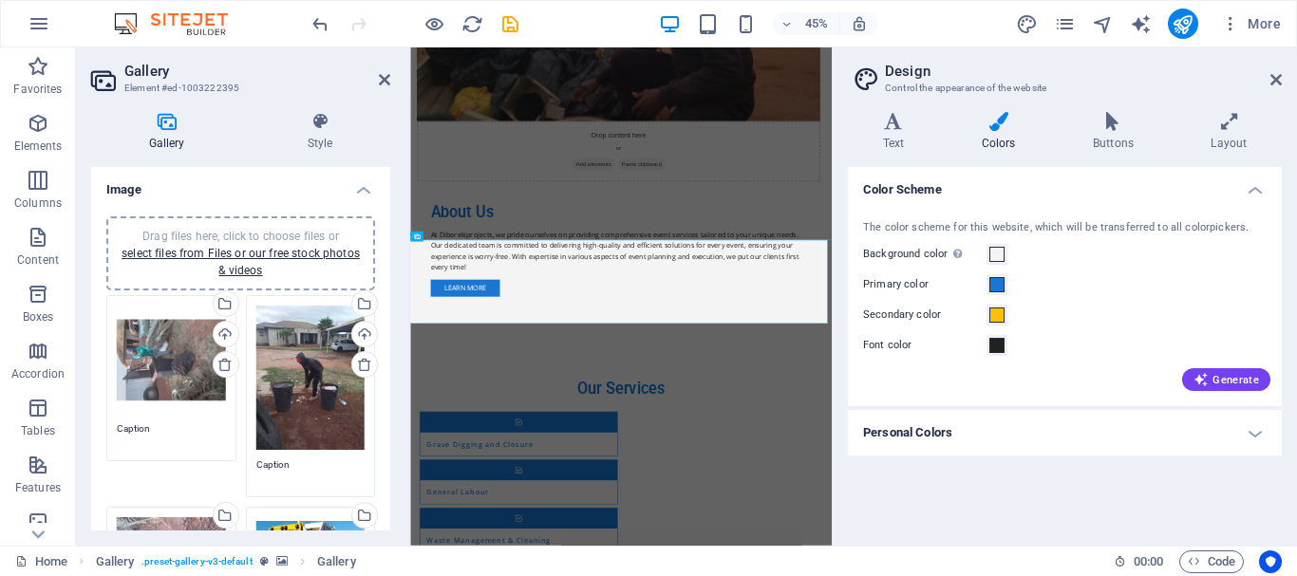
scroll to position [53, 0]
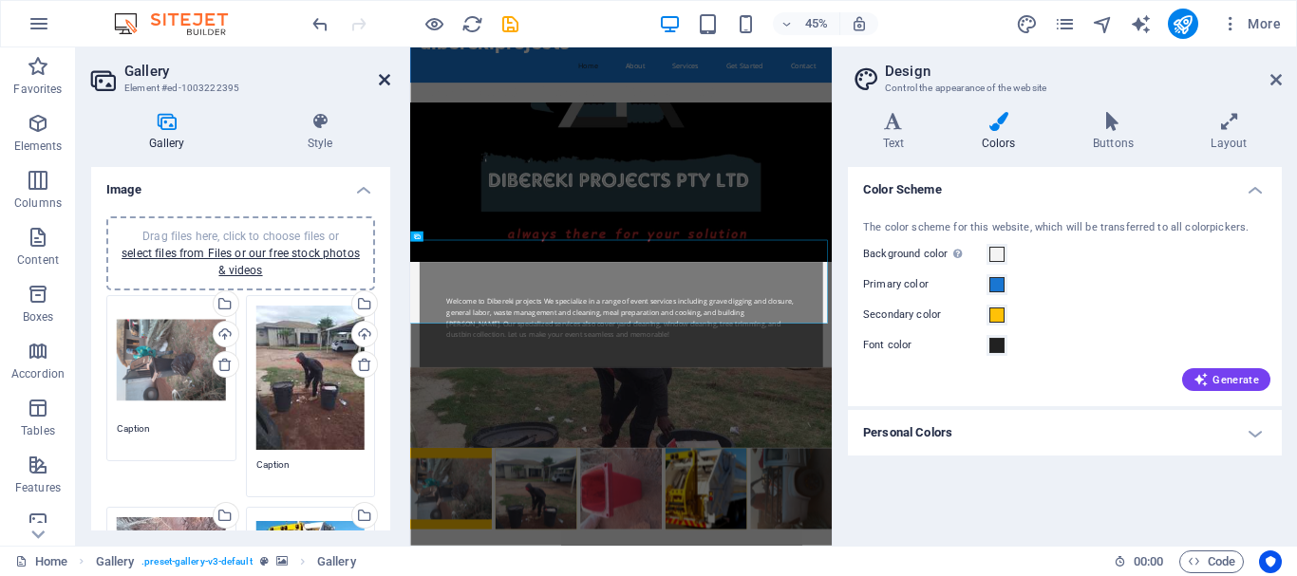
click at [383, 79] on icon at bounding box center [384, 79] width 11 height 15
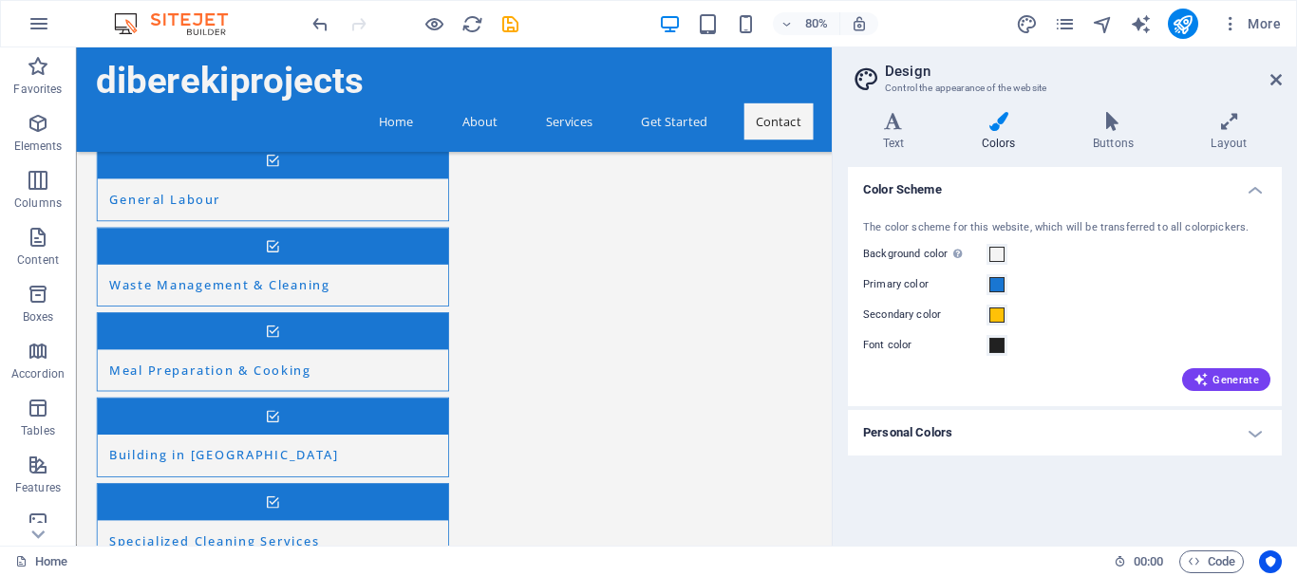
scroll to position [2139, 0]
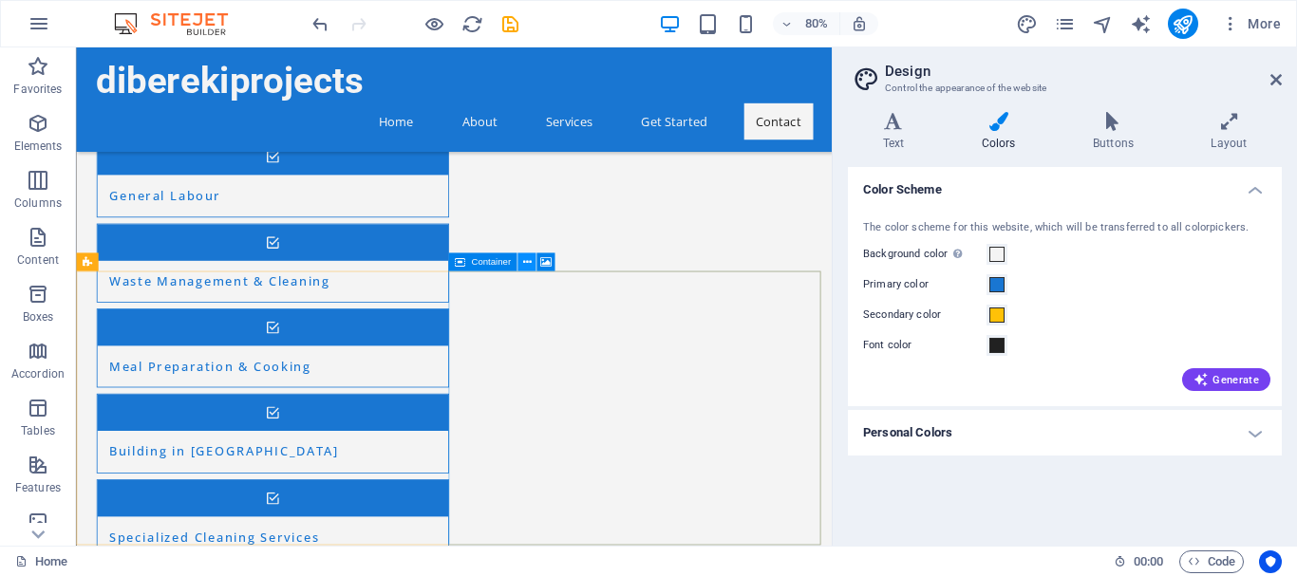
click at [527, 258] on icon at bounding box center [526, 262] width 9 height 16
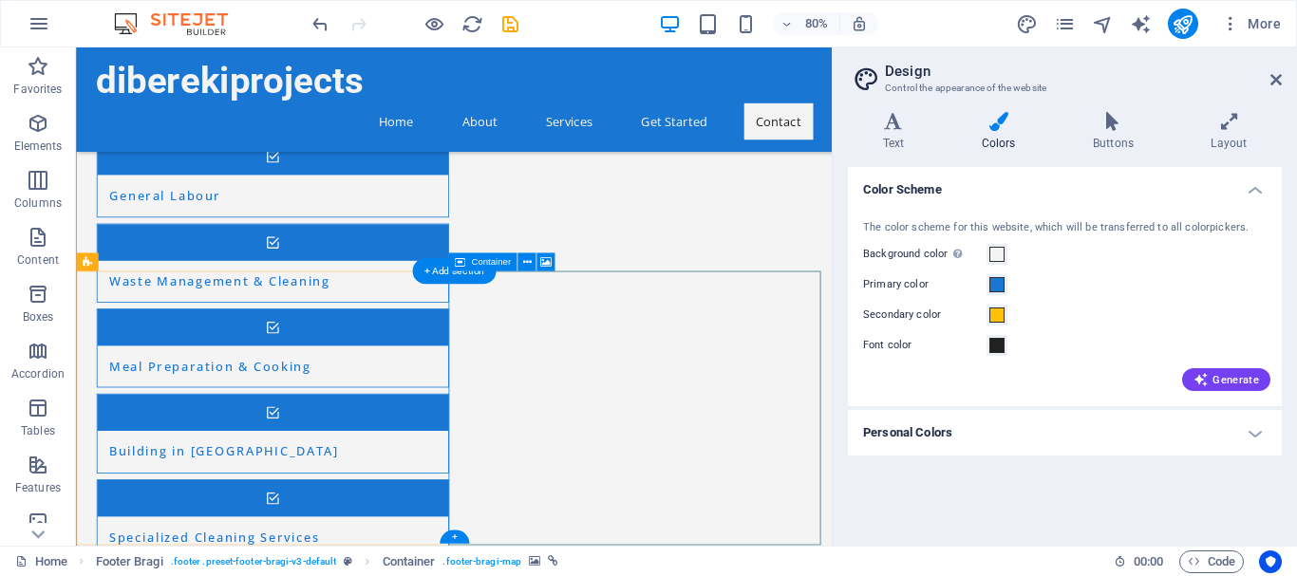
select select "px"
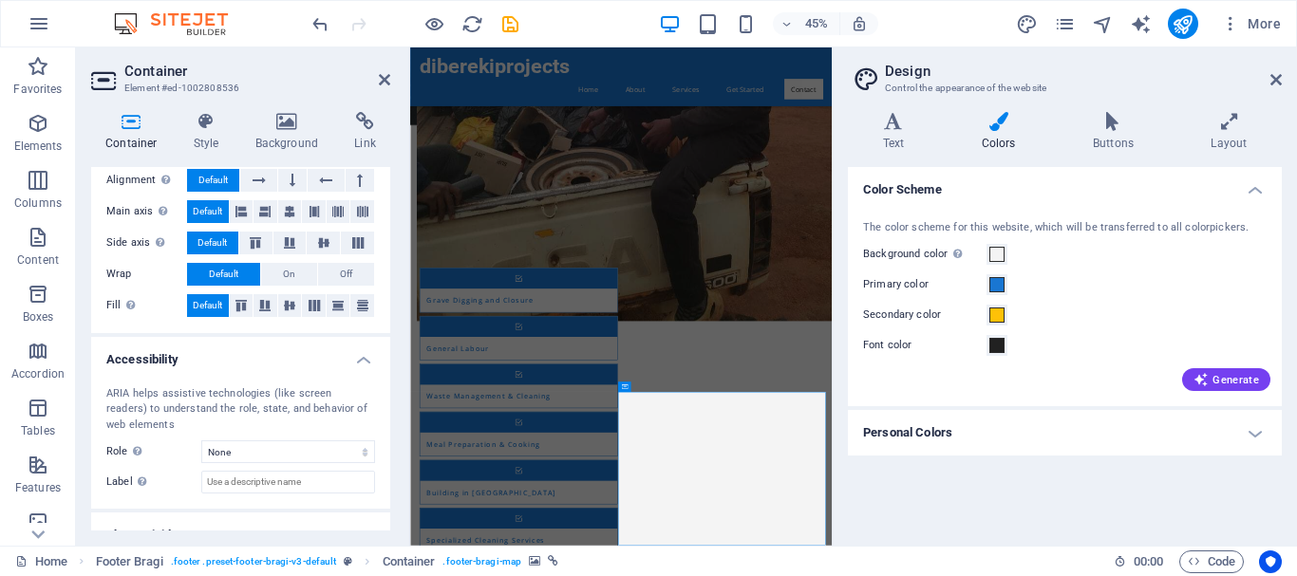
scroll to position [404, 0]
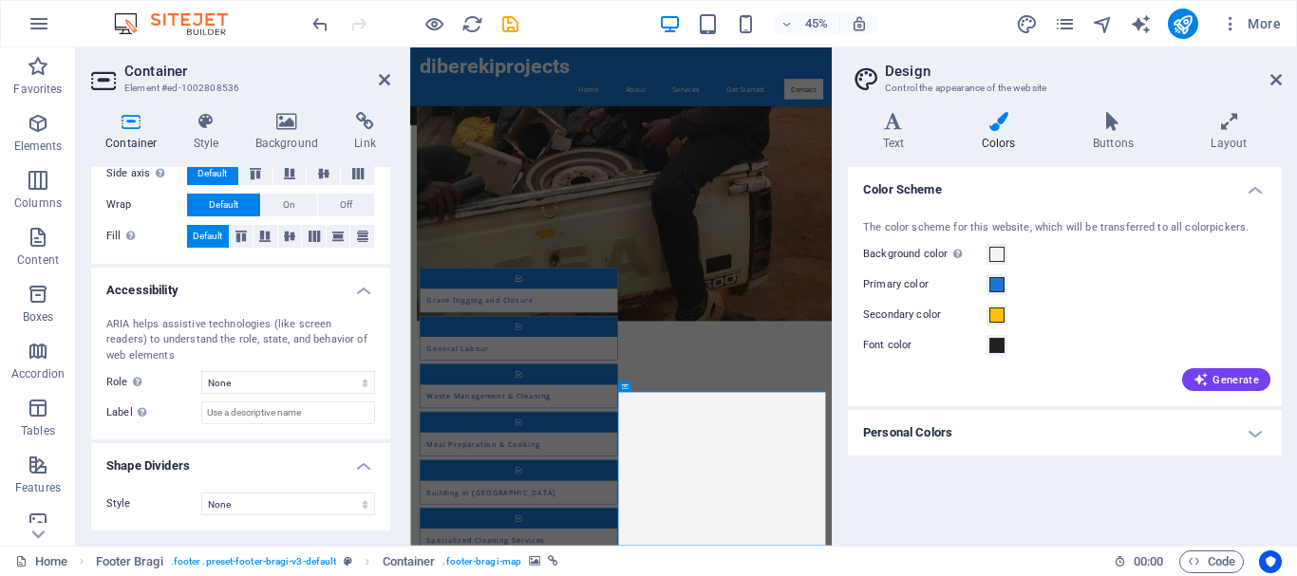
drag, startPoint x: 763, startPoint y: 599, endPoint x: 683, endPoint y: 1053, distance: 460.7
click at [628, 388] on div "Container" at bounding box center [637, 387] width 39 height 10
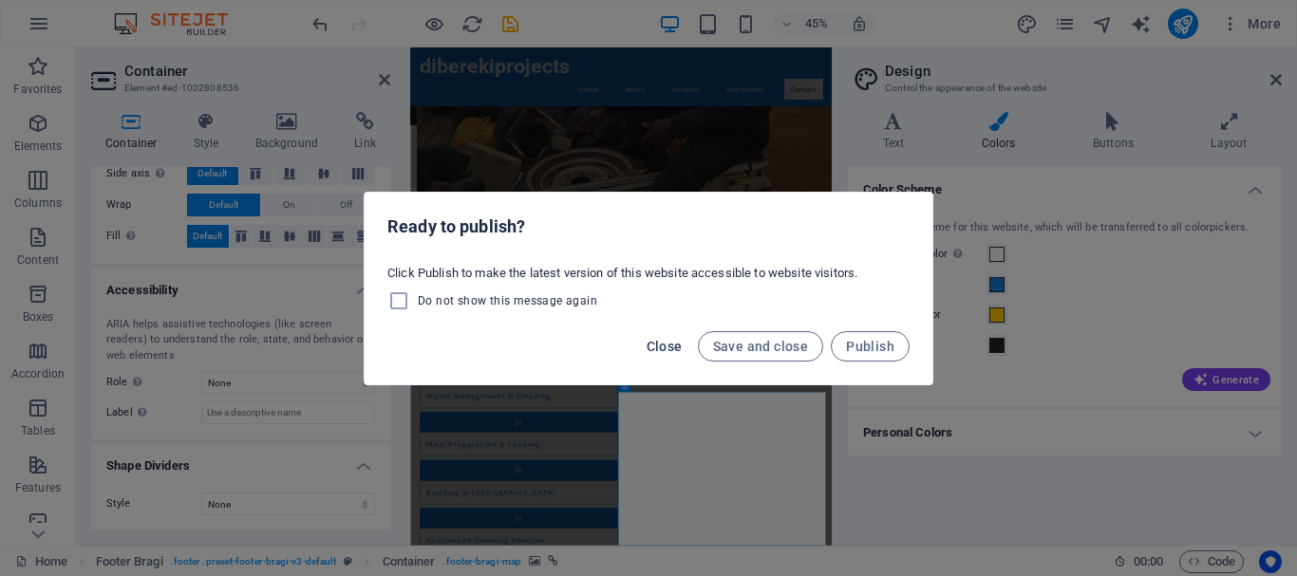
click at [663, 346] on span "Close" at bounding box center [664, 346] width 36 height 15
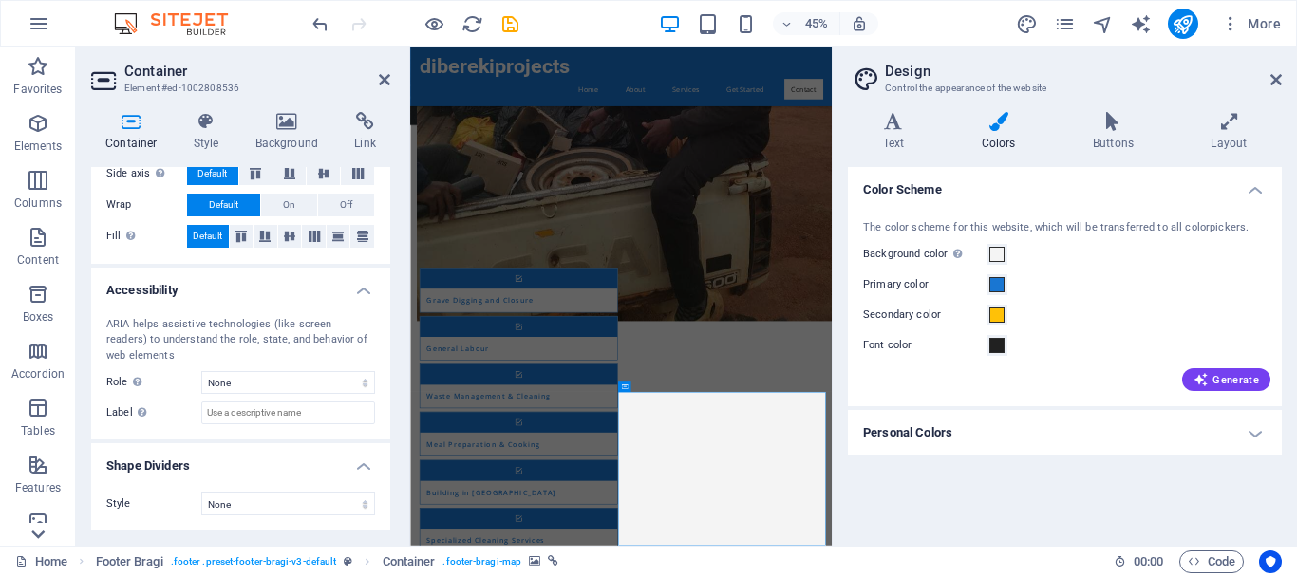
click at [30, 536] on icon at bounding box center [38, 534] width 27 height 27
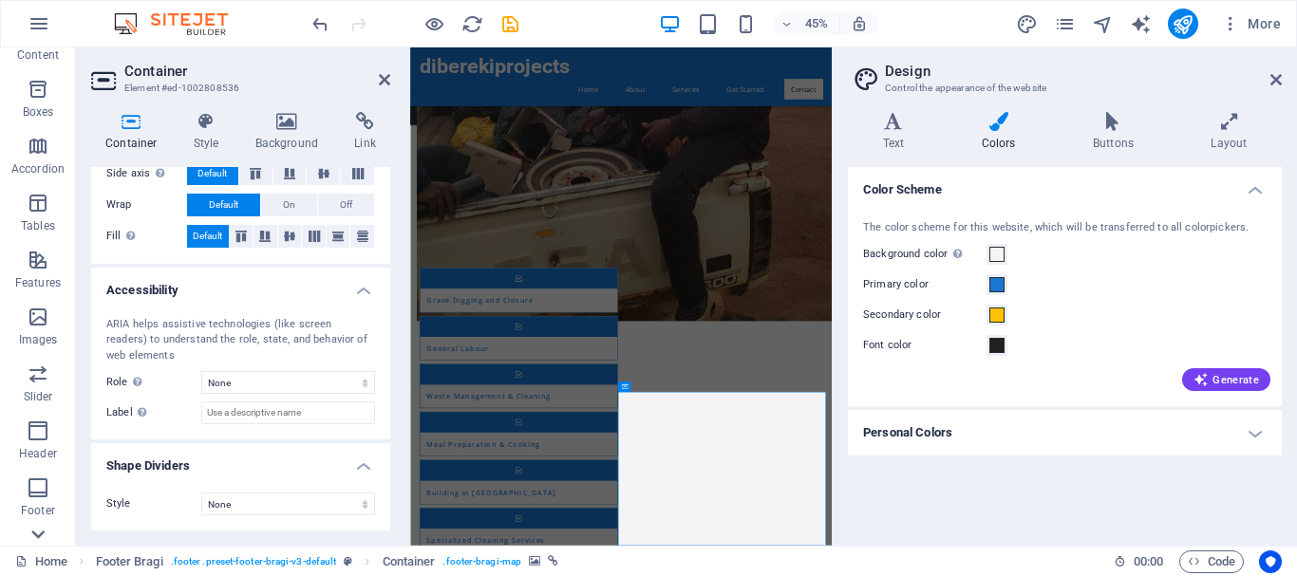
click at [30, 536] on icon at bounding box center [38, 534] width 27 height 27
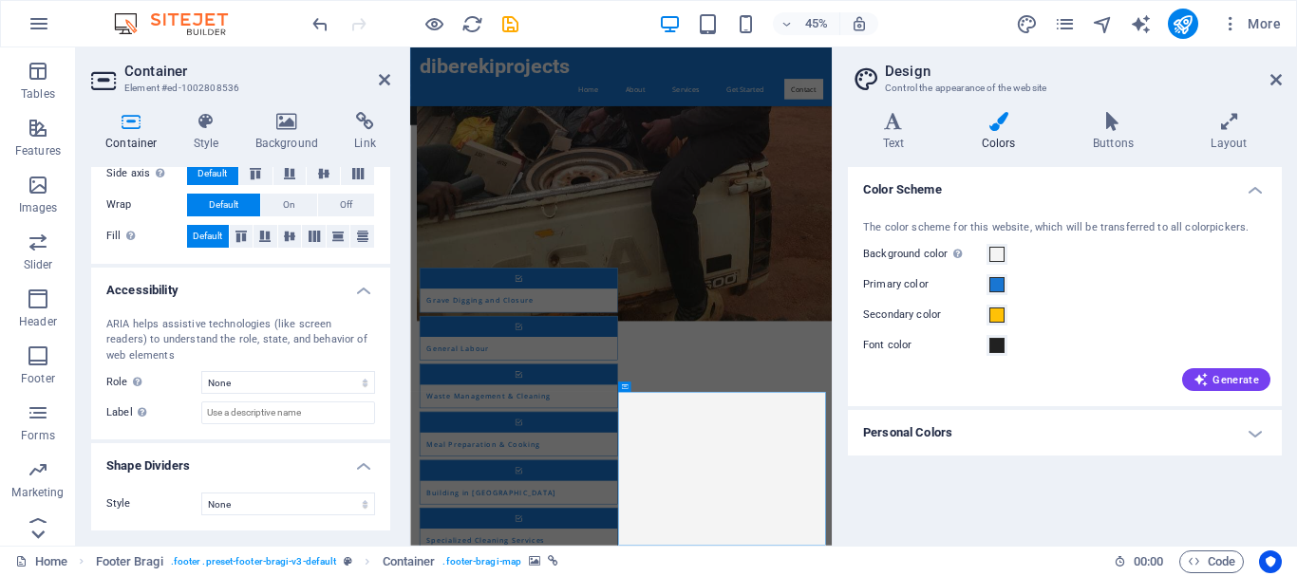
click at [30, 536] on icon at bounding box center [38, 534] width 27 height 27
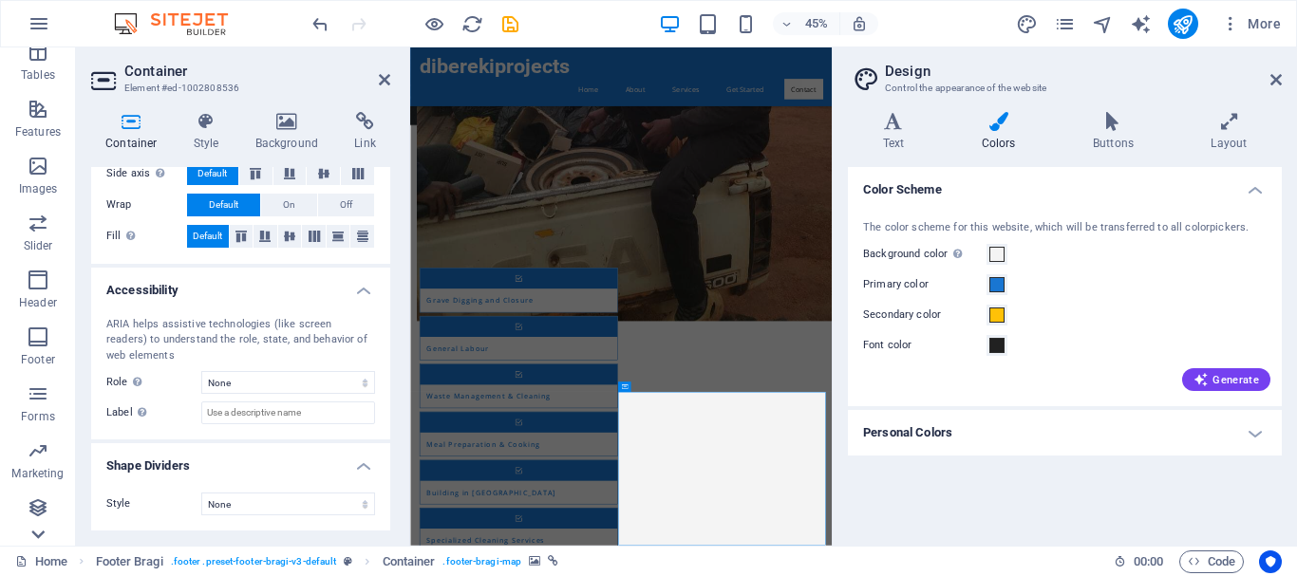
click at [30, 536] on div "Favorites Elements Columns Content Boxes Accordion Tables Features Images Slide…" at bounding box center [38, 296] width 76 height 498
click at [30, 536] on p "Collections" at bounding box center [38, 530] width 58 height 15
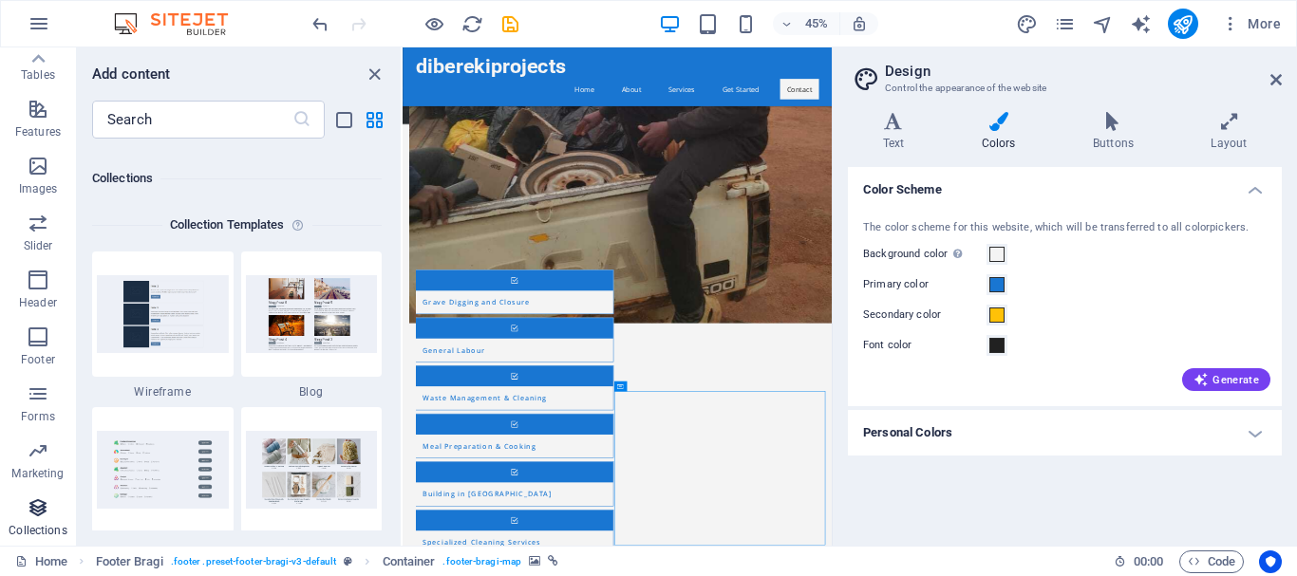
scroll to position [17376, 0]
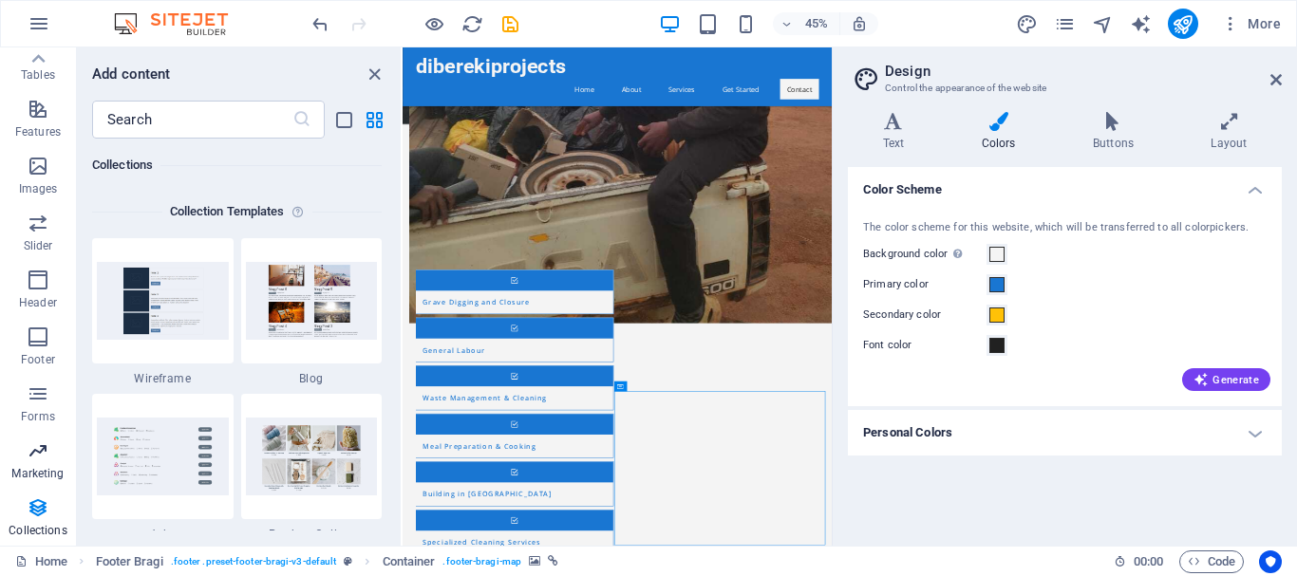
click at [47, 469] on p "Marketing" at bounding box center [37, 473] width 52 height 15
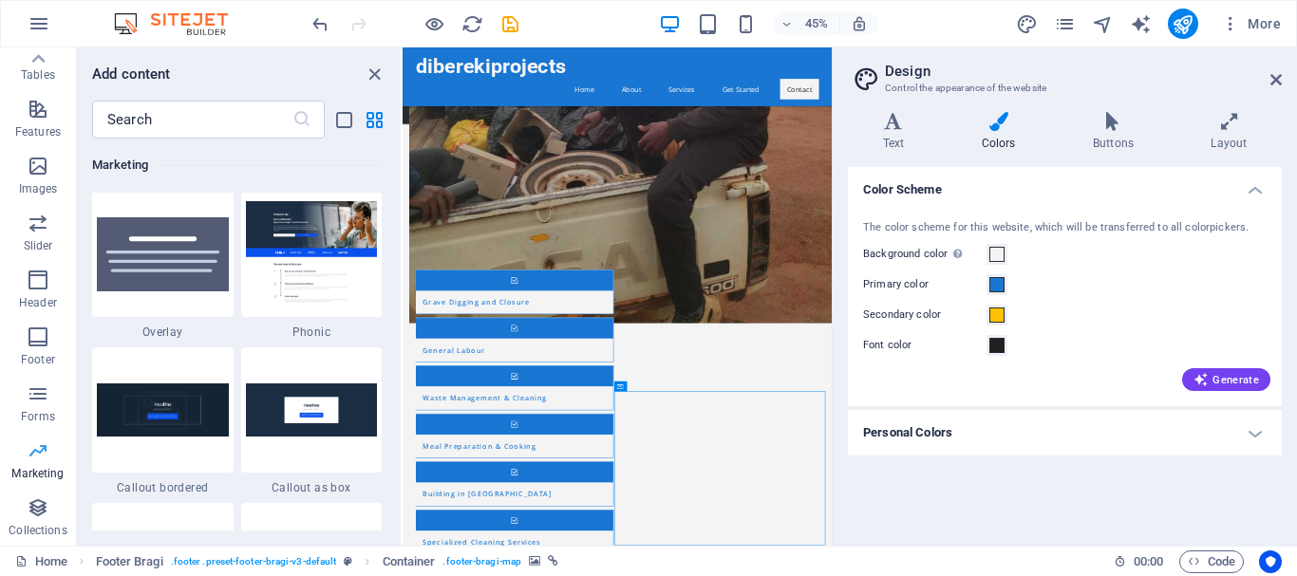
scroll to position [15461, 0]
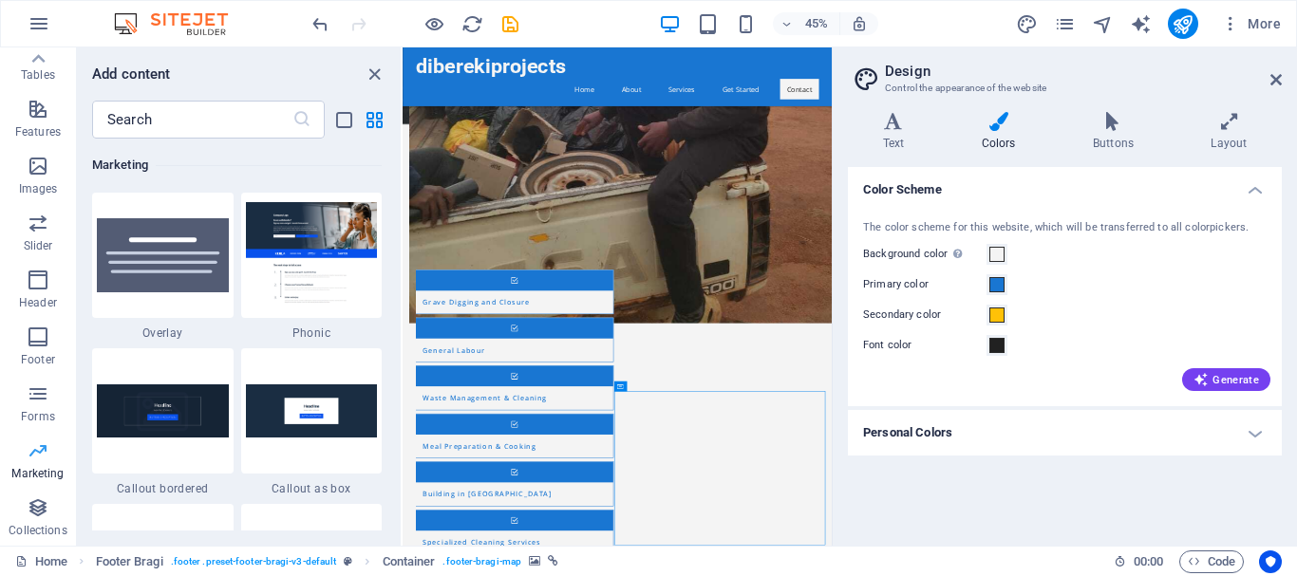
click at [47, 469] on p "Marketing" at bounding box center [37, 473] width 52 height 15
click at [43, 523] on p "Collections" at bounding box center [38, 530] width 58 height 15
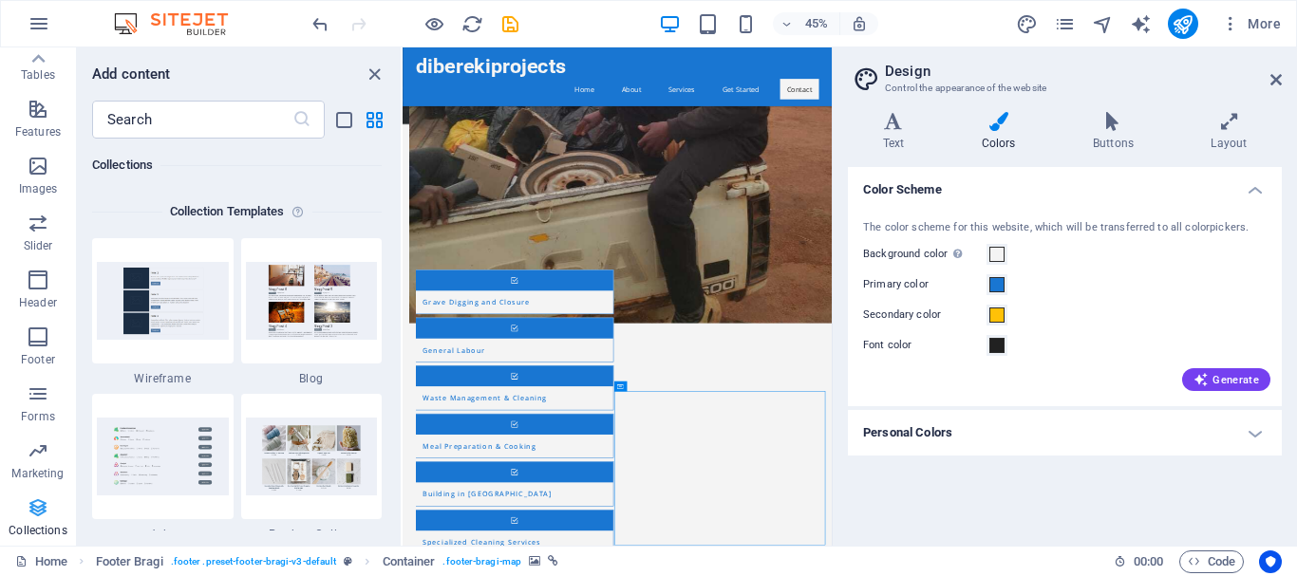
scroll to position [17376, 0]
click at [186, 486] on img at bounding box center [163, 456] width 132 height 77
click at [44, 23] on icon "button" at bounding box center [39, 23] width 23 height 23
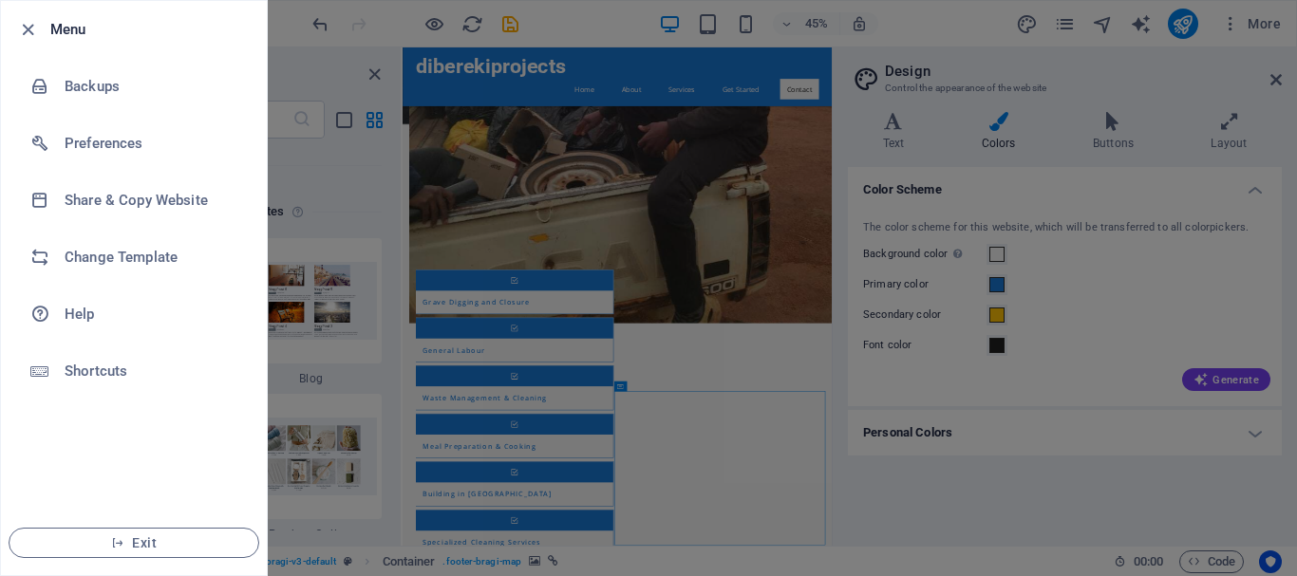
click at [973, 475] on div at bounding box center [648, 288] width 1297 height 576
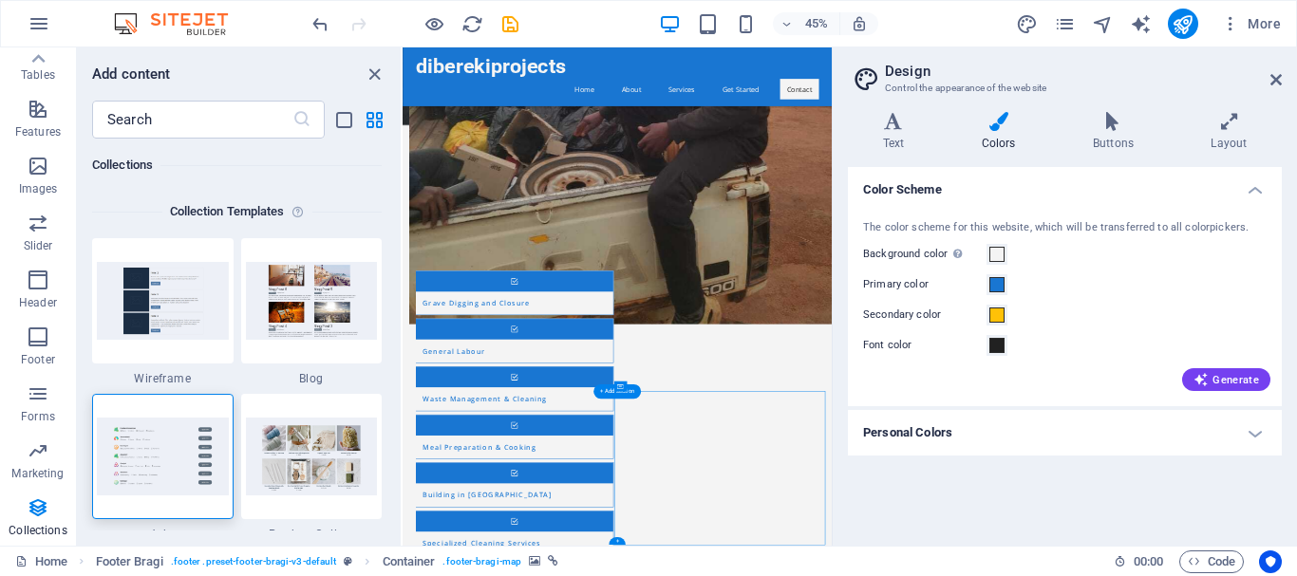
select select "px"
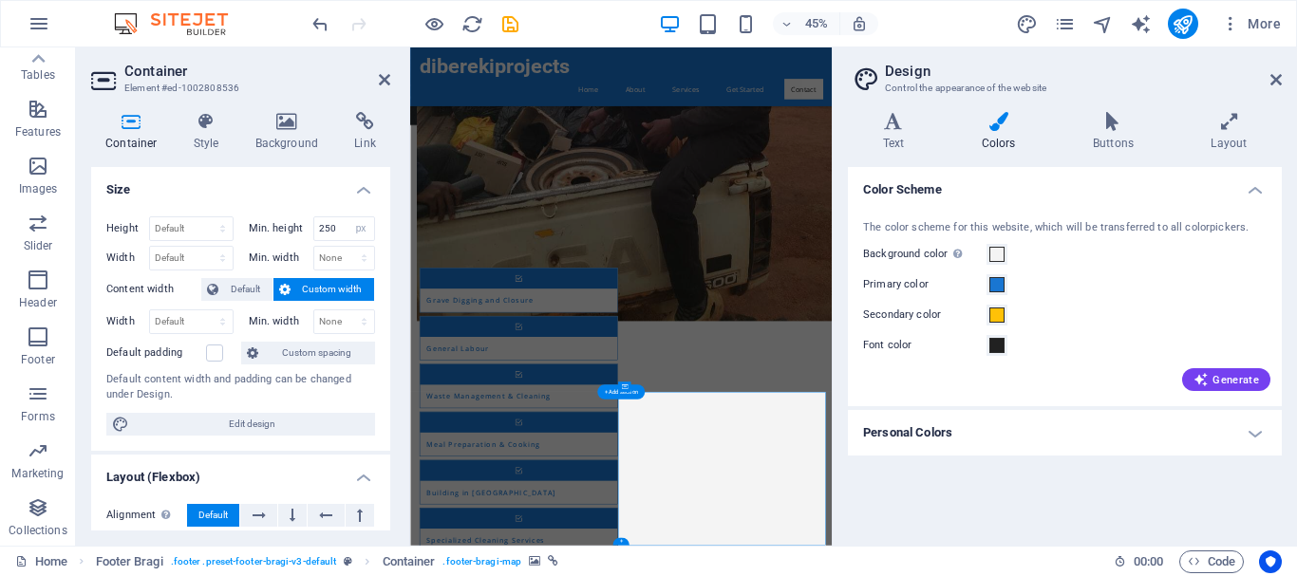
drag, startPoint x: 1177, startPoint y: 1070, endPoint x: 1161, endPoint y: 1070, distance: 16.1
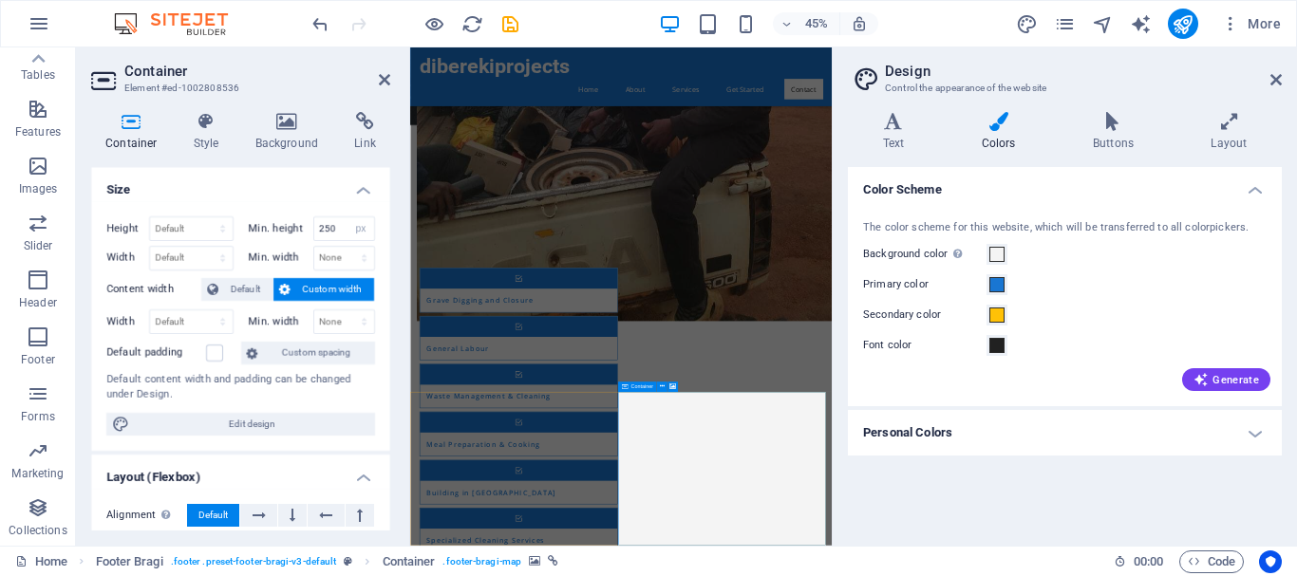
click at [381, 83] on icon at bounding box center [384, 79] width 11 height 15
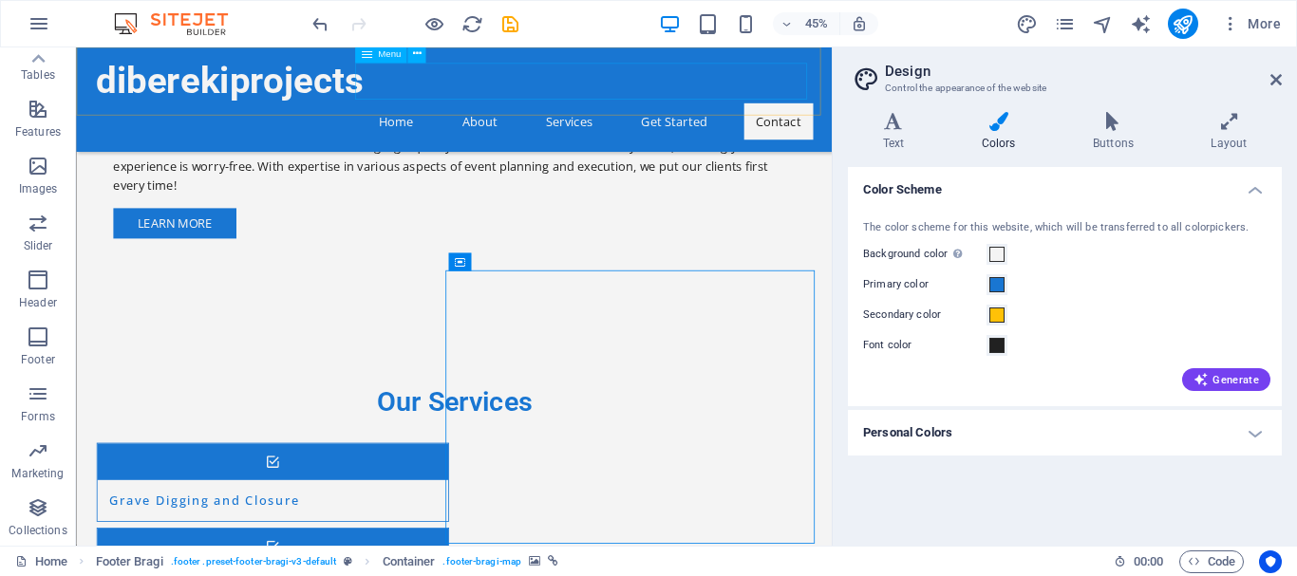
scroll to position [2139, 0]
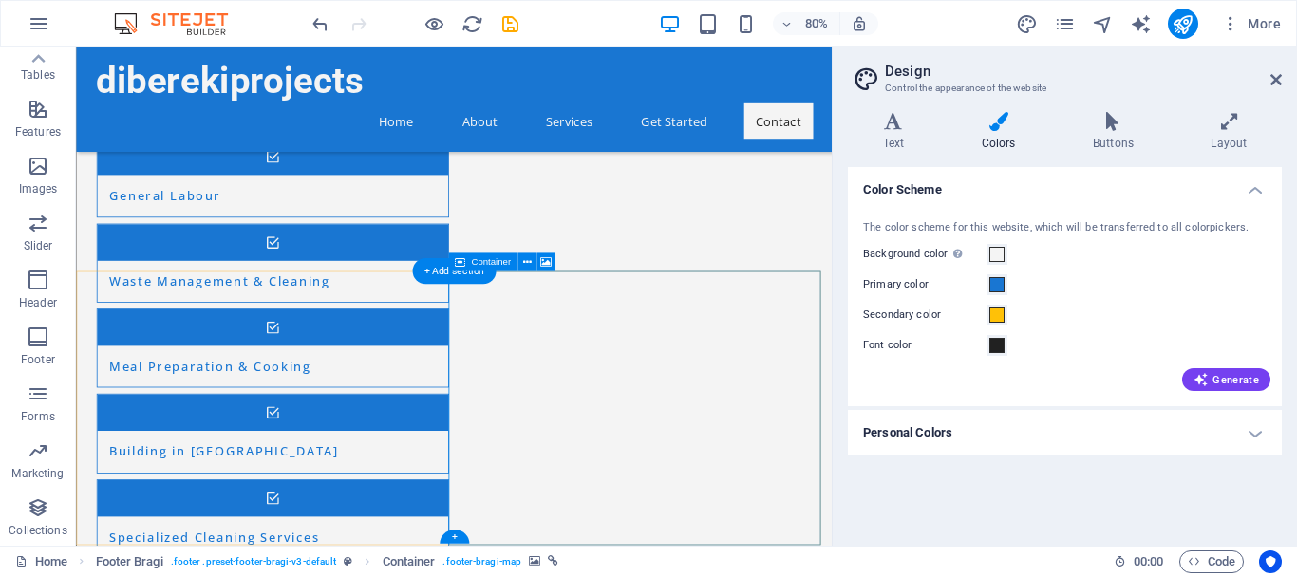
click at [468, 277] on div "+ Add section" at bounding box center [454, 272] width 84 height 26
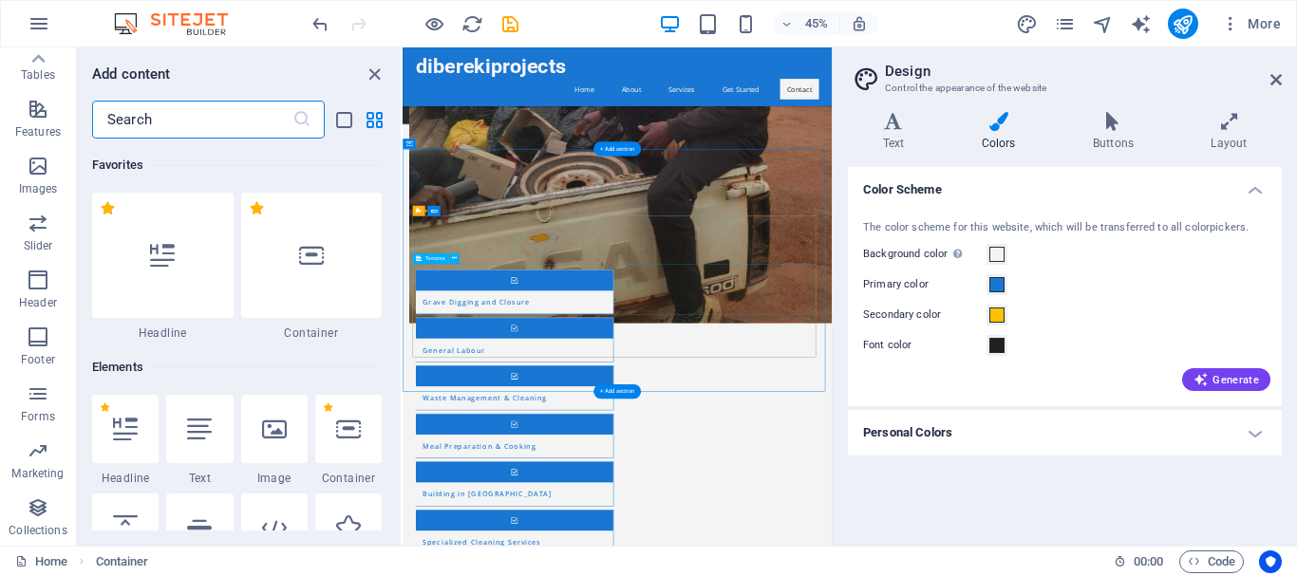
scroll to position [3321, 0]
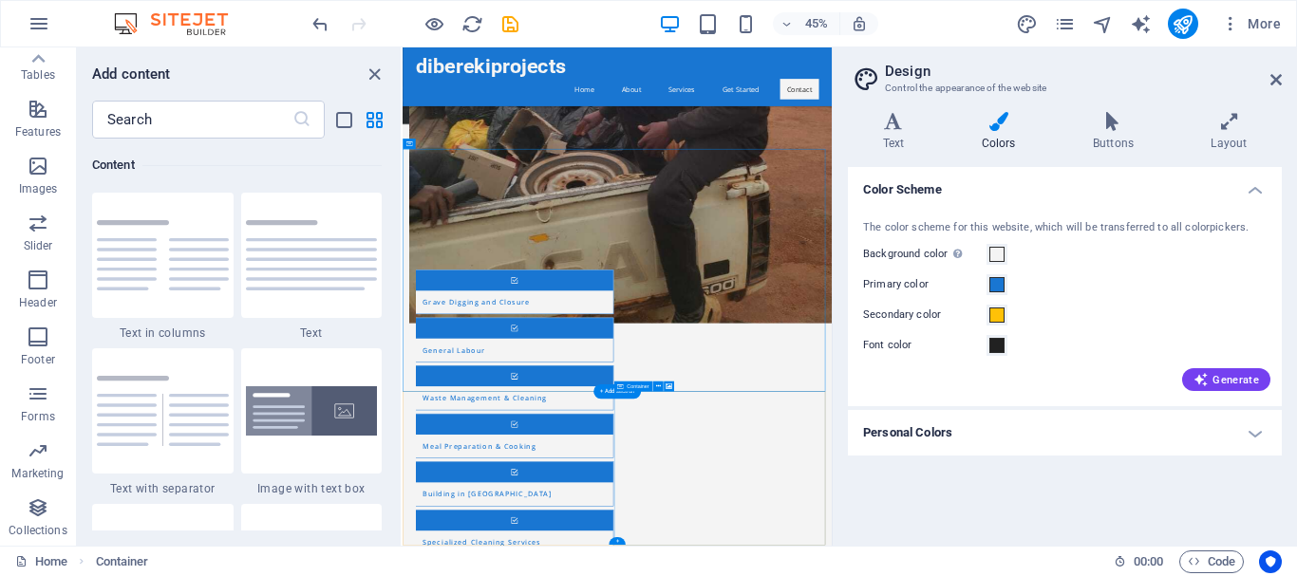
select select "px"
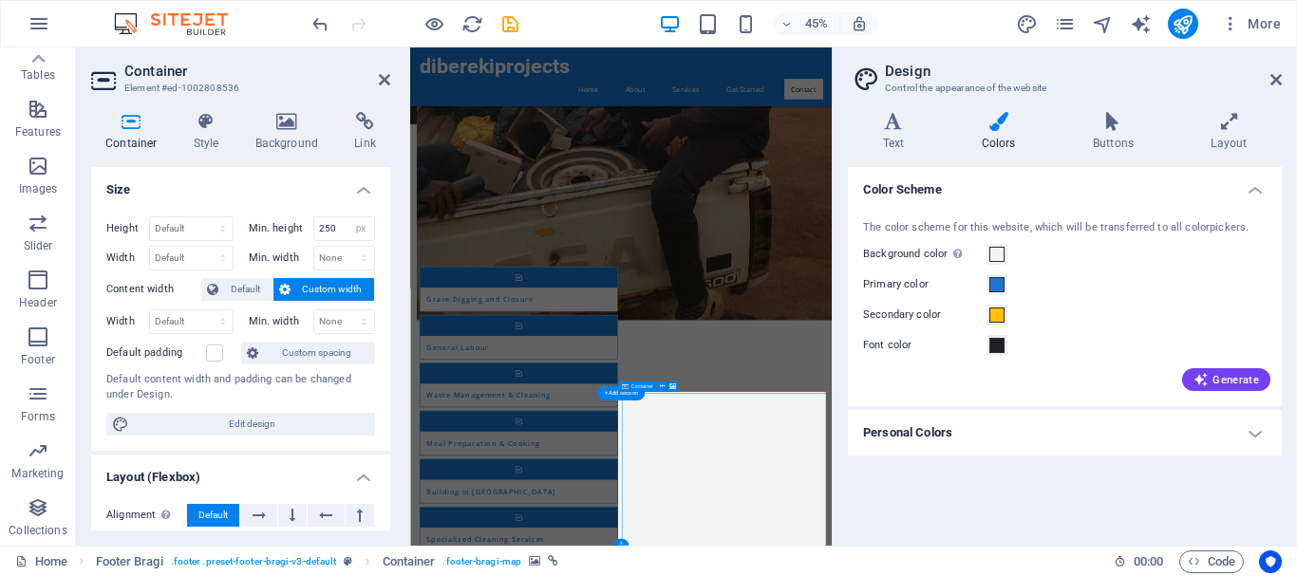
scroll to position [1653, 0]
drag, startPoint x: 374, startPoint y: 458, endPoint x: 390, endPoint y: 326, distance: 133.9
click at [390, 326] on div "Container Style Background Link Size Height Default px rem % vh vw Min. height …" at bounding box center [240, 321] width 329 height 449
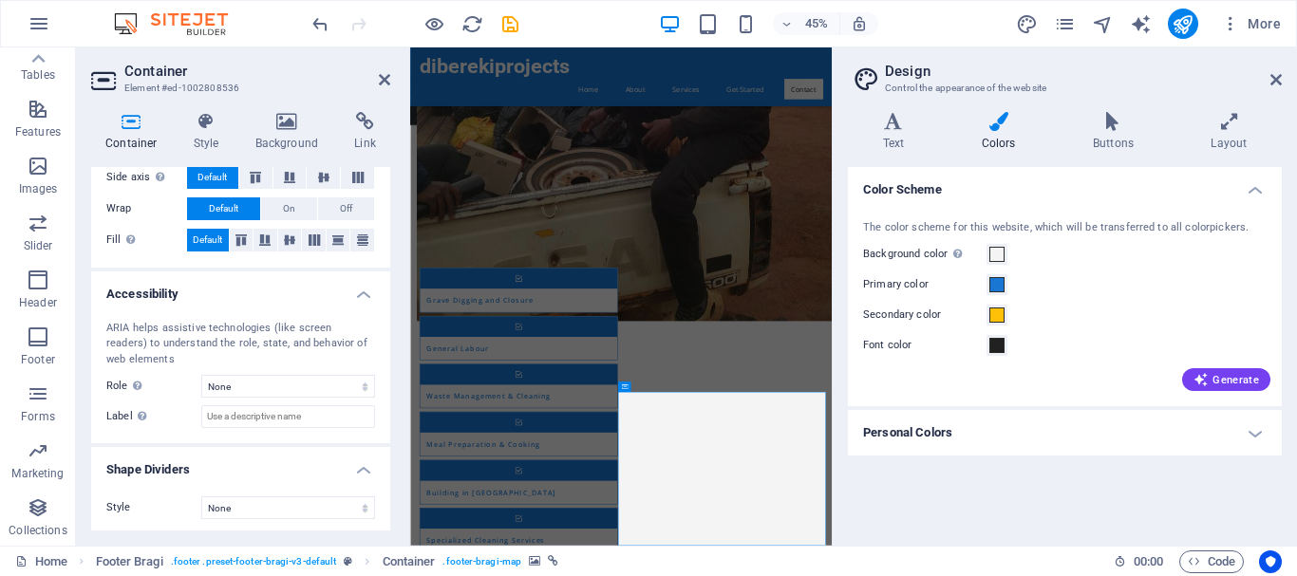
scroll to position [404, 0]
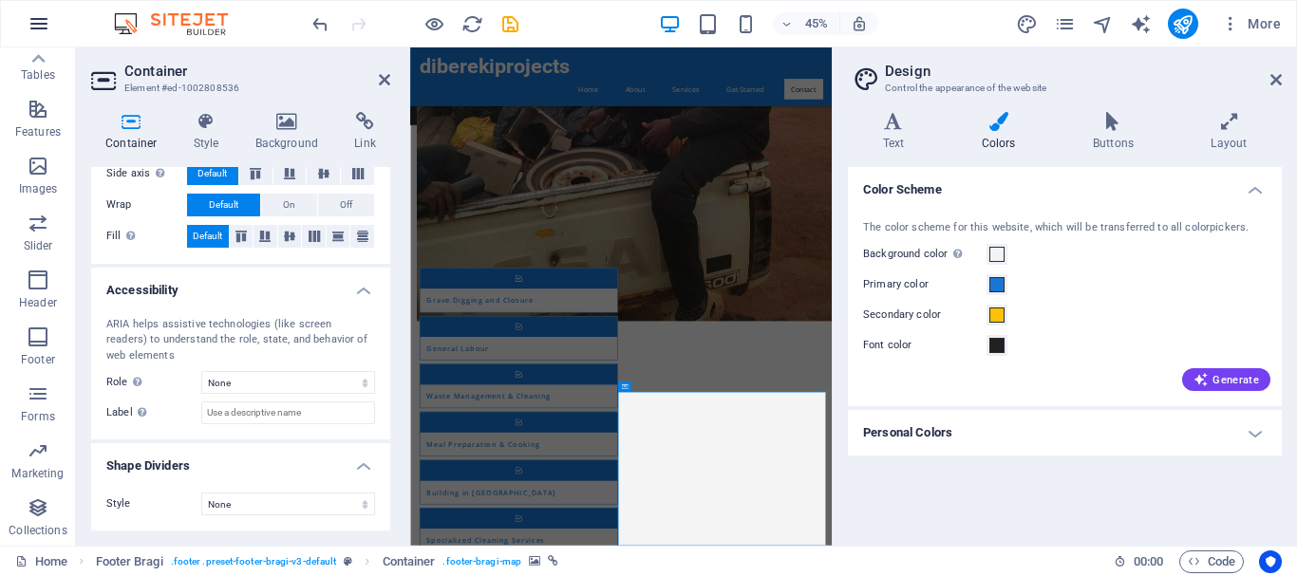
click at [44, 29] on icon "button" at bounding box center [39, 23] width 23 height 23
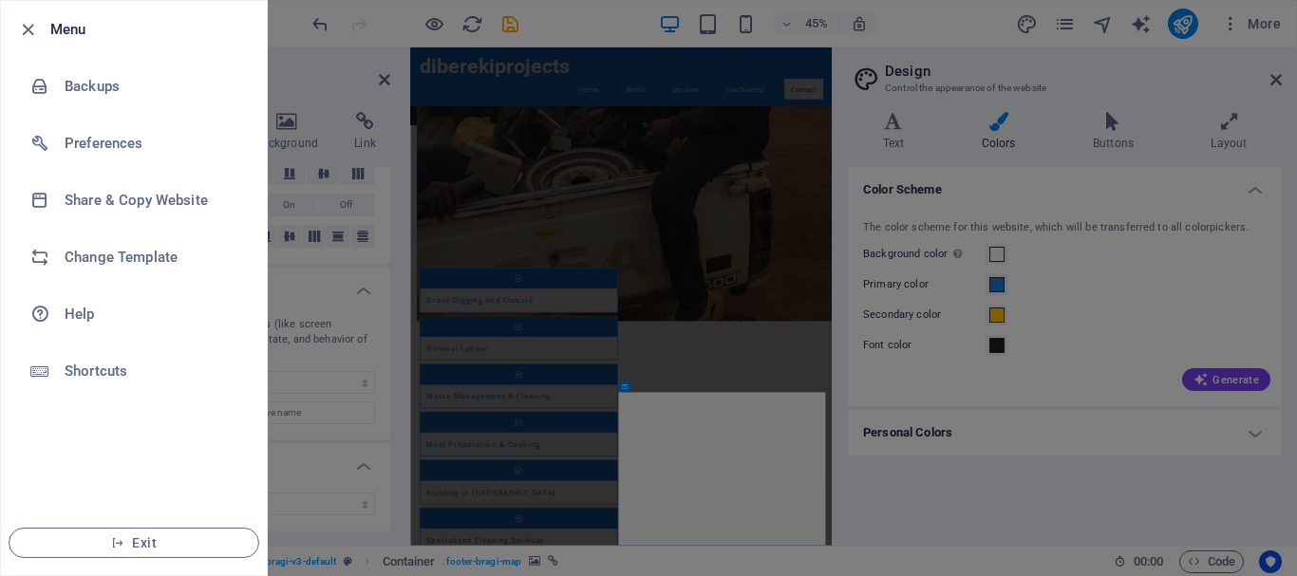
click at [304, 110] on div at bounding box center [648, 288] width 1297 height 576
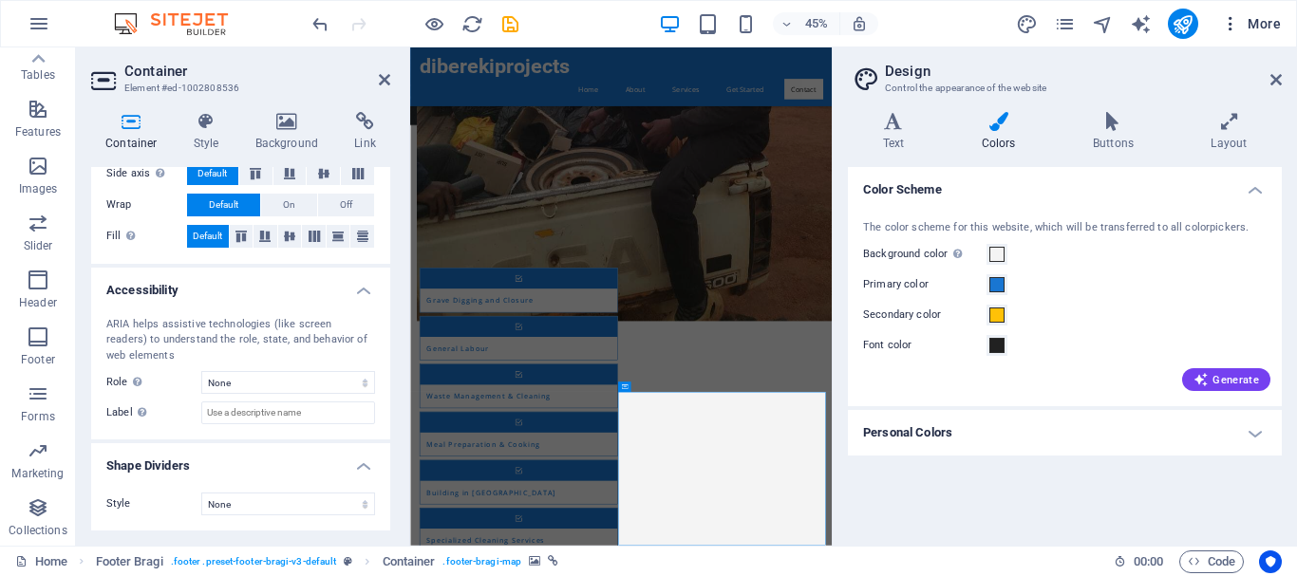
click at [1233, 28] on icon "button" at bounding box center [1230, 23] width 19 height 19
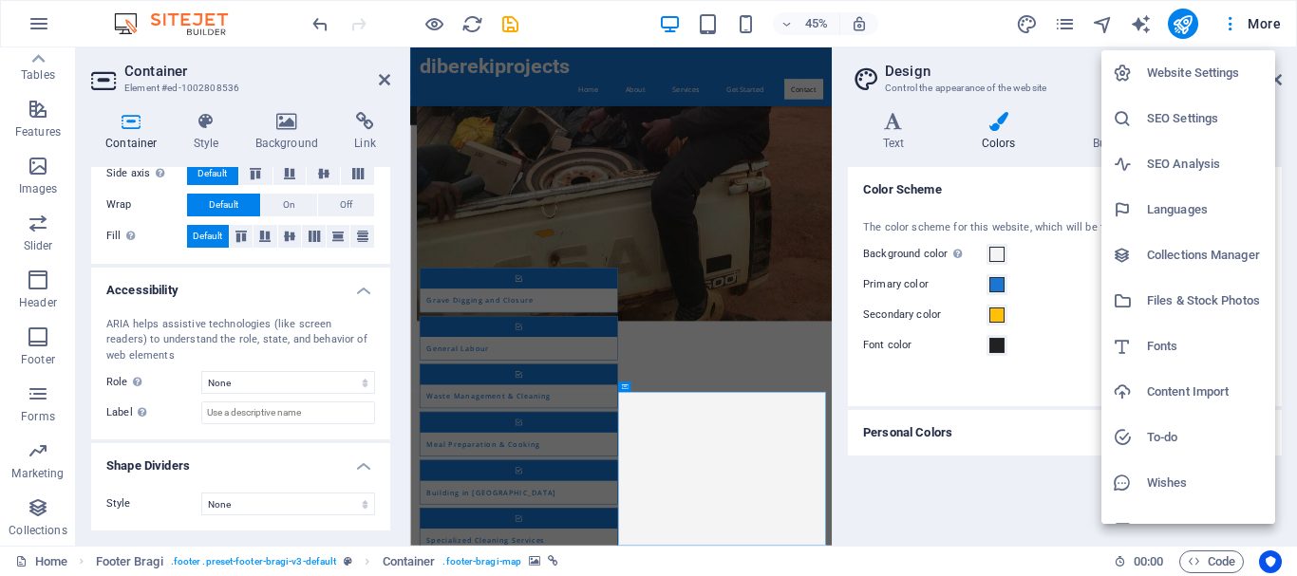
click at [1024, 456] on div at bounding box center [648, 288] width 1297 height 576
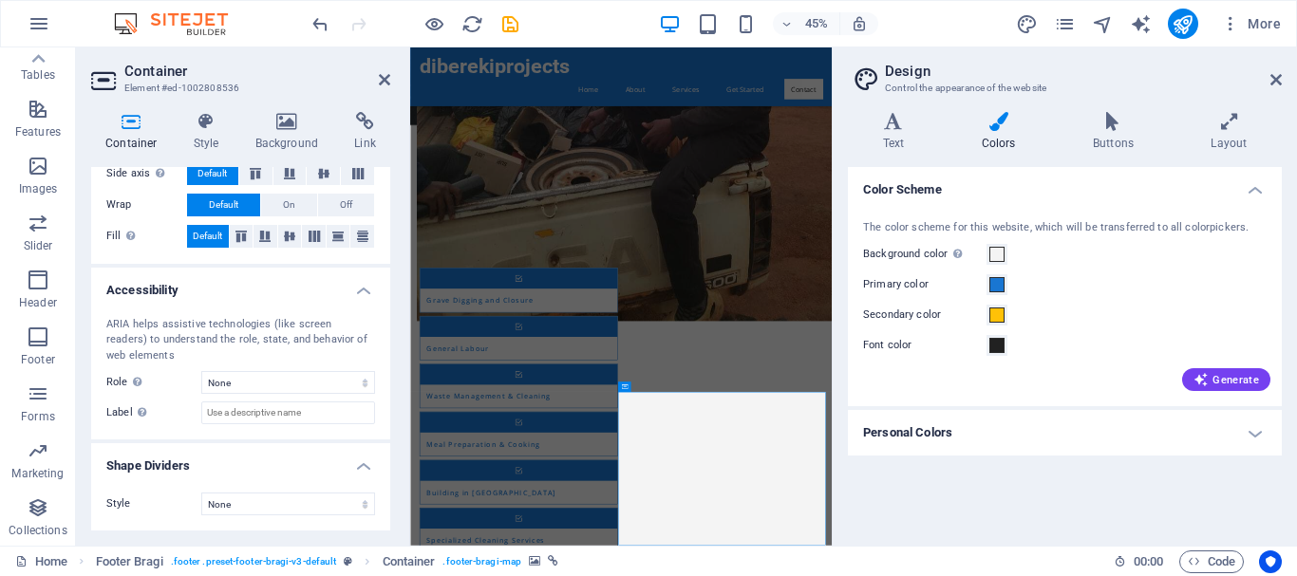
click at [1255, 434] on h4 "Personal Colors" at bounding box center [1065, 433] width 434 height 46
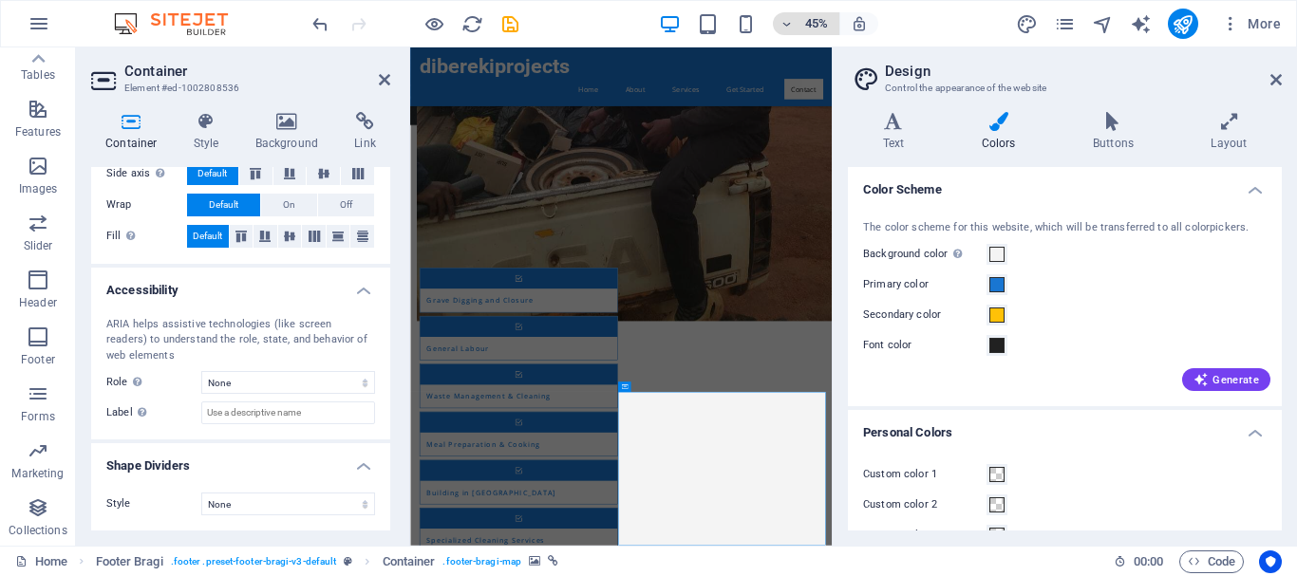
click at [788, 26] on icon "button" at bounding box center [786, 24] width 13 height 12
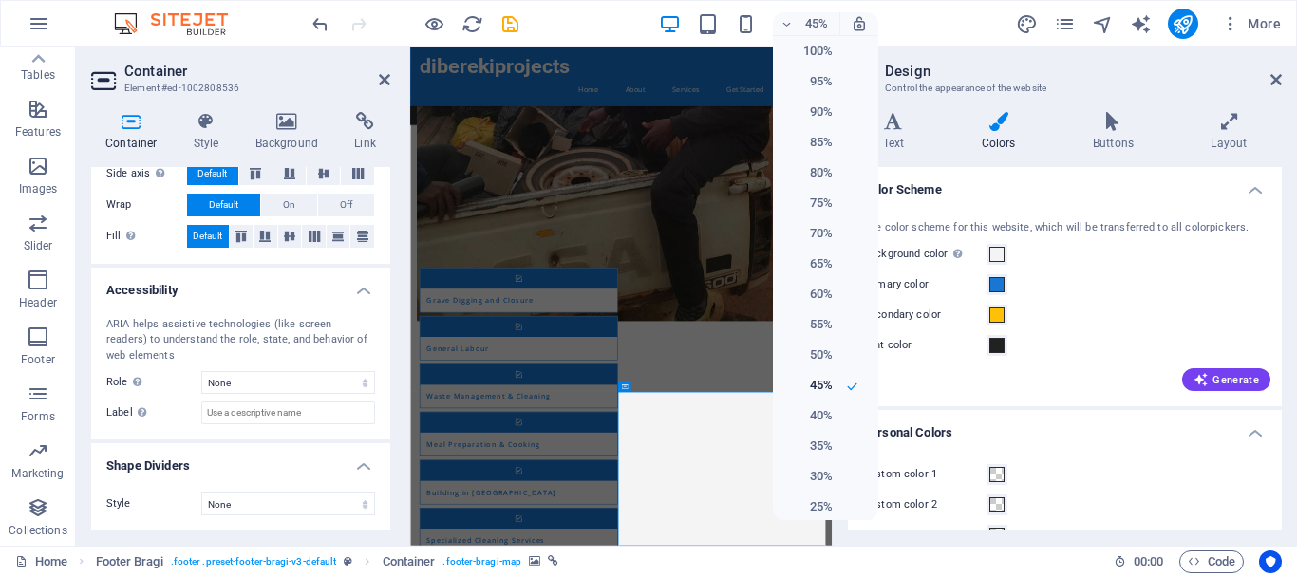
click at [513, 24] on div at bounding box center [648, 288] width 1297 height 576
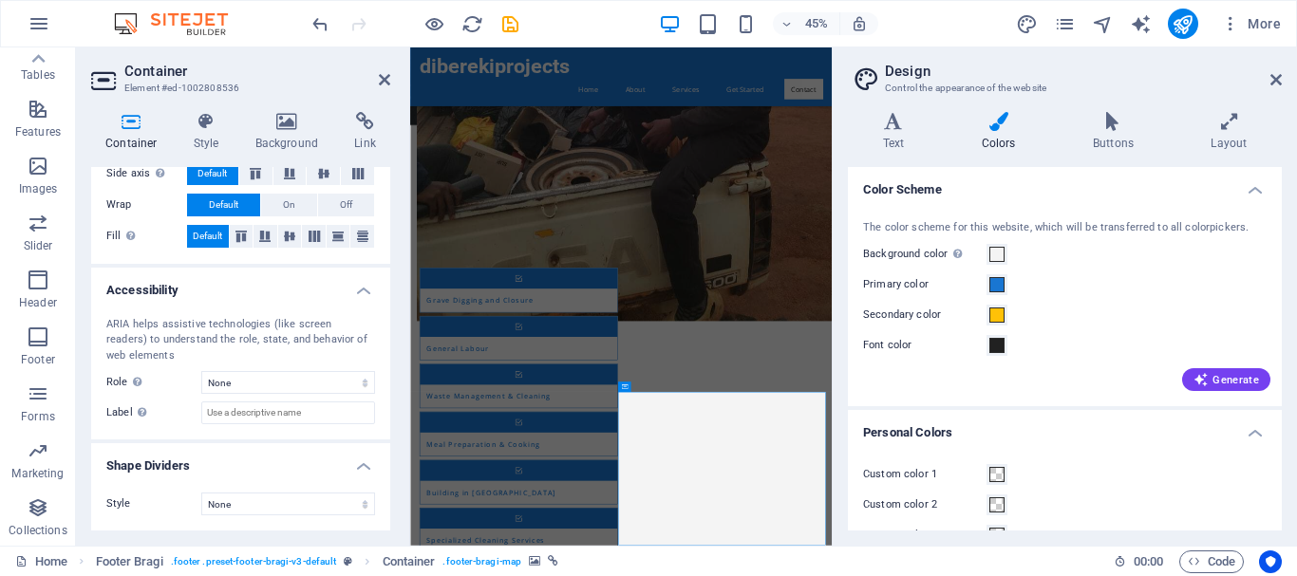
click at [574, 24] on div "45% More" at bounding box center [798, 24] width 980 height 30
click at [29, 28] on icon "button" at bounding box center [39, 23] width 23 height 23
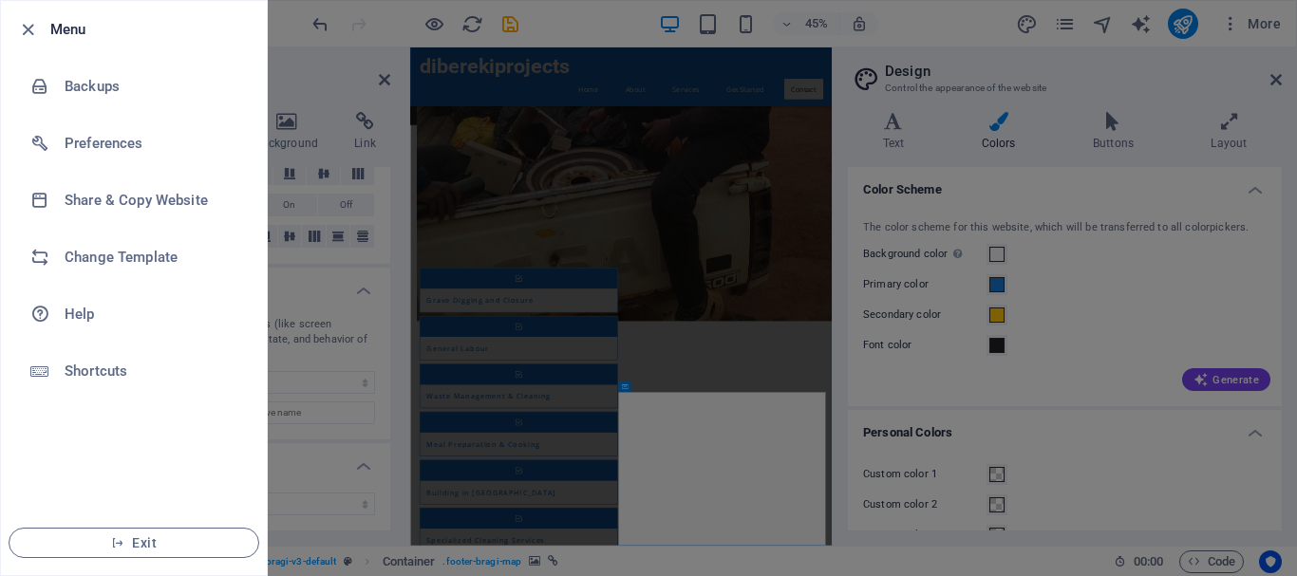
click at [317, 117] on div at bounding box center [648, 288] width 1297 height 576
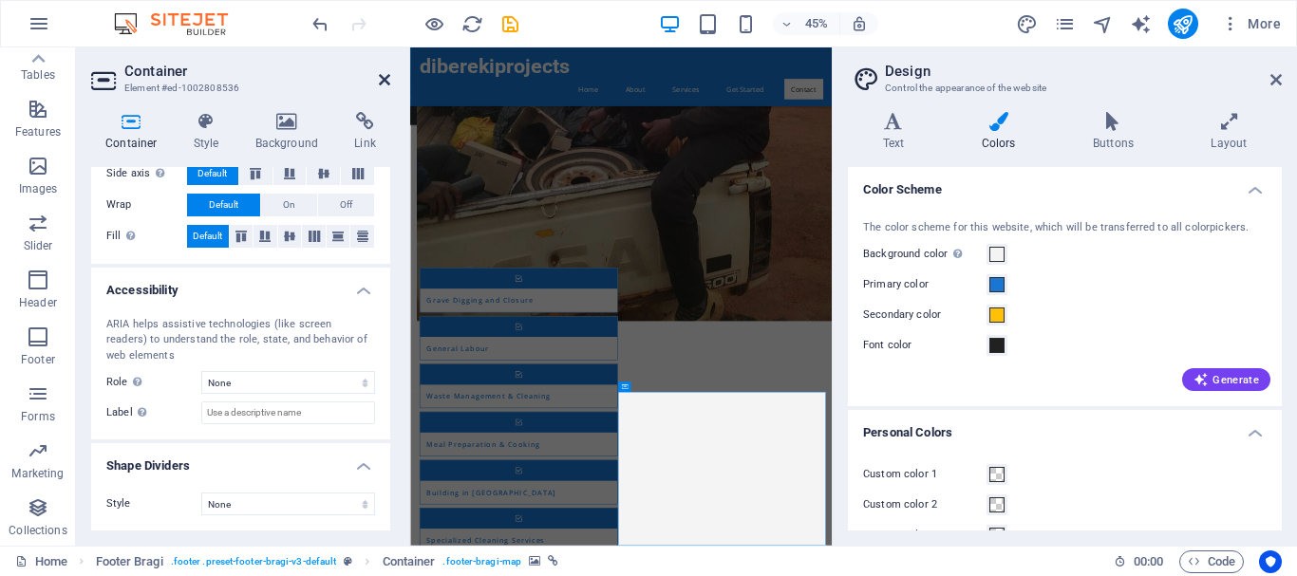
click at [384, 78] on icon at bounding box center [384, 79] width 11 height 15
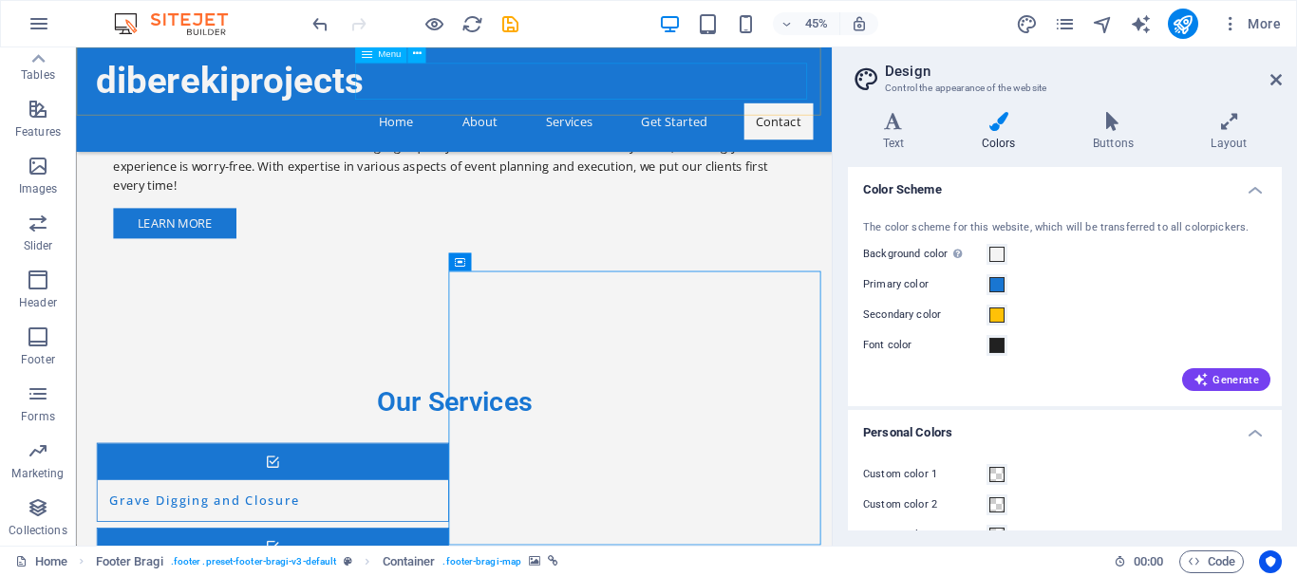
scroll to position [2139, 0]
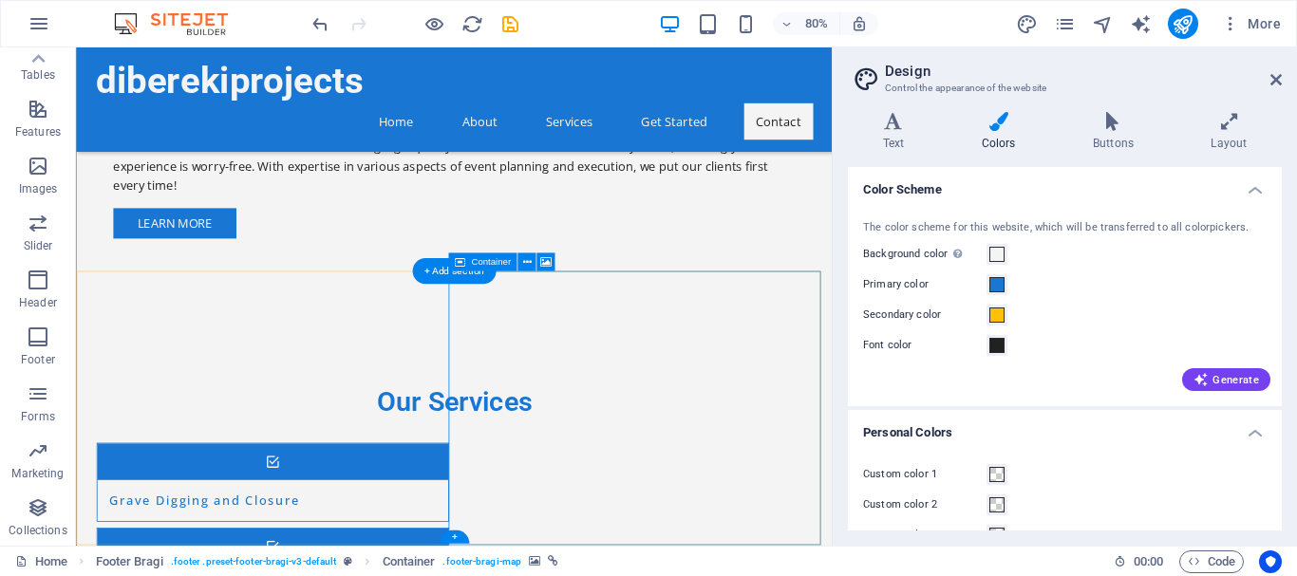
select select "px"
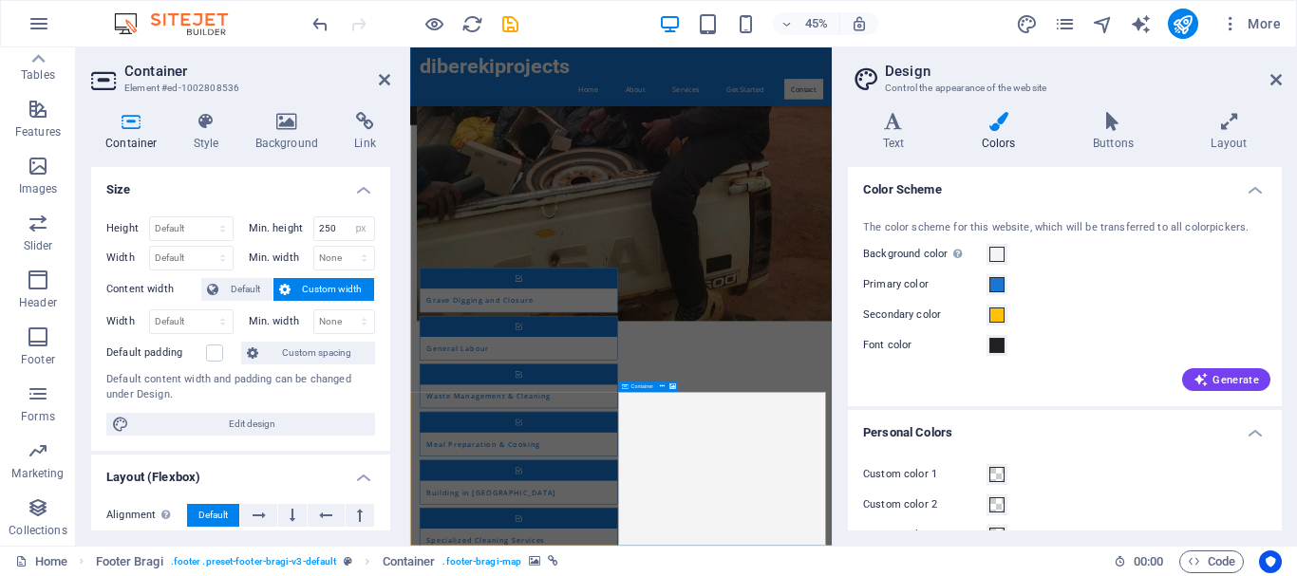
click at [636, 389] on span "Container" at bounding box center [641, 386] width 22 height 5
click at [657, 389] on button at bounding box center [662, 387] width 10 height 10
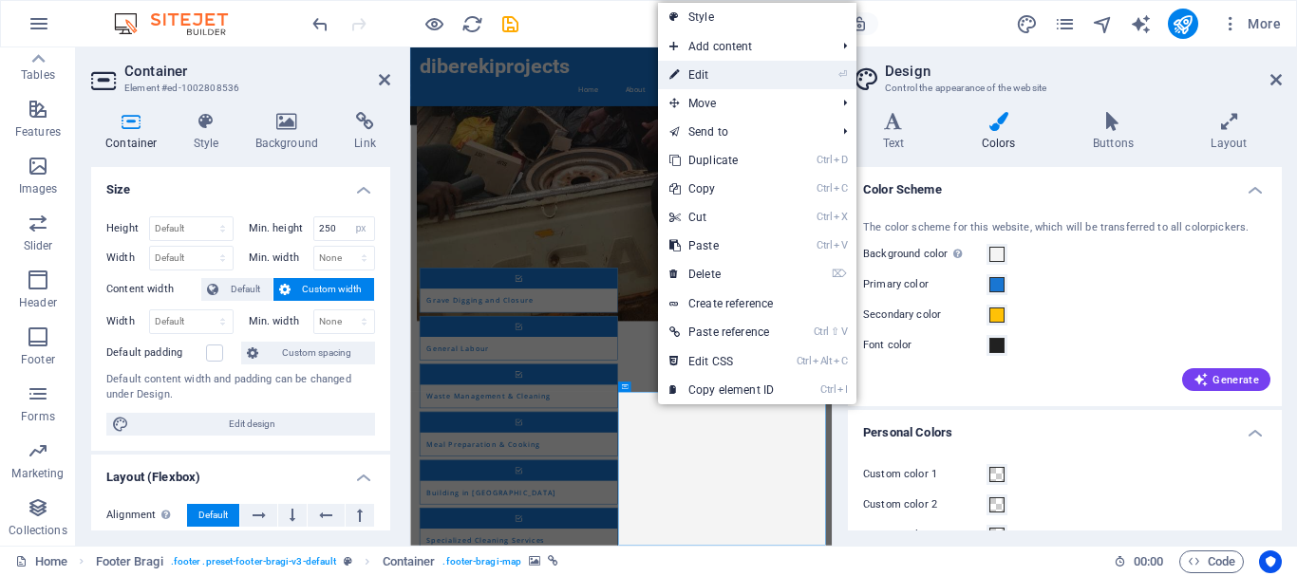
click at [716, 76] on link "⏎ Edit" at bounding box center [721, 75] width 127 height 28
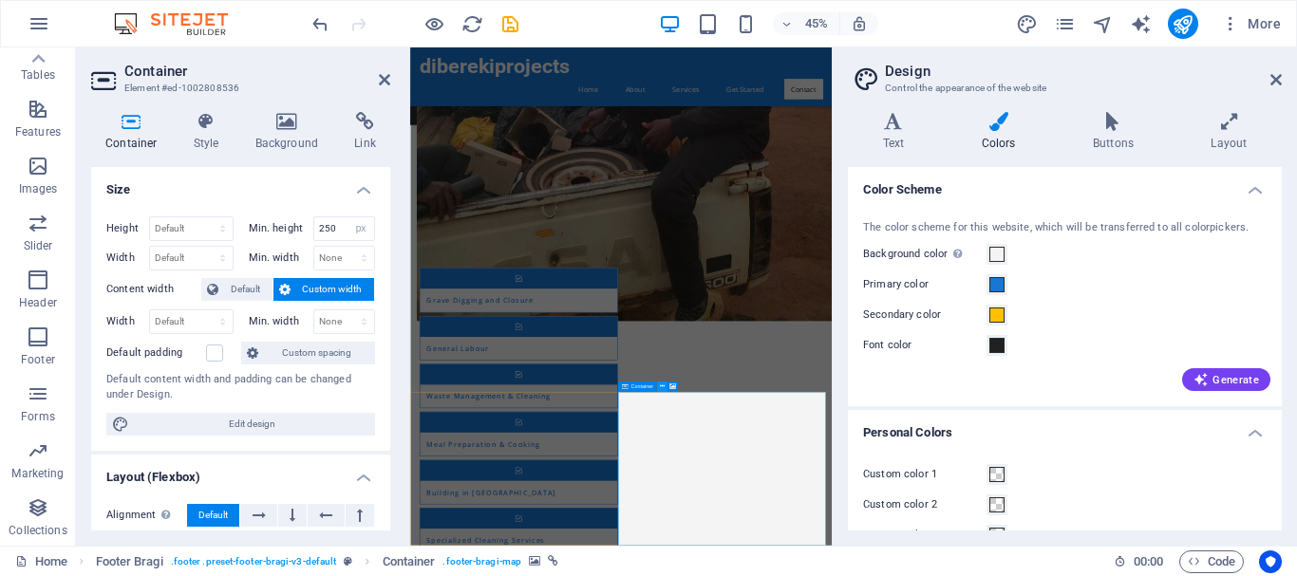
click at [664, 385] on icon at bounding box center [662, 387] width 5 height 9
click at [377, 82] on header "Container Element #ed-1002808536" at bounding box center [240, 71] width 299 height 49
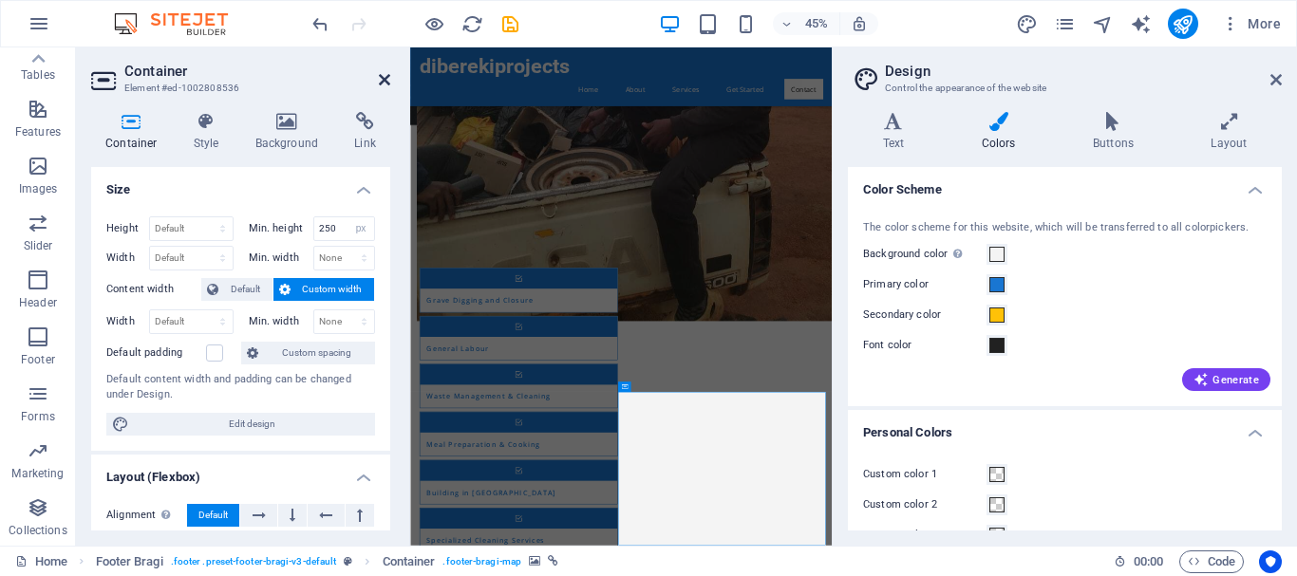
click at [382, 81] on icon at bounding box center [384, 79] width 11 height 15
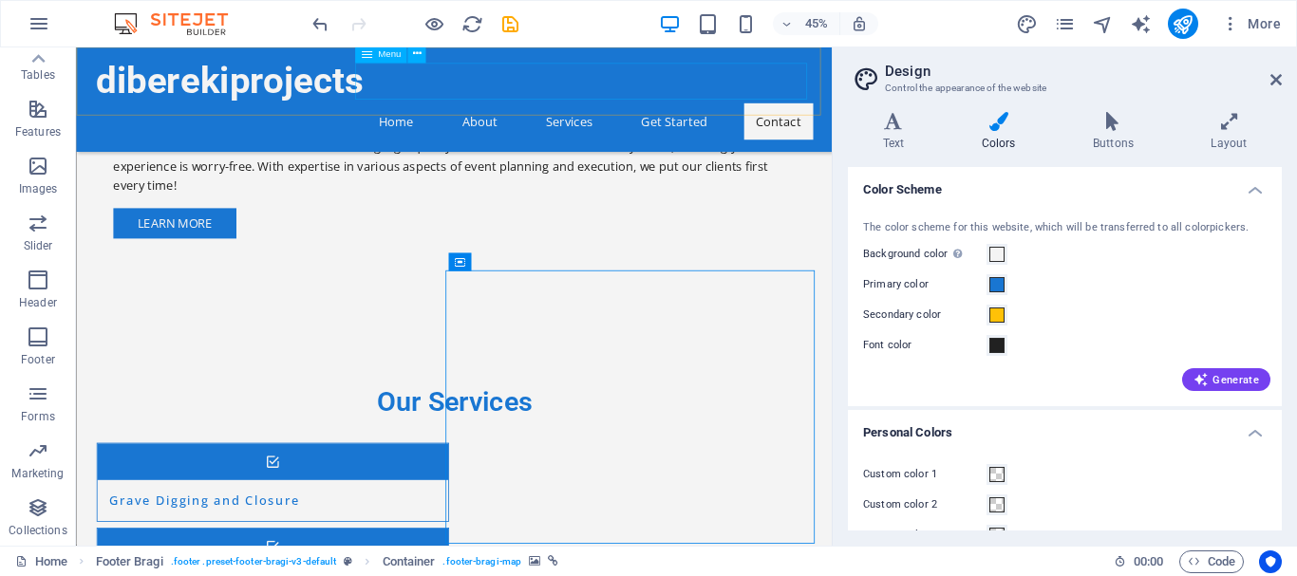
scroll to position [2139, 0]
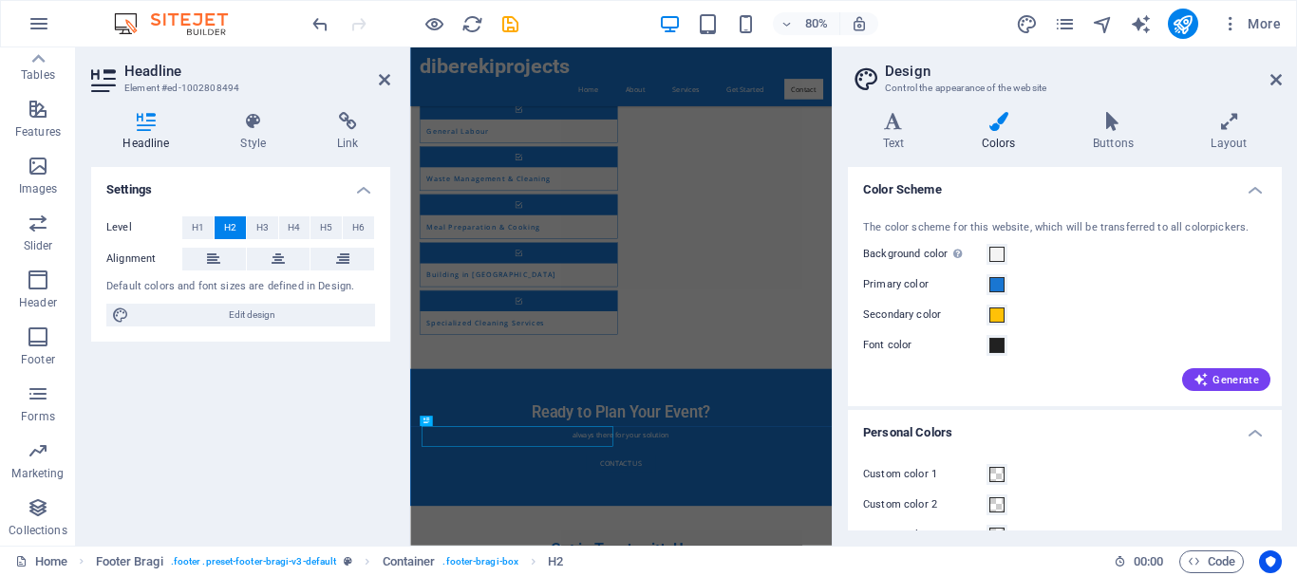
scroll to position [1653, 0]
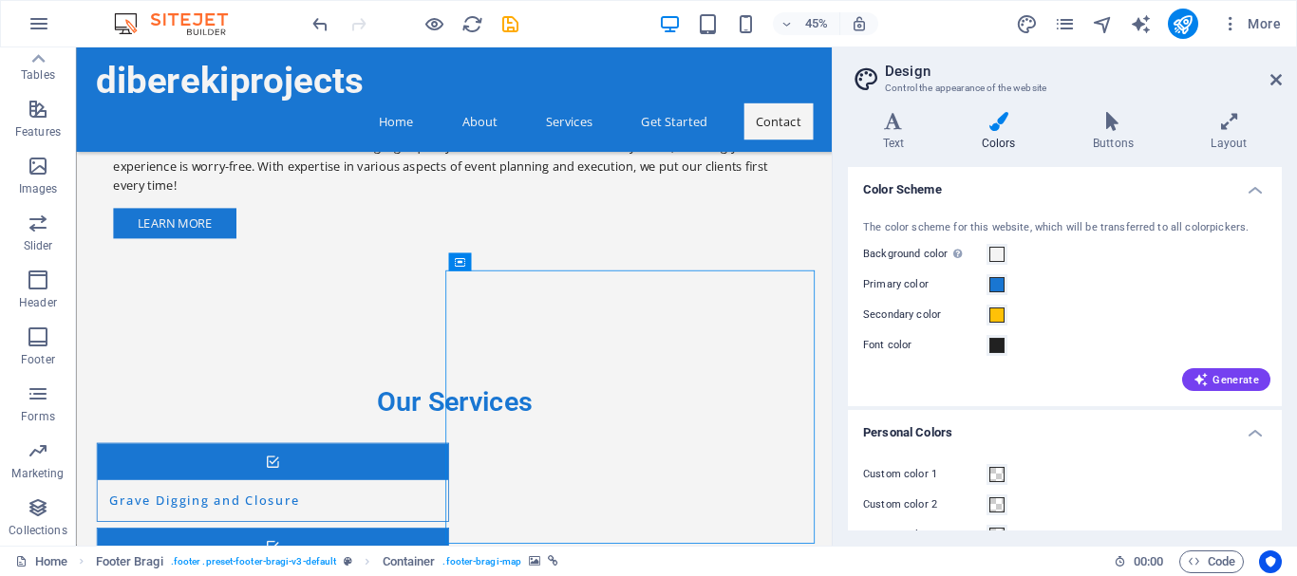
scroll to position [2139, 0]
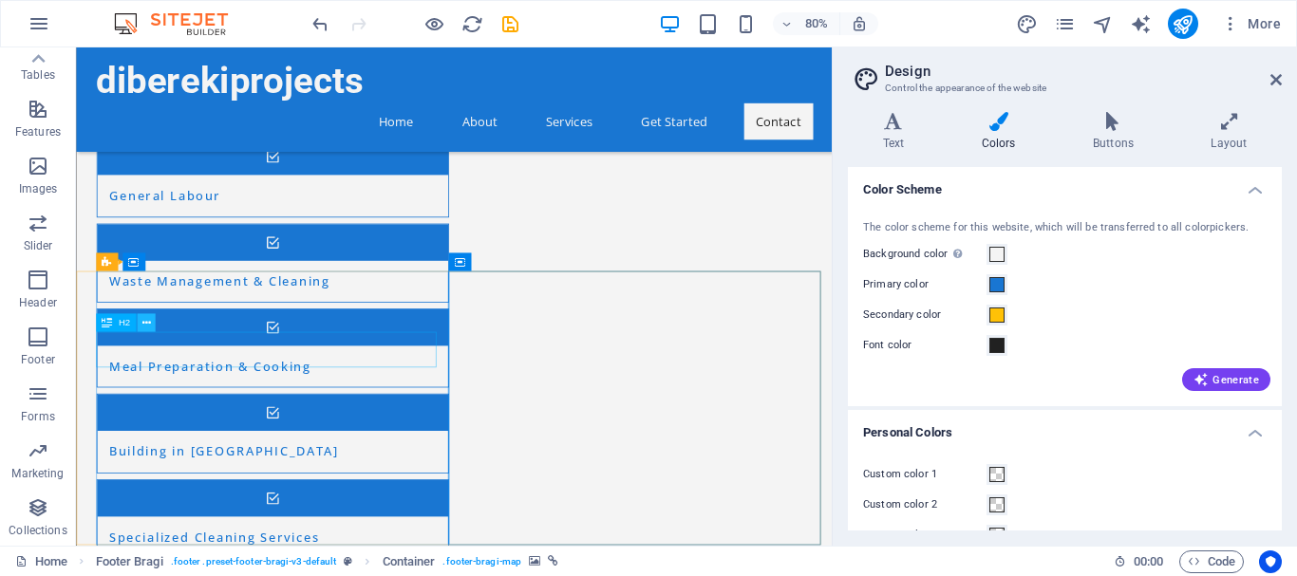
click at [147, 327] on icon at bounding box center [145, 323] width 9 height 16
click at [445, 280] on div "+ Add section" at bounding box center [454, 272] width 84 height 26
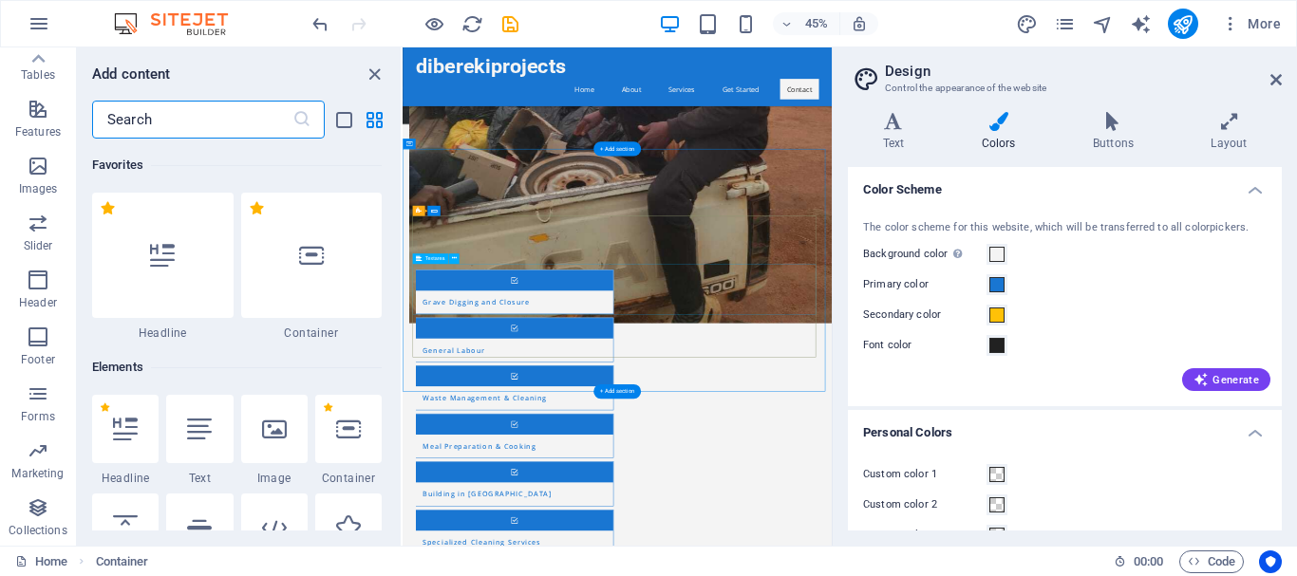
scroll to position [3321, 0]
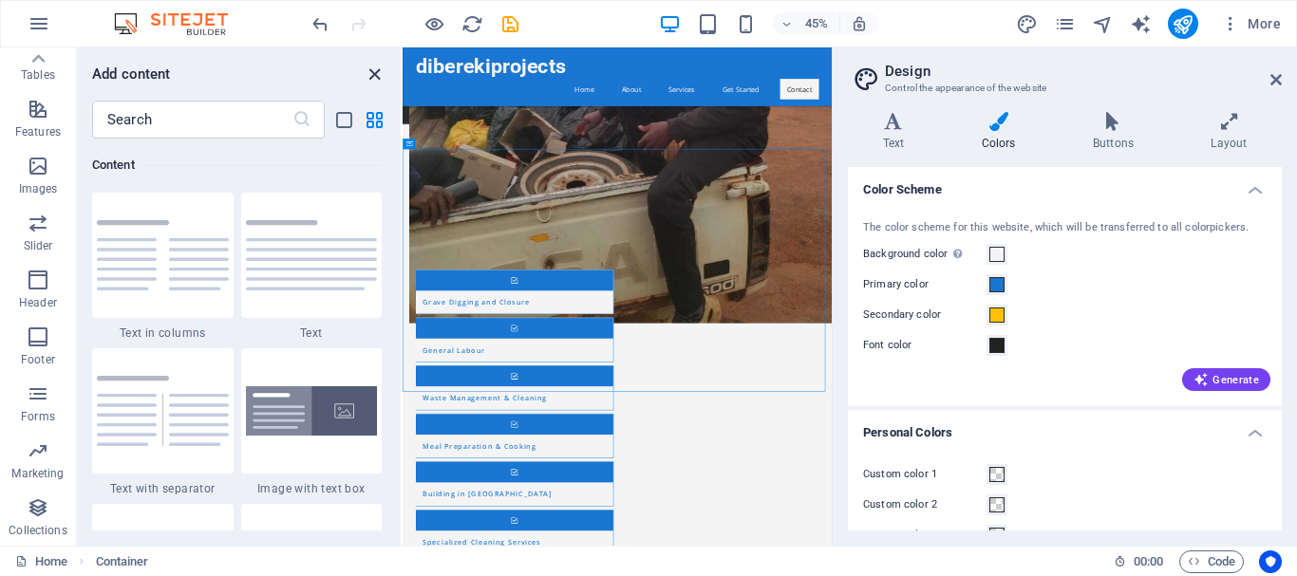
click at [381, 75] on icon "close panel" at bounding box center [375, 75] width 22 height 22
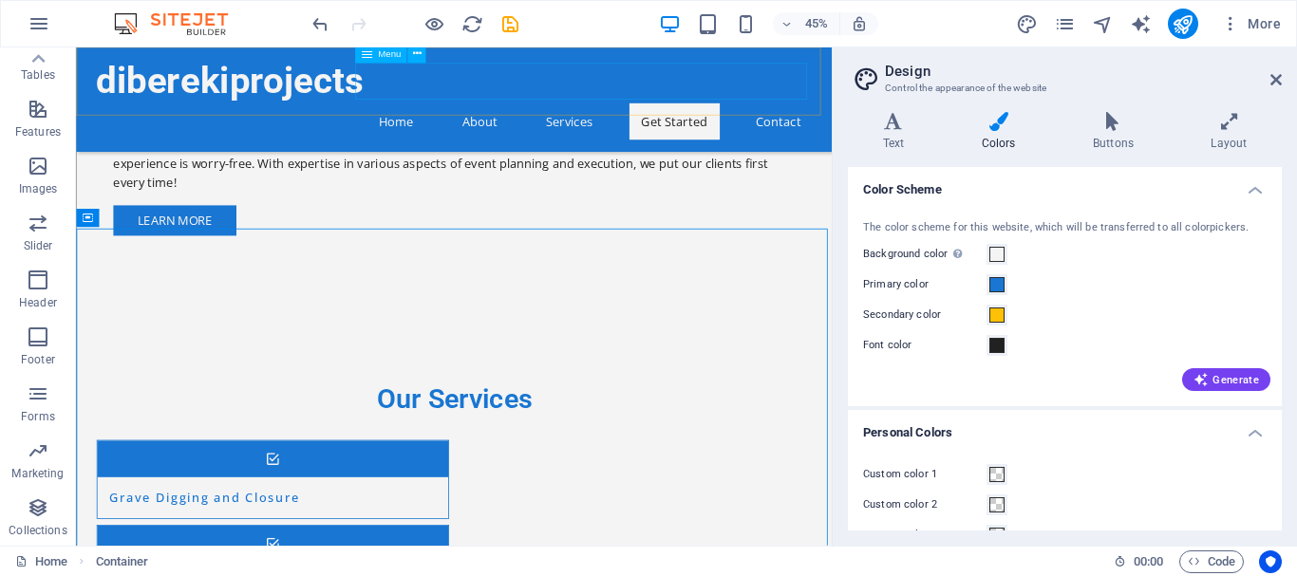
scroll to position [1655, 0]
click at [961, 118] on nav "Home About Services Get Started Contact" at bounding box center [549, 141] width 896 height 46
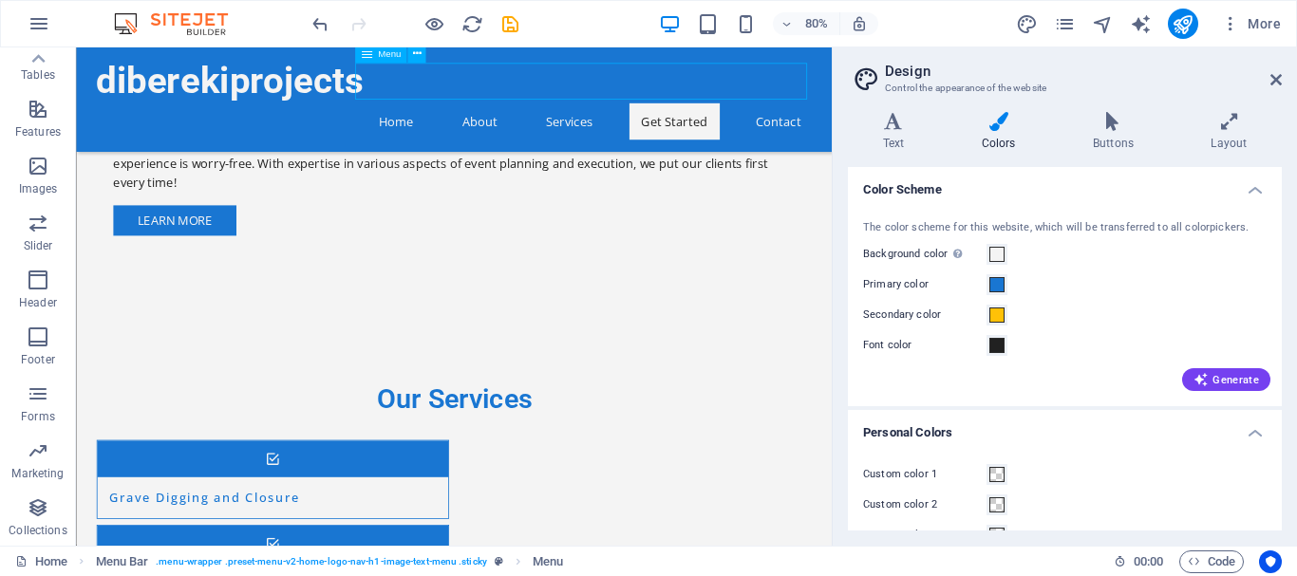
click at [961, 118] on nav "Home About Services Get Started Contact" at bounding box center [549, 141] width 896 height 46
select select
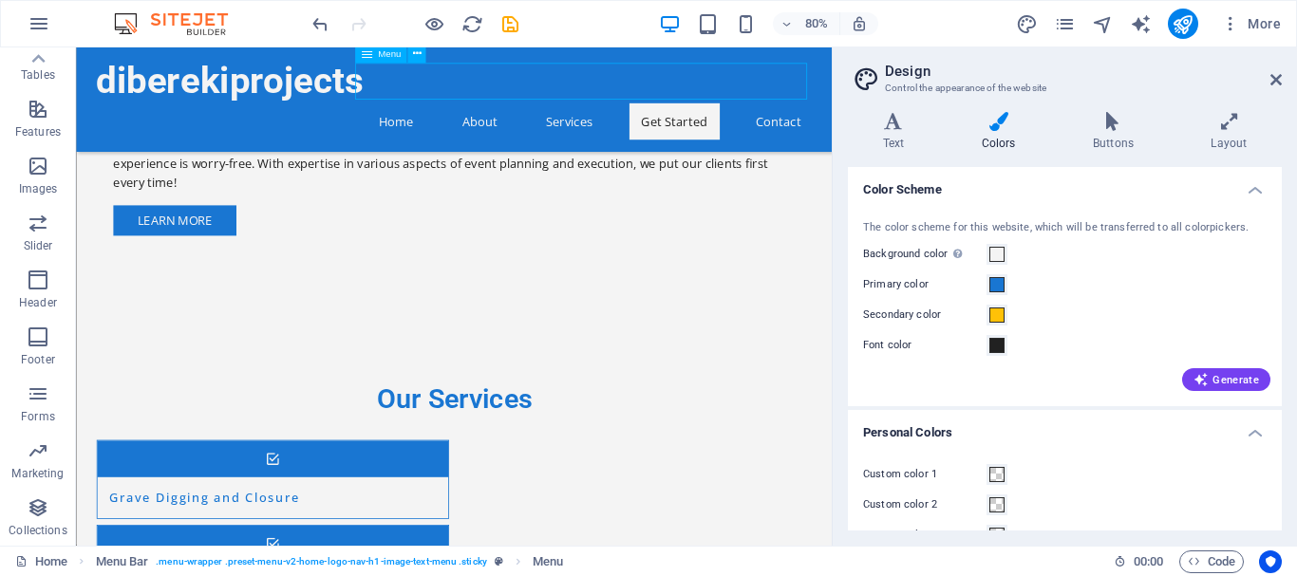
select select
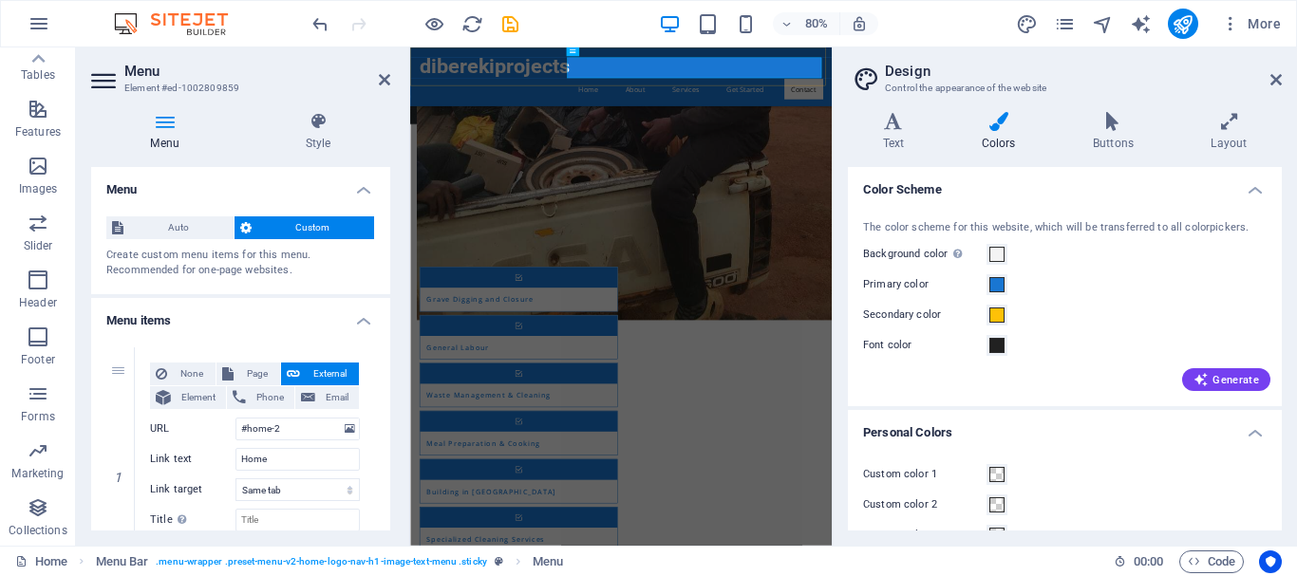
scroll to position [1653, 0]
drag, startPoint x: 390, startPoint y: 219, endPoint x: 395, endPoint y: 426, distance: 207.0
click at [395, 426] on div "Menu Style Menu Auto Custom Create custom menu items for this menu. Recommended…" at bounding box center [240, 321] width 329 height 449
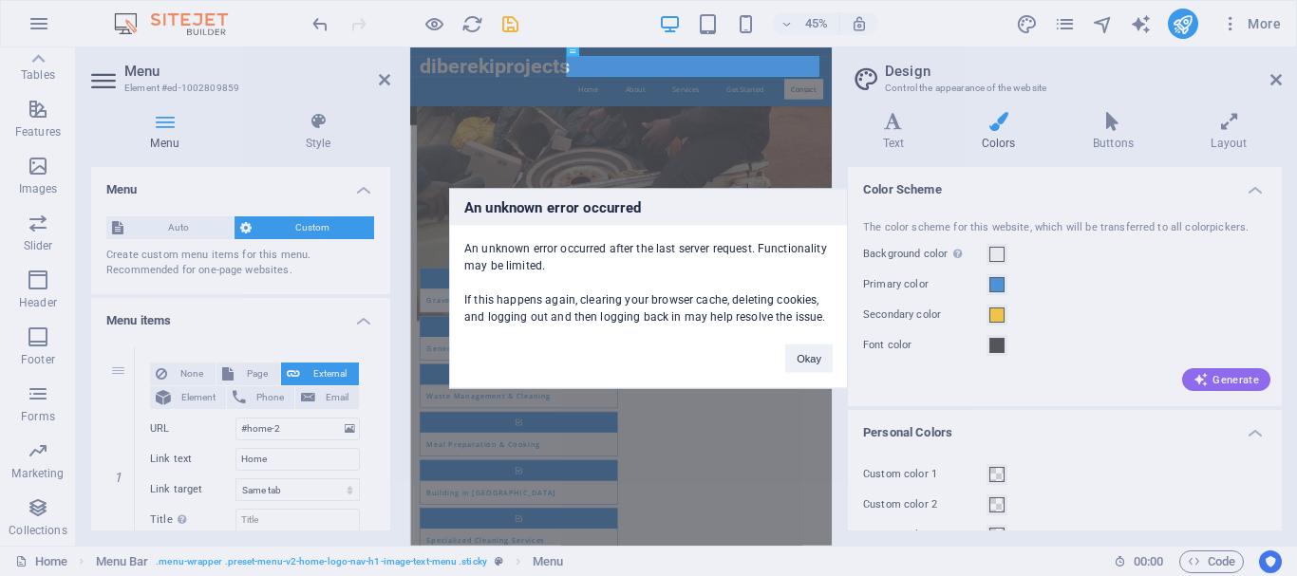
drag, startPoint x: 383, startPoint y: 203, endPoint x: 388, endPoint y: 357, distance: 153.9
click at [388, 357] on body "diberekiprojects Home Favorites Elements Columns Content Boxes Accordion Tables…" at bounding box center [648, 288] width 1297 height 576
click at [657, 405] on div "An unknown error occurred An unknown error occurred after the last server reque…" at bounding box center [648, 288] width 1297 height 576
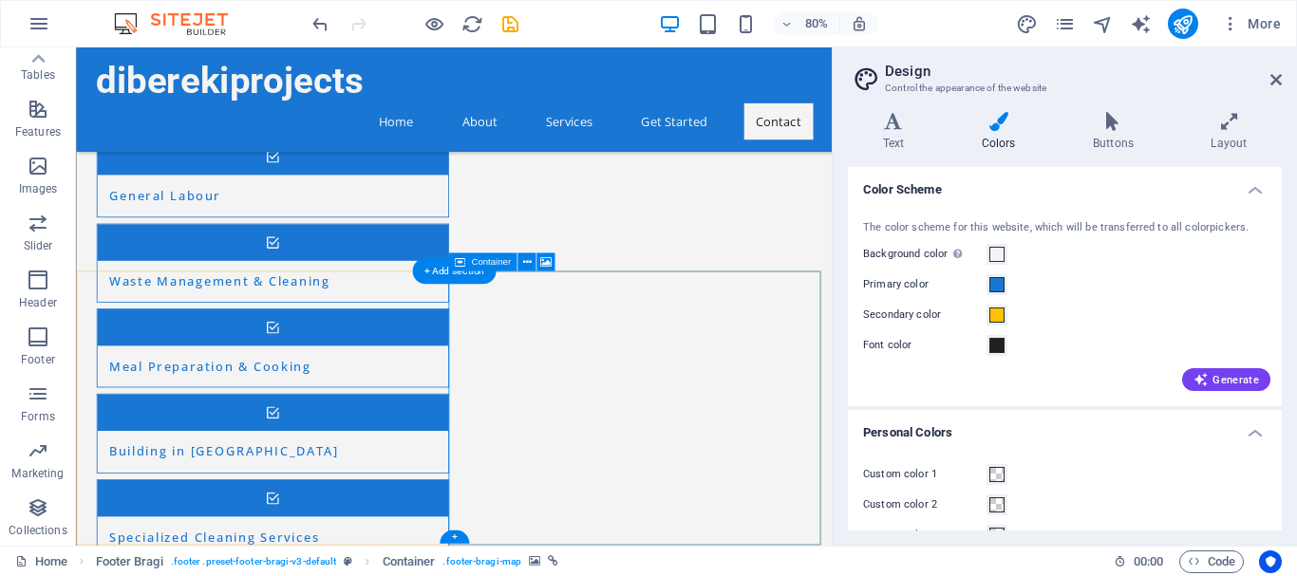
select select "px"
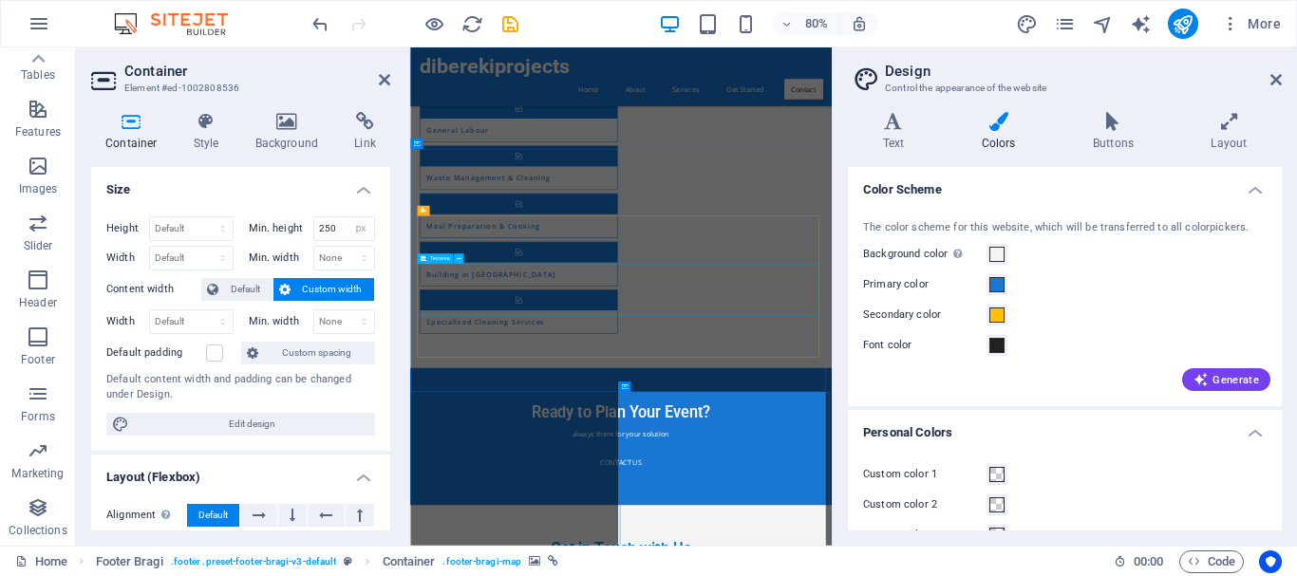
scroll to position [1653, 0]
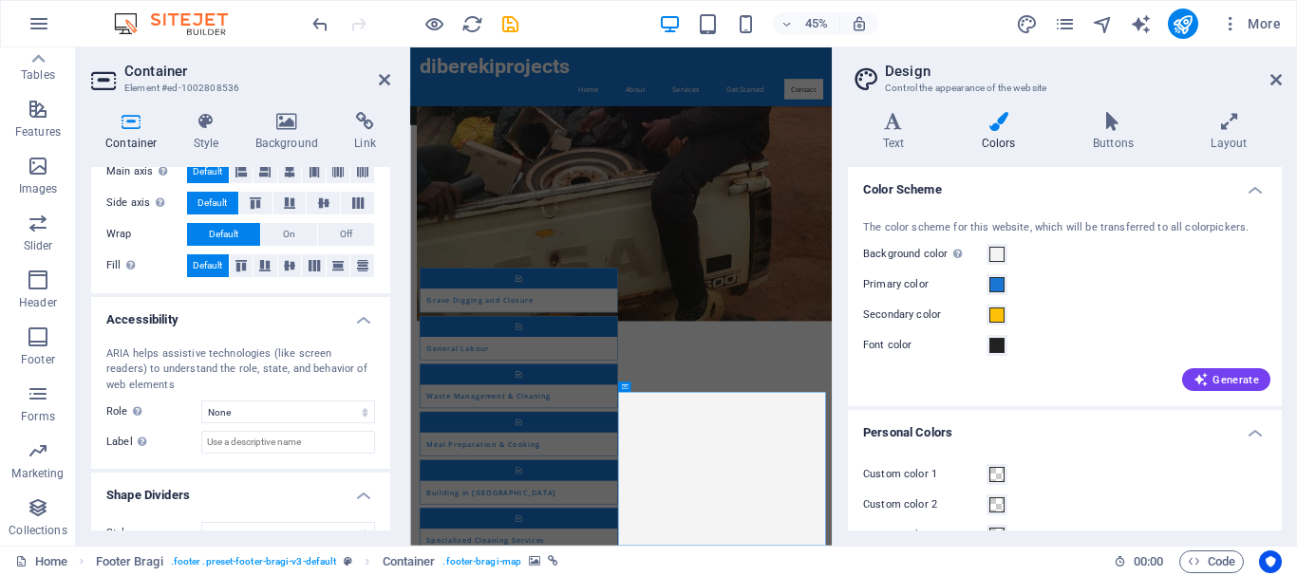
scroll to position [404, 0]
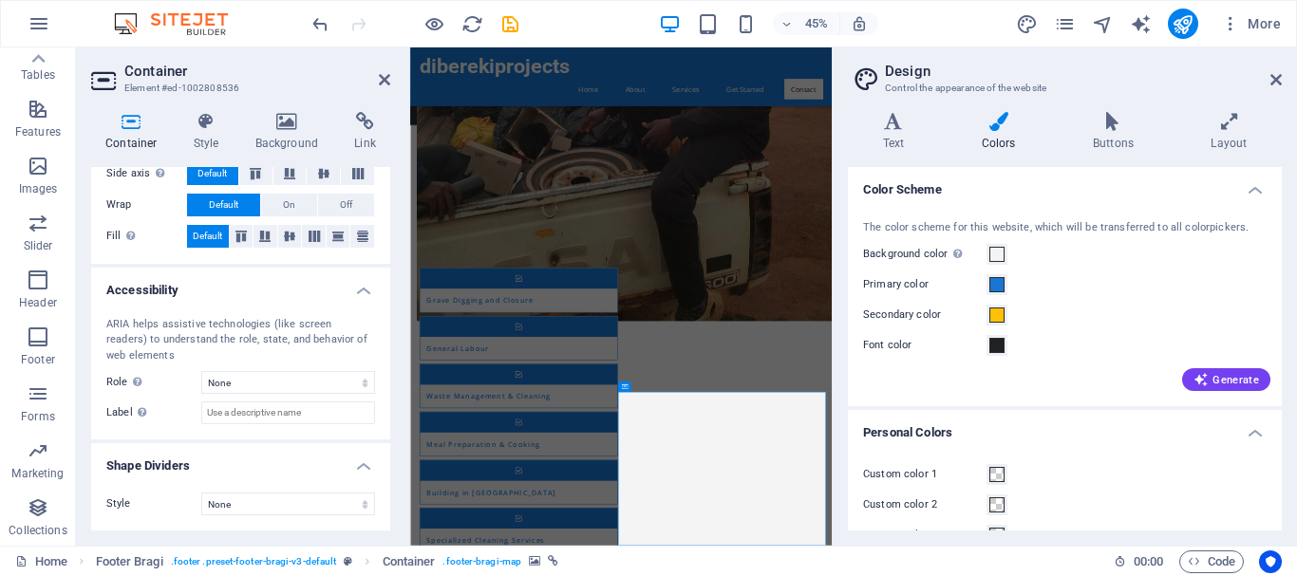
drag, startPoint x: 1280, startPoint y: 403, endPoint x: 1289, endPoint y: 449, distance: 46.5
click at [1289, 449] on div "Variants Text Colors Buttons Layout Text Standard Bold Links Font color Font Op…" at bounding box center [1064, 321] width 464 height 449
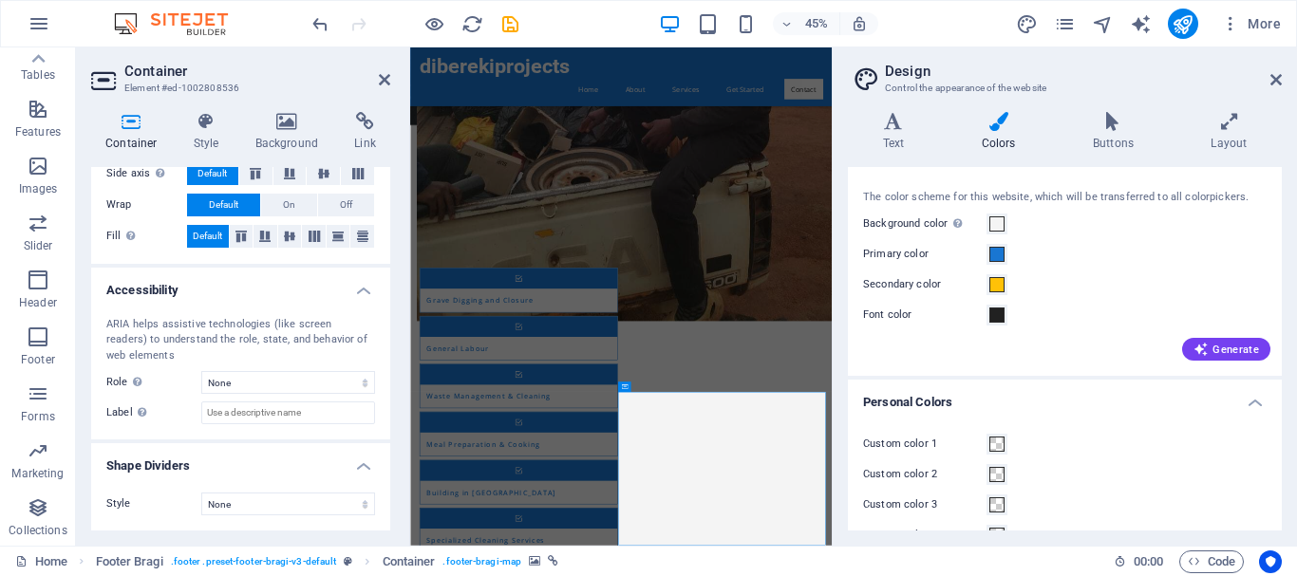
scroll to position [12, 0]
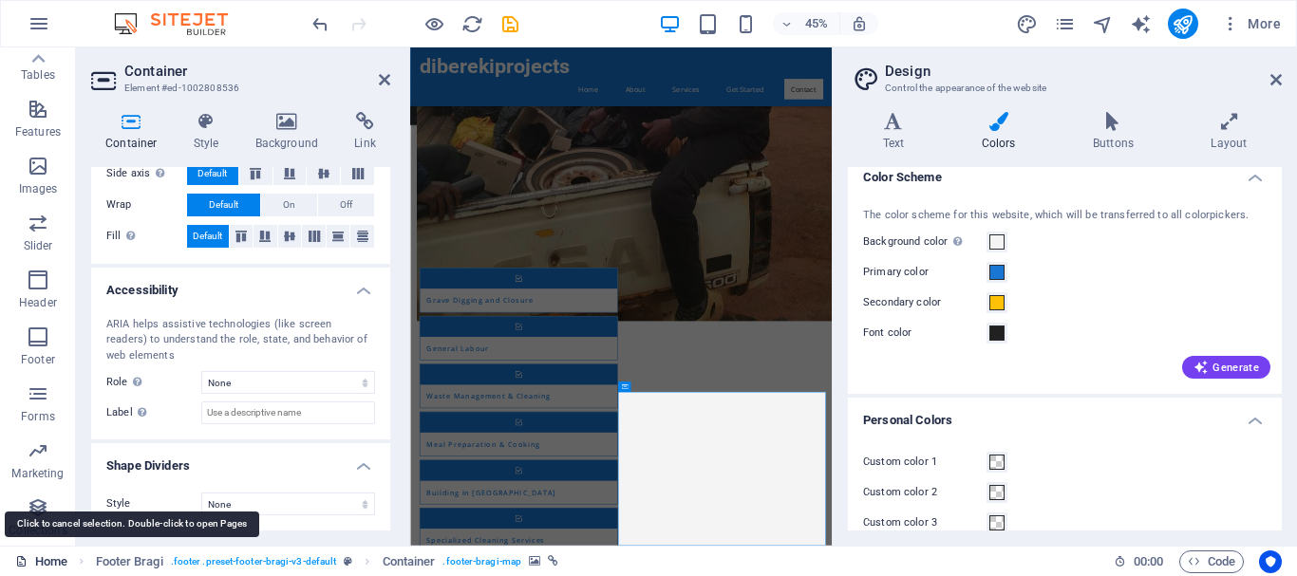
click at [56, 571] on link "Home" at bounding box center [41, 562] width 52 height 23
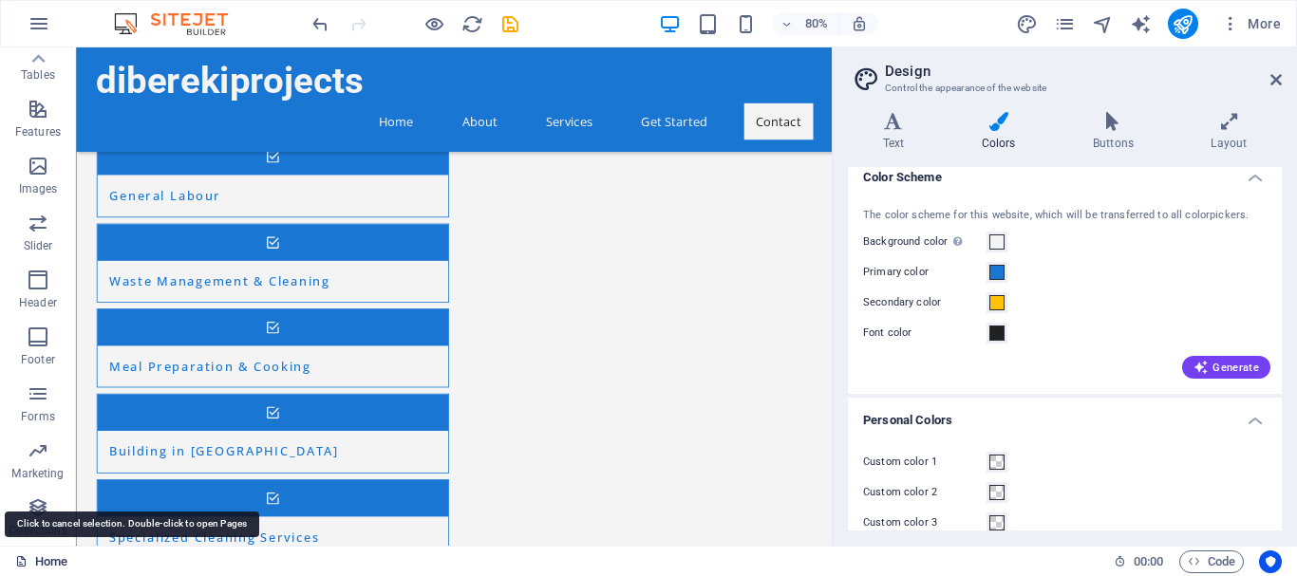
click at [56, 565] on link "Home" at bounding box center [41, 562] width 52 height 23
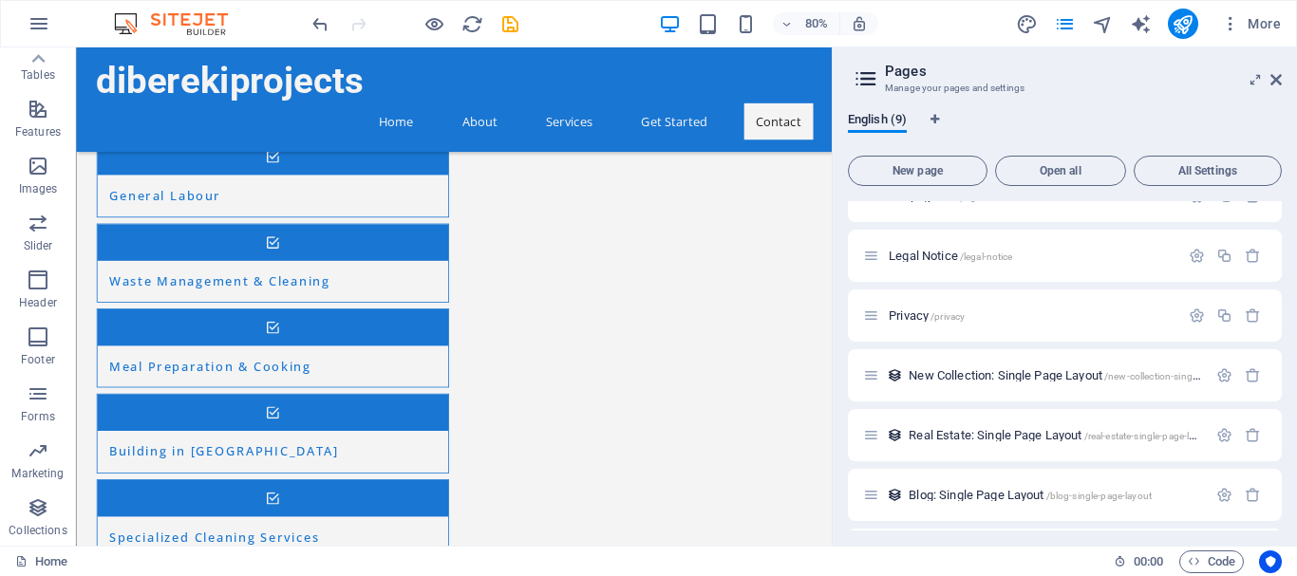
scroll to position [0, 0]
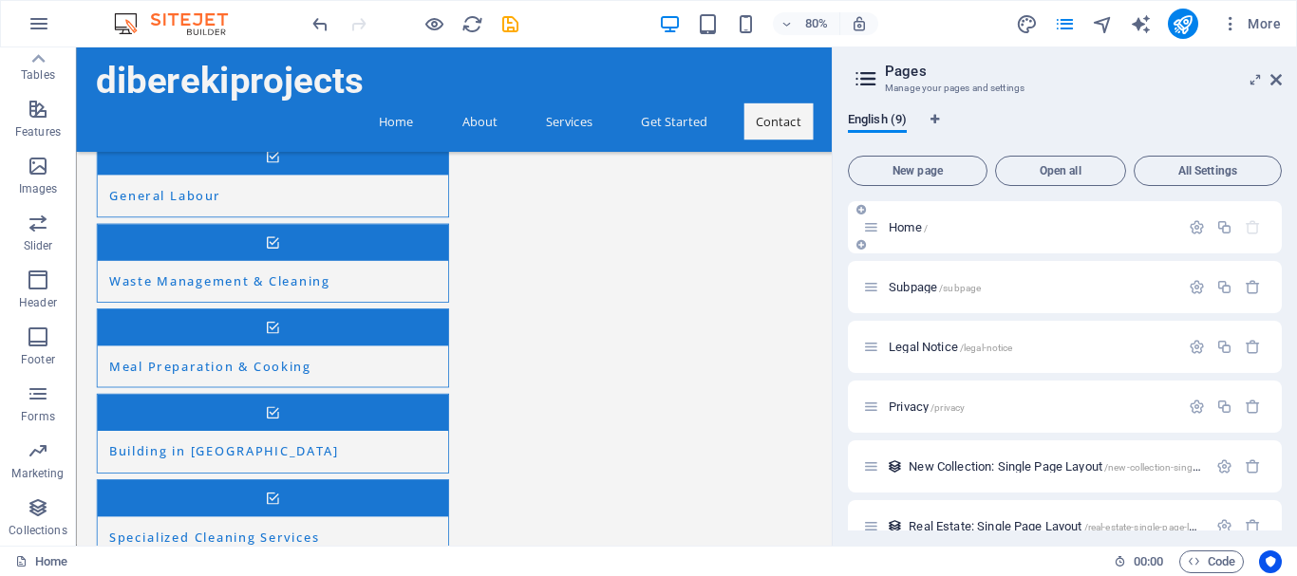
click at [907, 227] on span "Home /" at bounding box center [907, 227] width 39 height 14
click at [875, 230] on icon at bounding box center [871, 227] width 16 height 16
click at [894, 232] on span "Home /" at bounding box center [907, 227] width 39 height 14
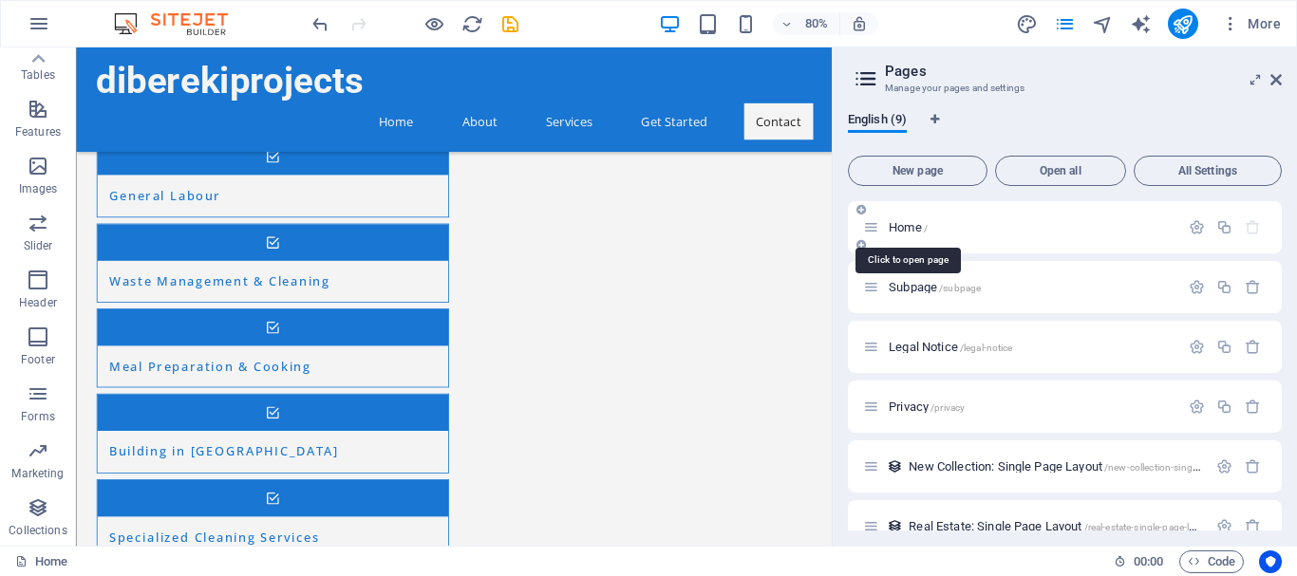
click at [894, 232] on span "Home /" at bounding box center [907, 227] width 39 height 14
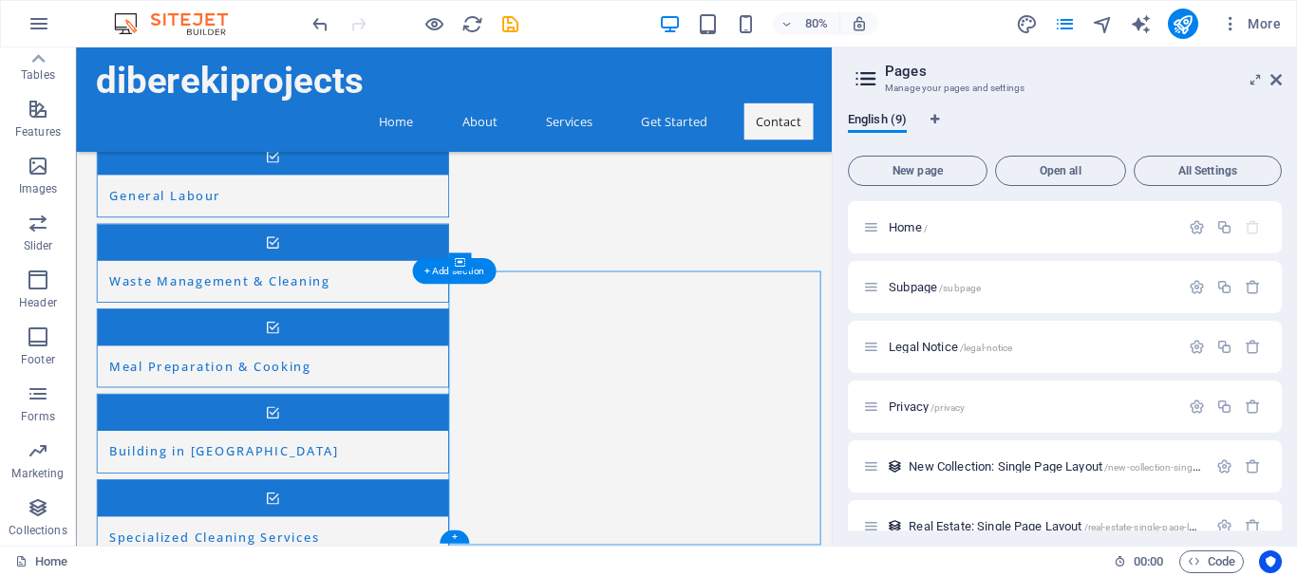
select select "px"
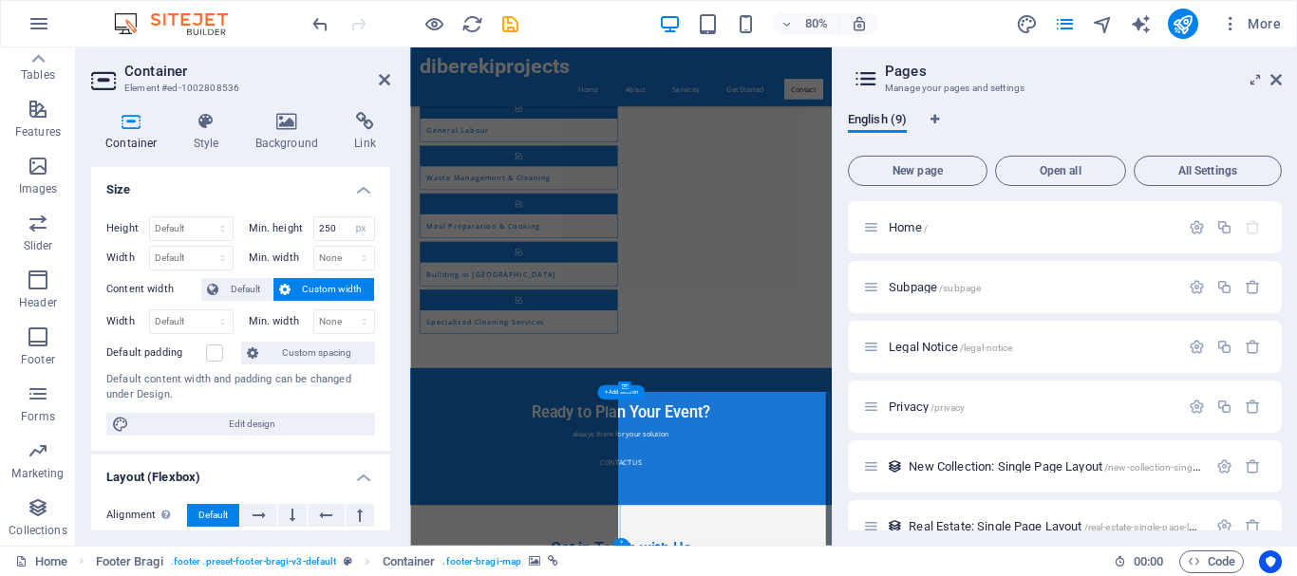
scroll to position [1653, 0]
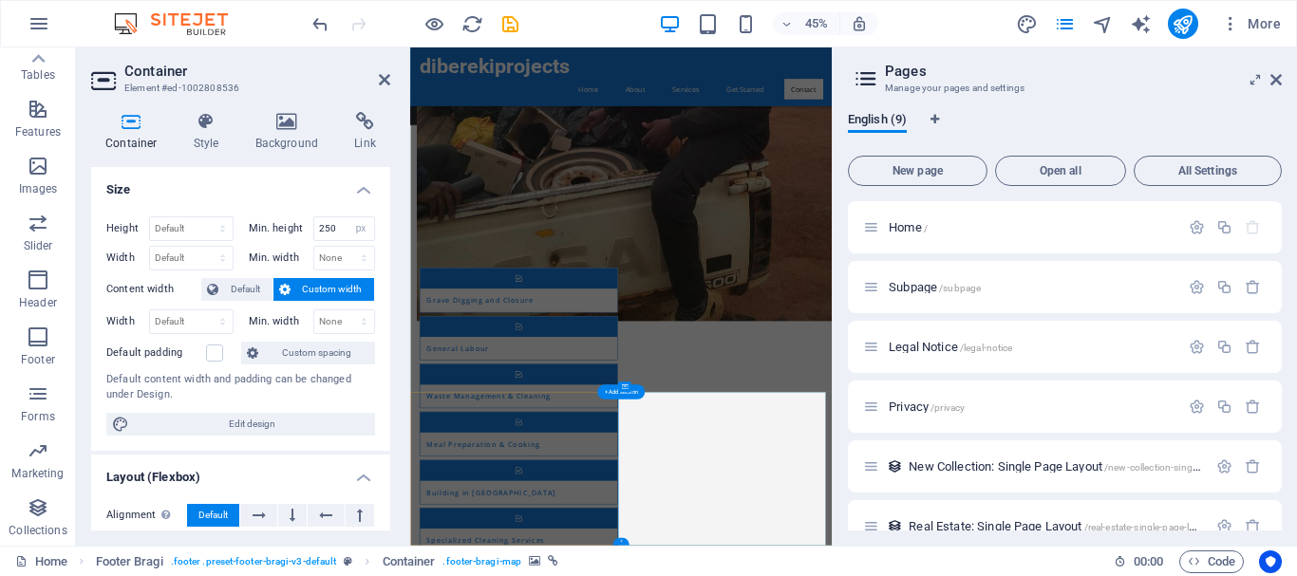
click at [618, 545] on div "+" at bounding box center [620, 542] width 17 height 8
drag, startPoint x: 1028, startPoint y: 592, endPoint x: 871, endPoint y: 1148, distance: 576.9
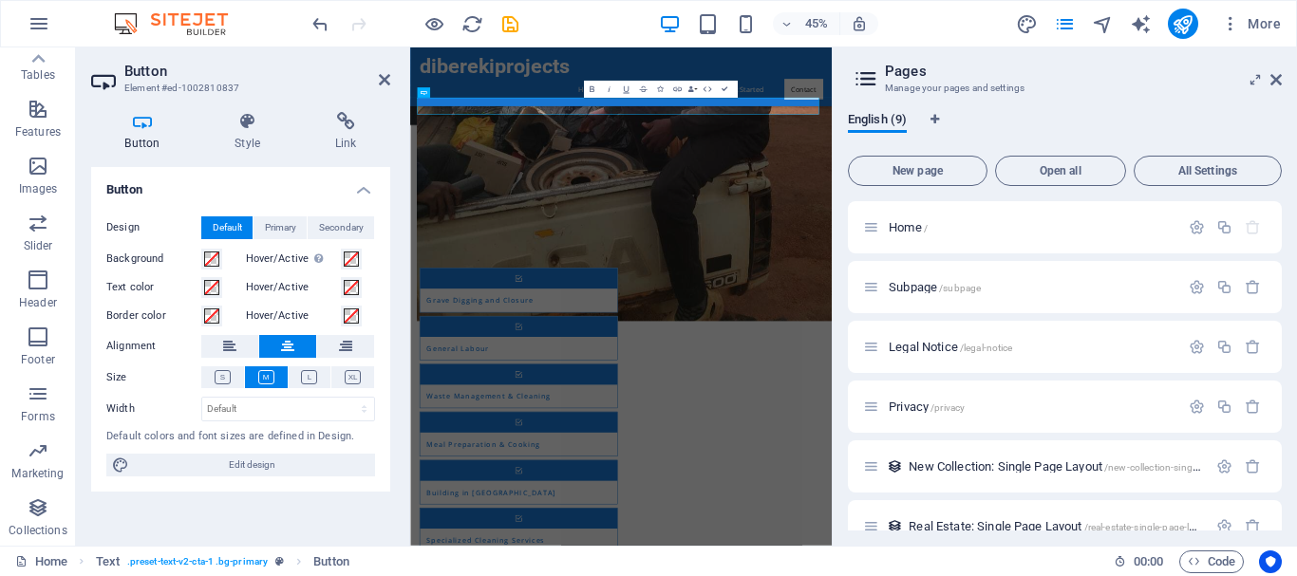
select select "px"
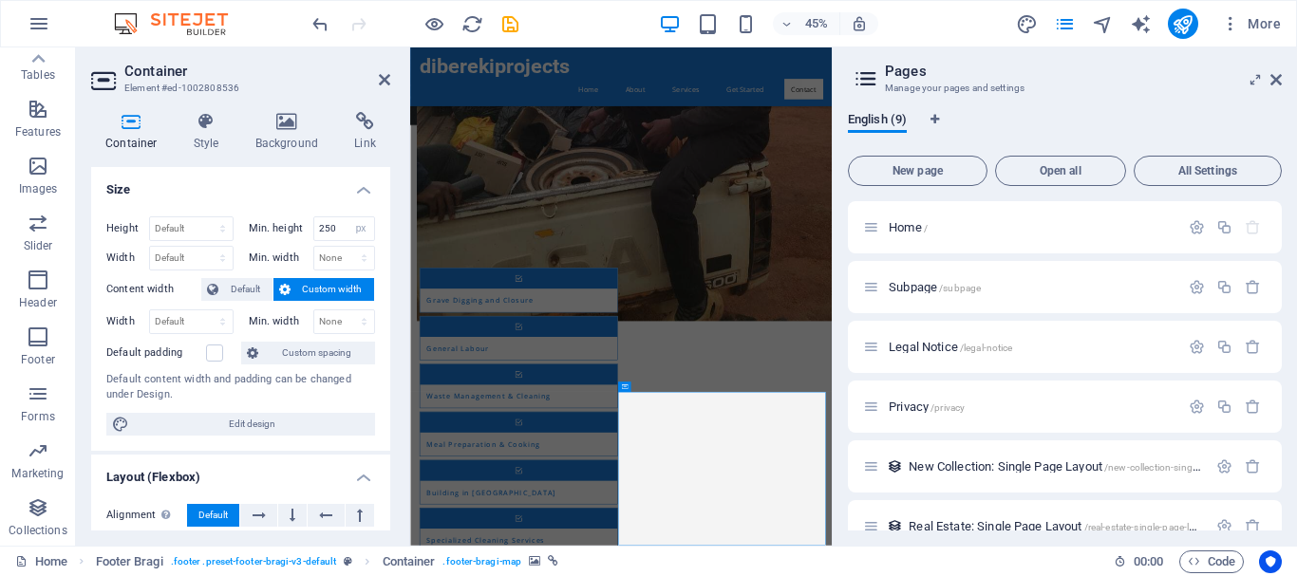
click at [383, 81] on icon at bounding box center [384, 79] width 11 height 15
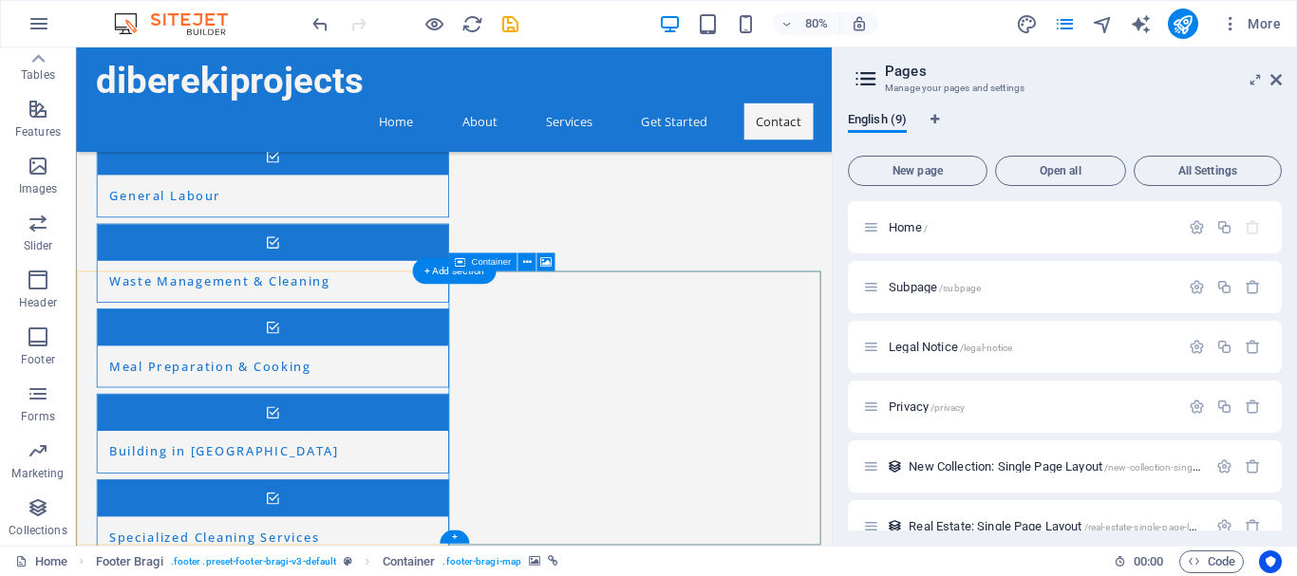
drag, startPoint x: 574, startPoint y: 359, endPoint x: 219, endPoint y: 602, distance: 430.2
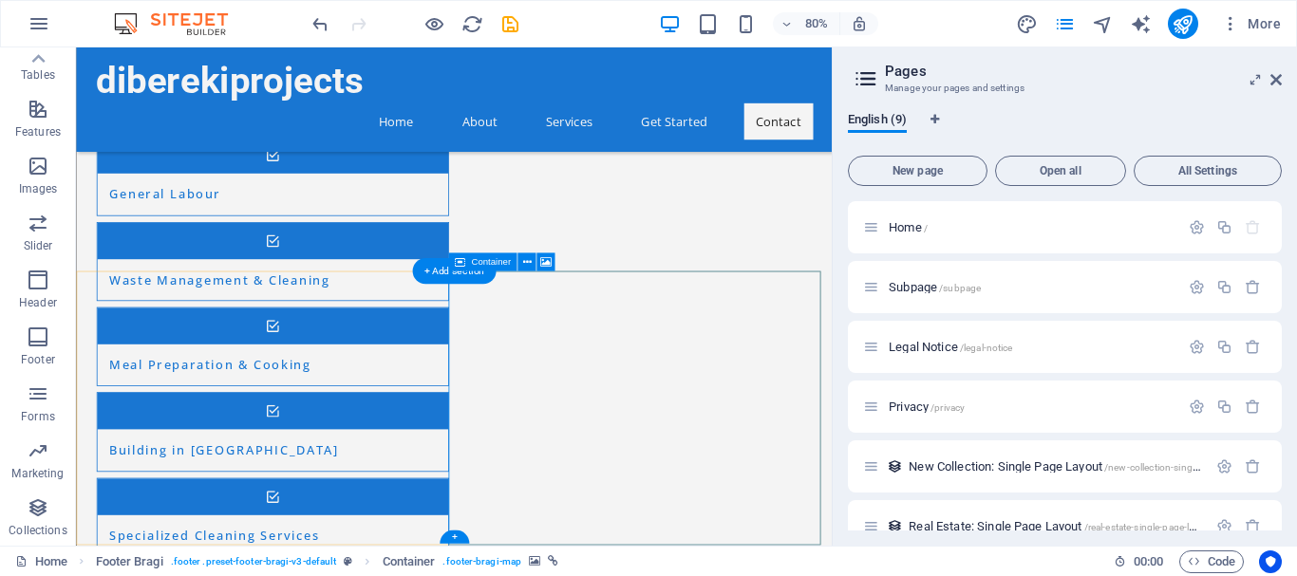
select select "px"
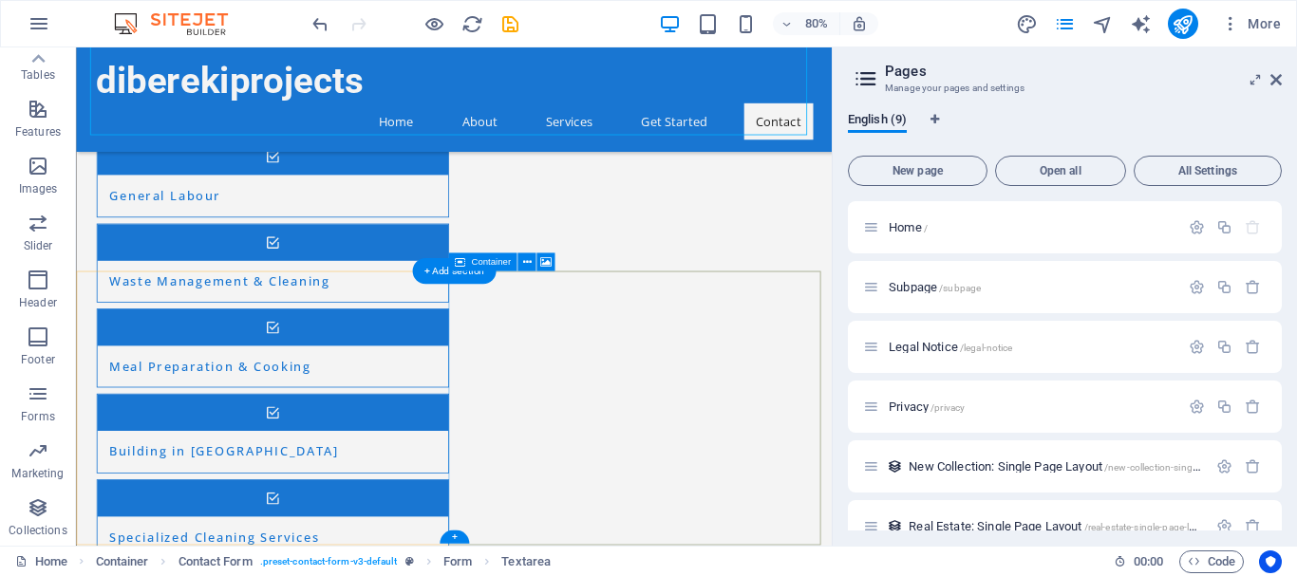
drag, startPoint x: 219, startPoint y: 602, endPoint x: 574, endPoint y: 359, distance: 430.2
drag, startPoint x: 574, startPoint y: 359, endPoint x: 219, endPoint y: 602, distance: 430.2
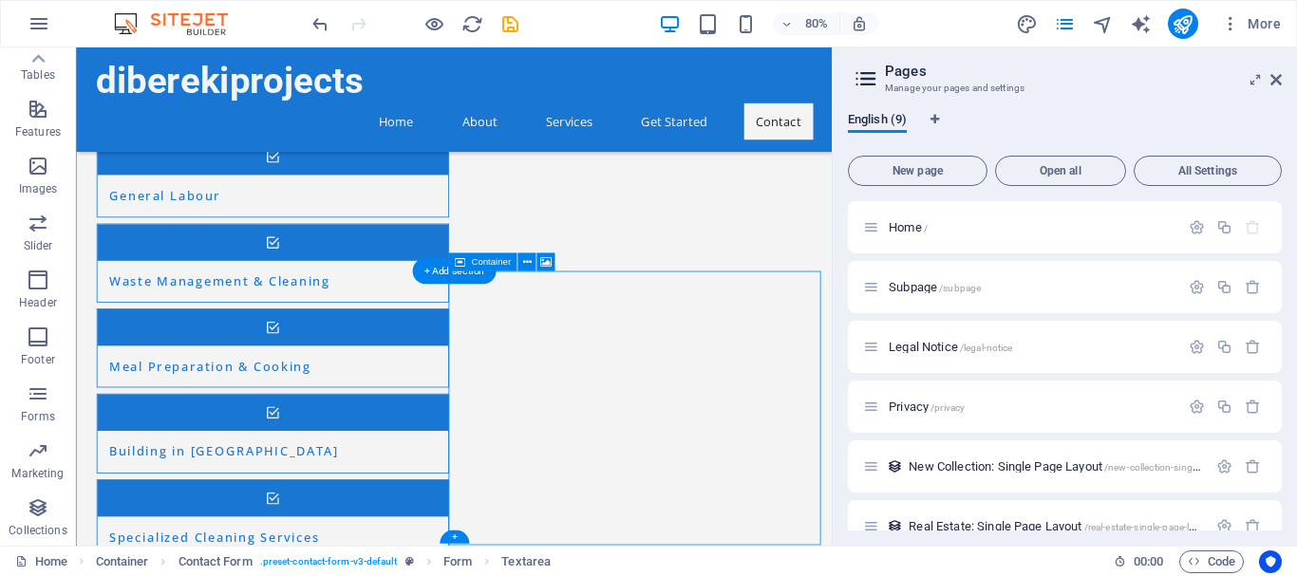
select select "px"
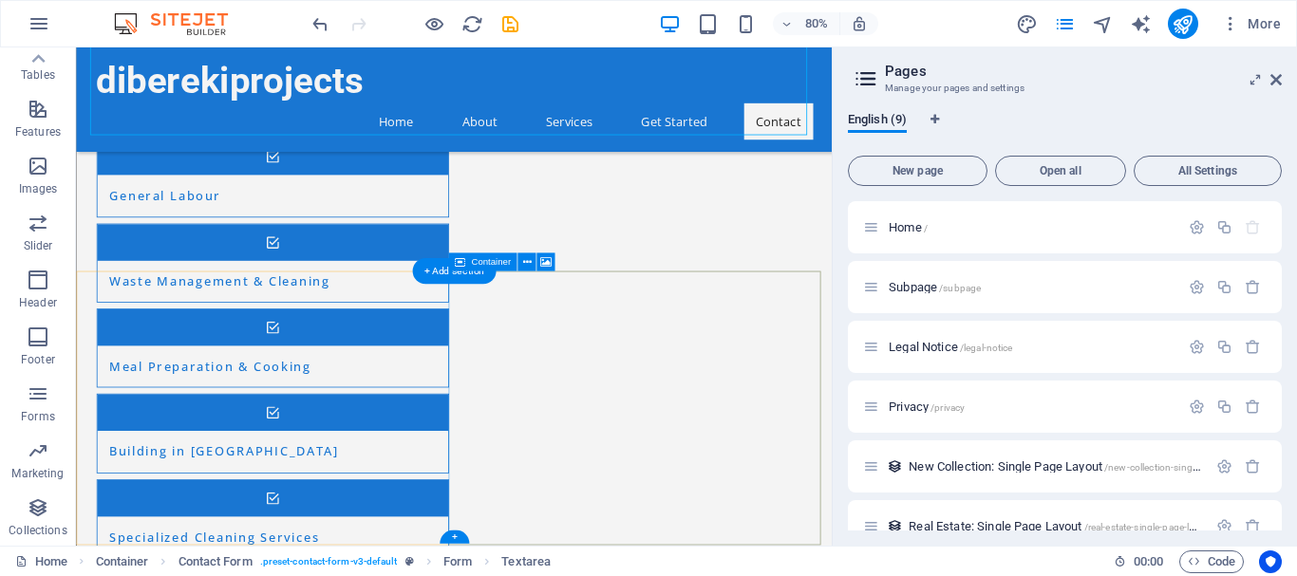
drag, startPoint x: 219, startPoint y: 602, endPoint x: 574, endPoint y: 359, distance: 430.2
drag, startPoint x: 574, startPoint y: 359, endPoint x: 219, endPoint y: 602, distance: 430.2
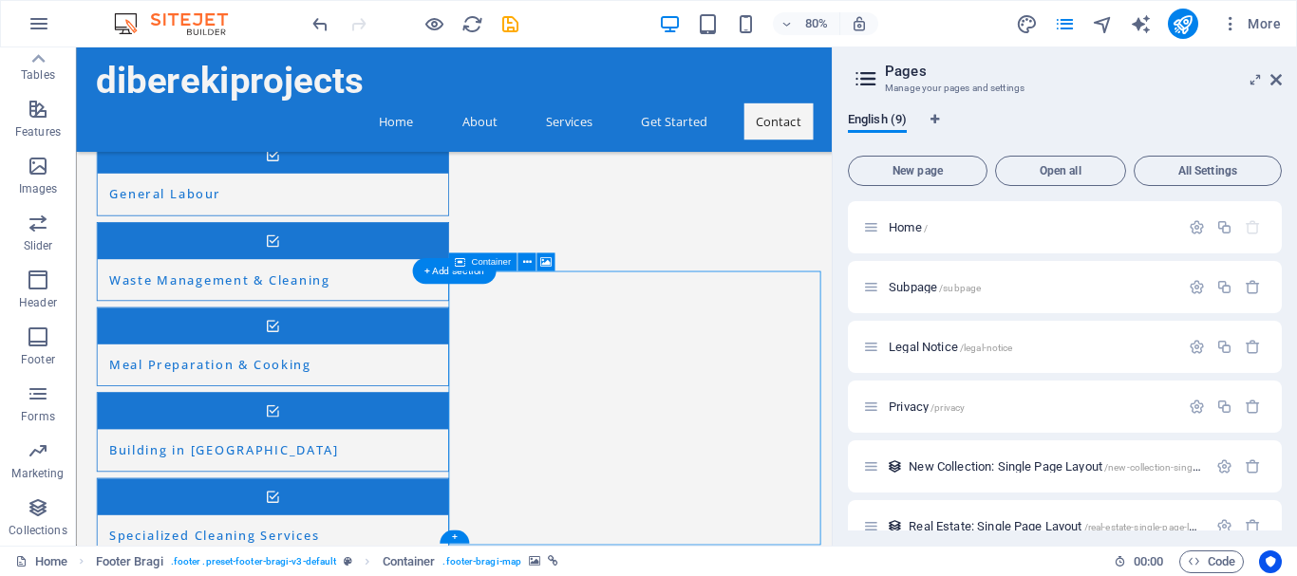
select select "px"
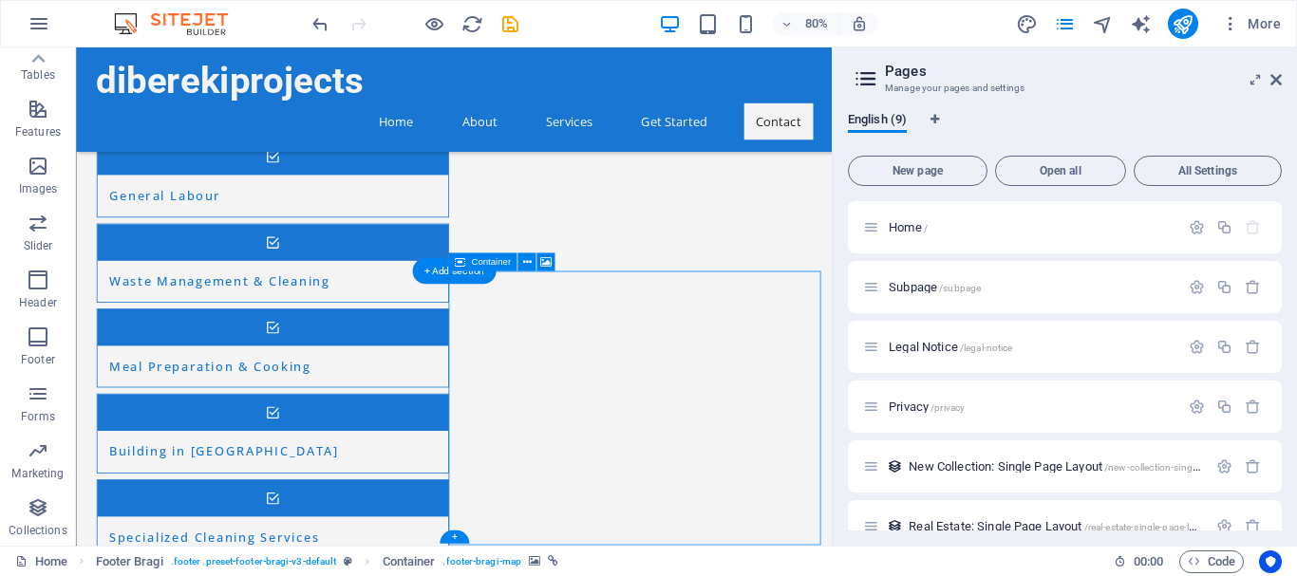
drag, startPoint x: 791, startPoint y: 353, endPoint x: 605, endPoint y: 591, distance: 302.3
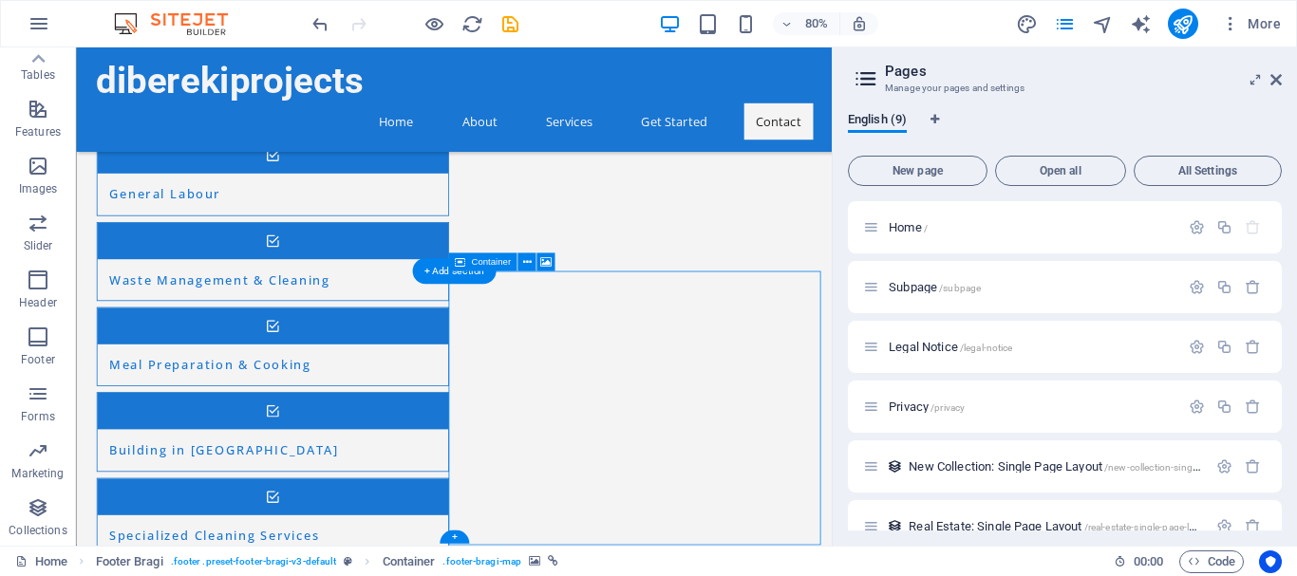
select select "px"
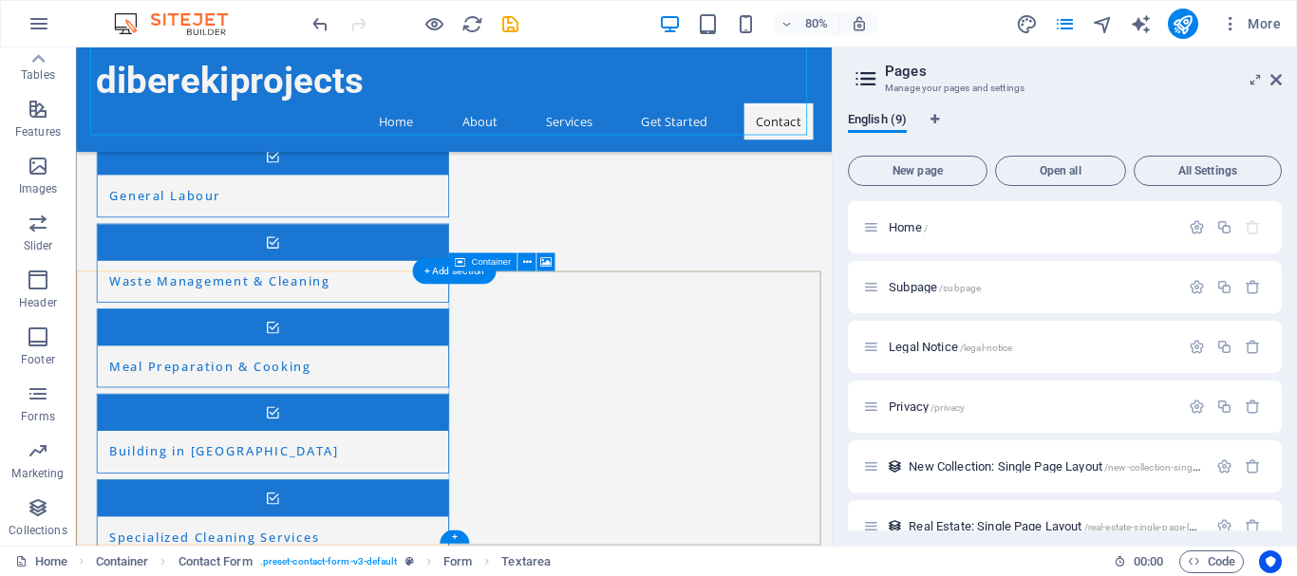
drag, startPoint x: 605, startPoint y: 591, endPoint x: 791, endPoint y: 353, distance: 302.3
drag, startPoint x: 791, startPoint y: 353, endPoint x: 605, endPoint y: 591, distance: 302.3
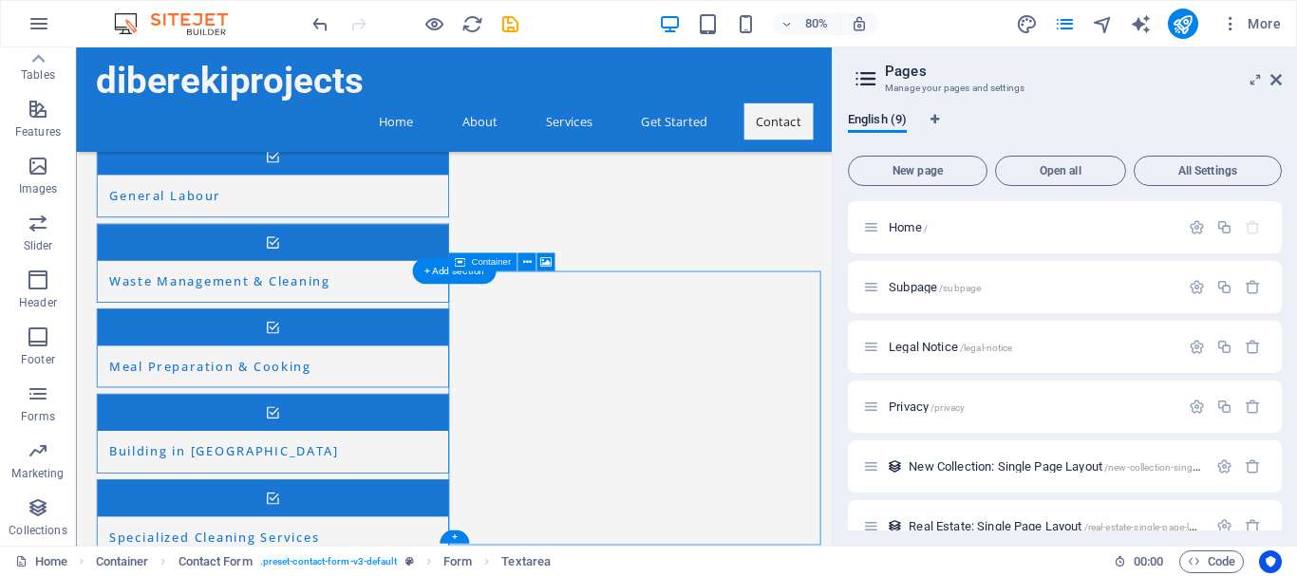
select select "px"
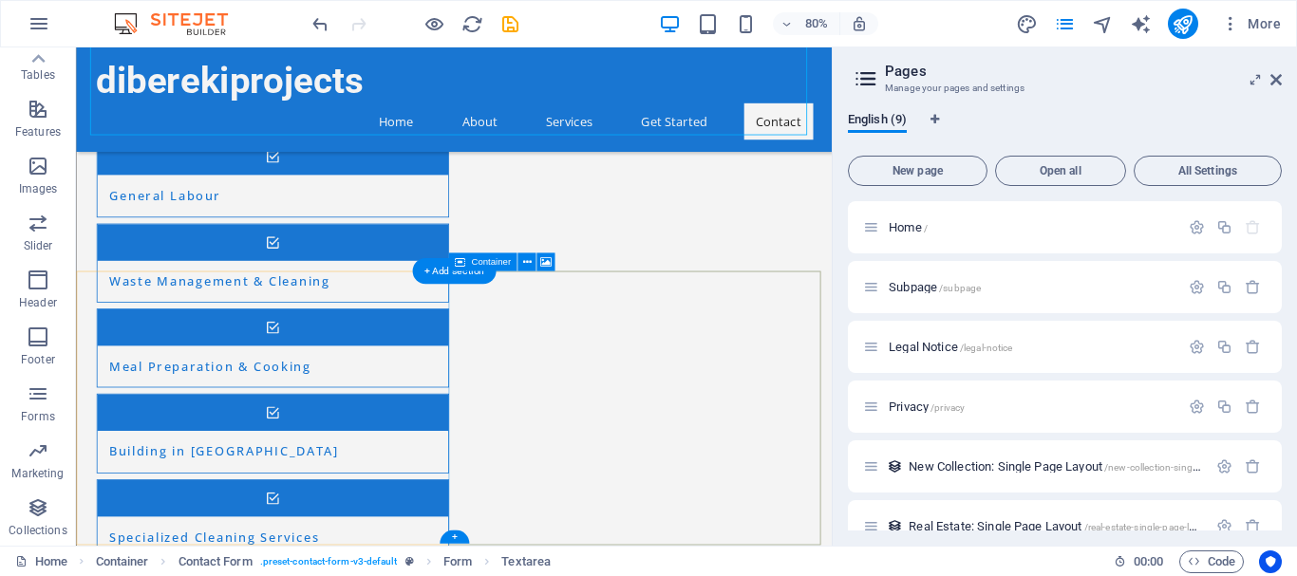
drag, startPoint x: 605, startPoint y: 591, endPoint x: 791, endPoint y: 353, distance: 302.3
drag, startPoint x: 791, startPoint y: 353, endPoint x: 605, endPoint y: 591, distance: 302.3
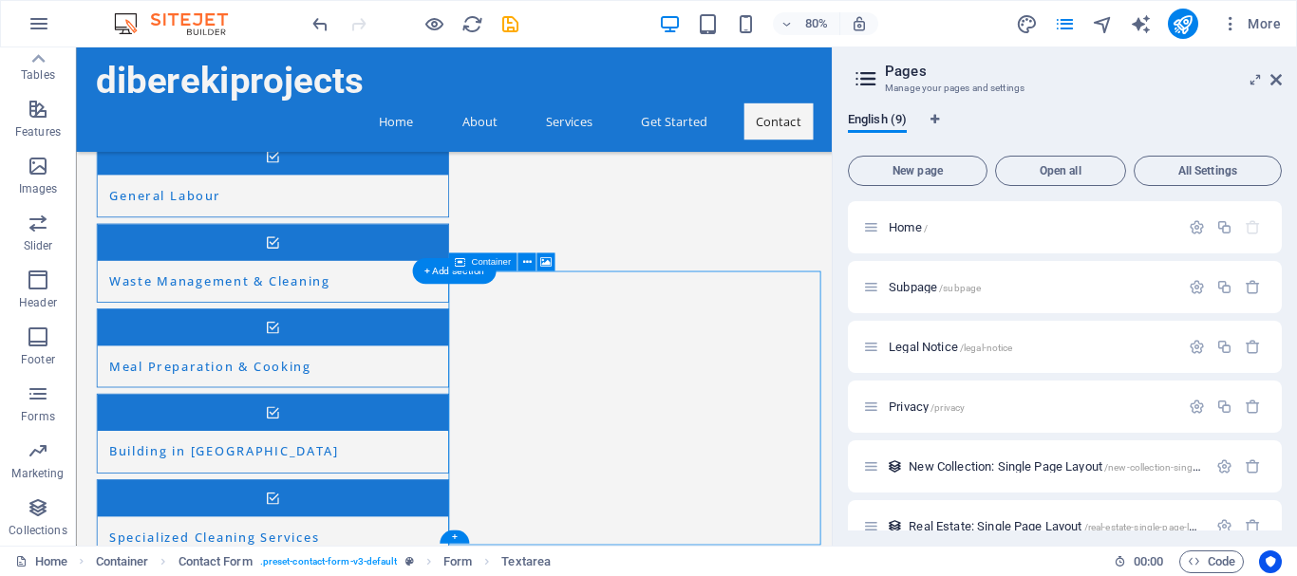
select select "px"
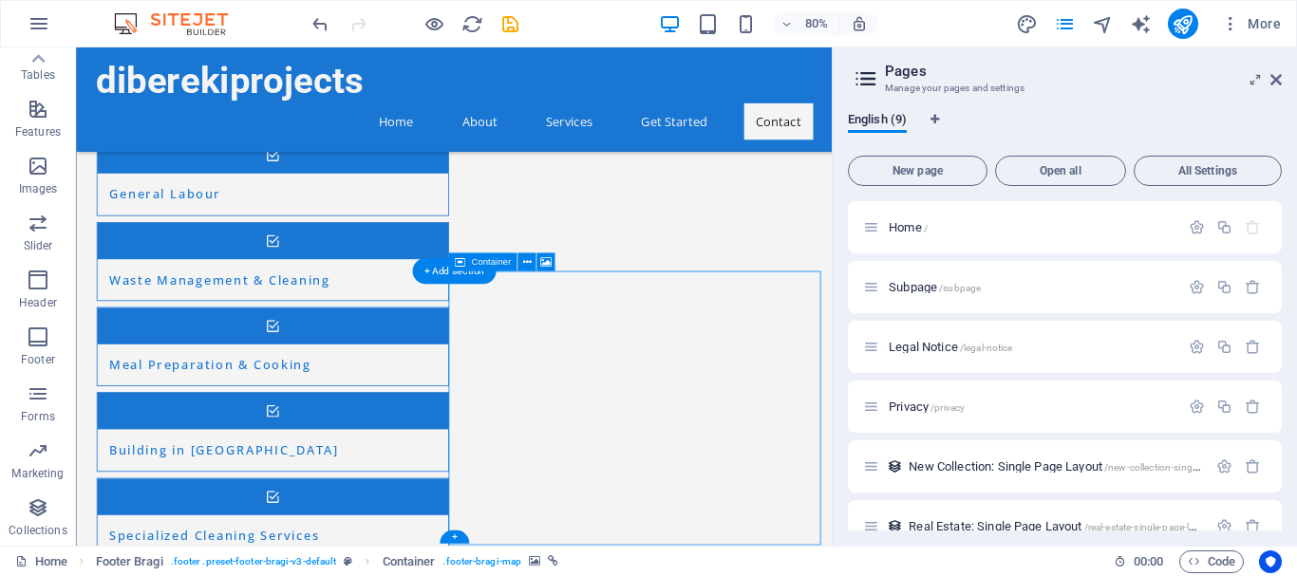
select select "px"
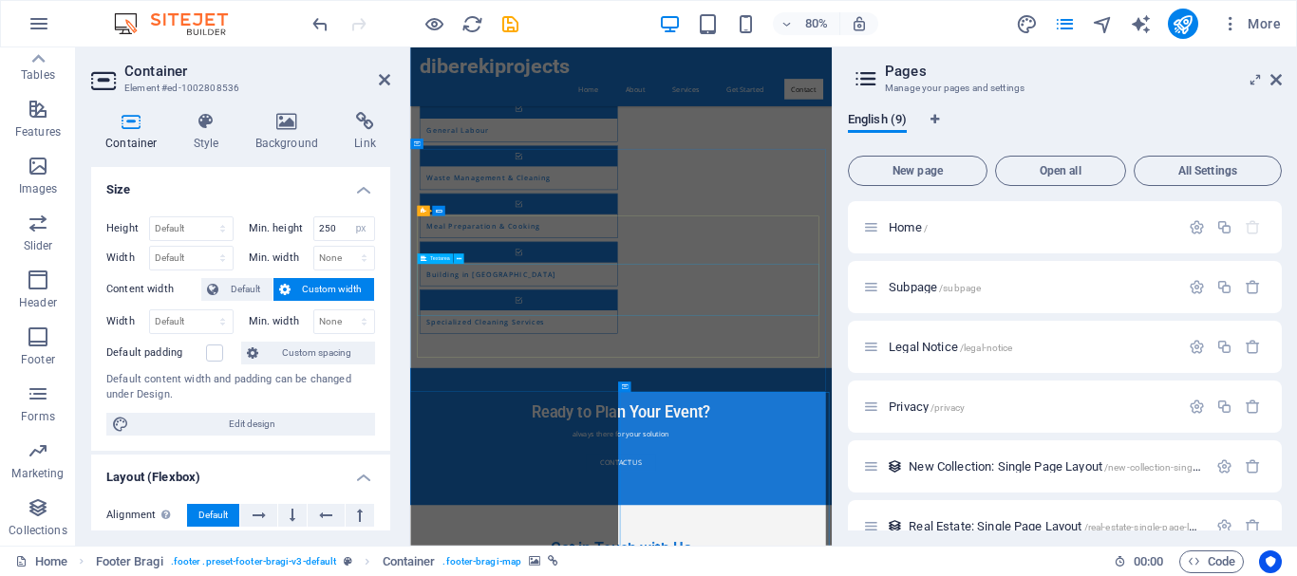
scroll to position [1653, 0]
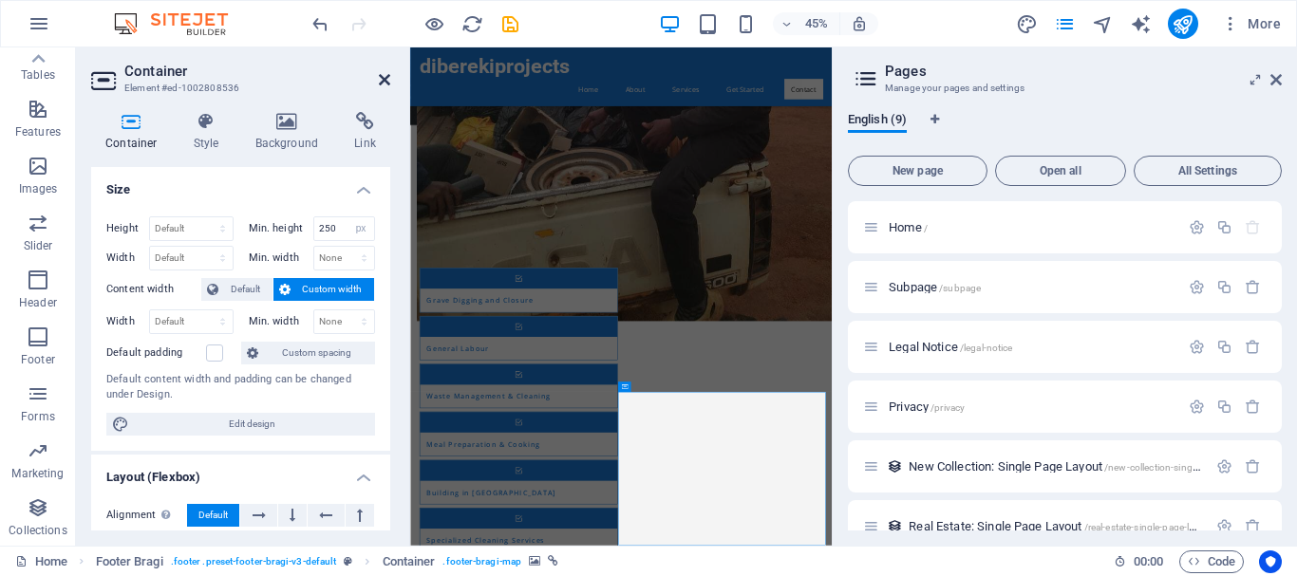
click at [383, 80] on icon at bounding box center [384, 79] width 11 height 15
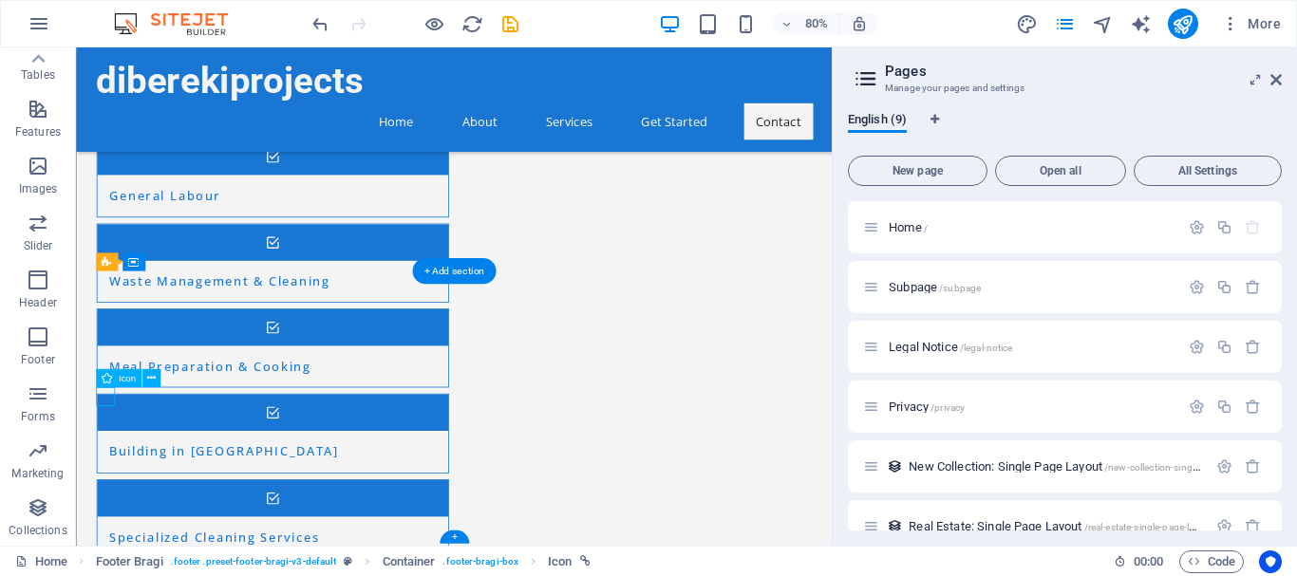
select select "xMidYMid"
select select "px"
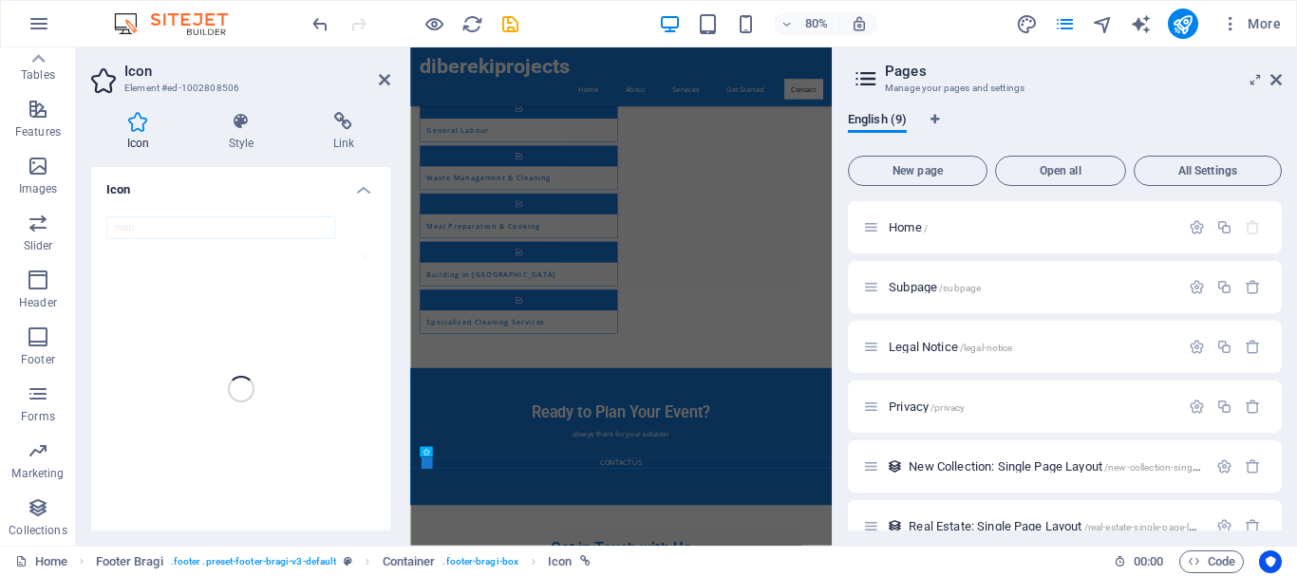
scroll to position [1653, 0]
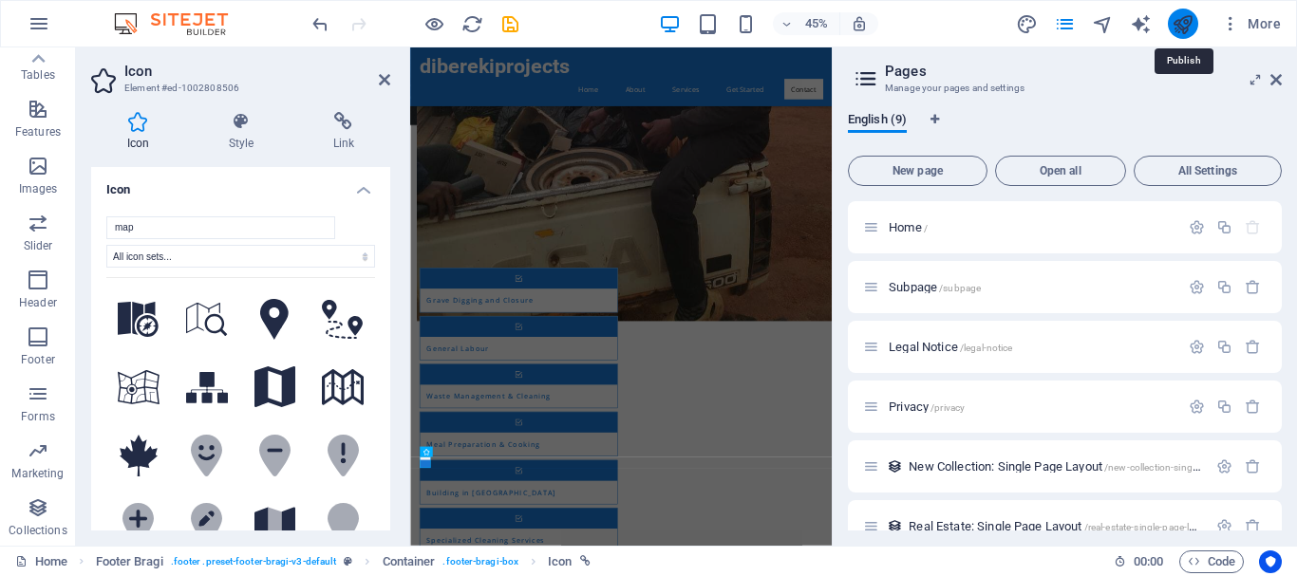
click at [1180, 22] on icon "publish" at bounding box center [1182, 24] width 22 height 22
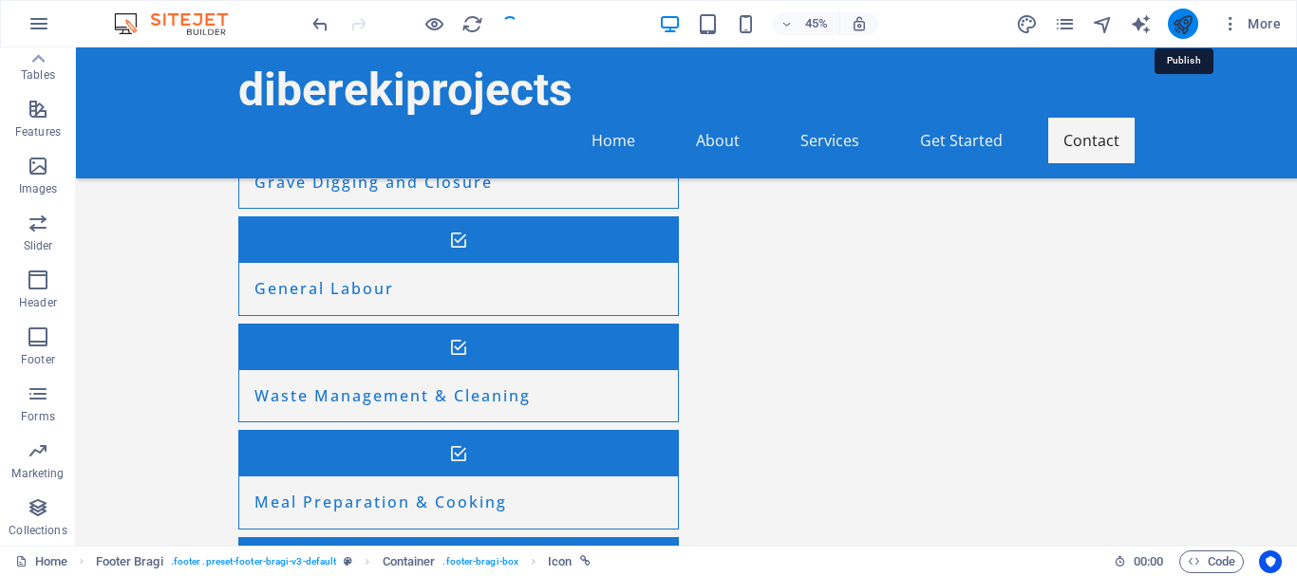
checkbox input "false"
